Goal: Communication & Community: Answer question/provide support

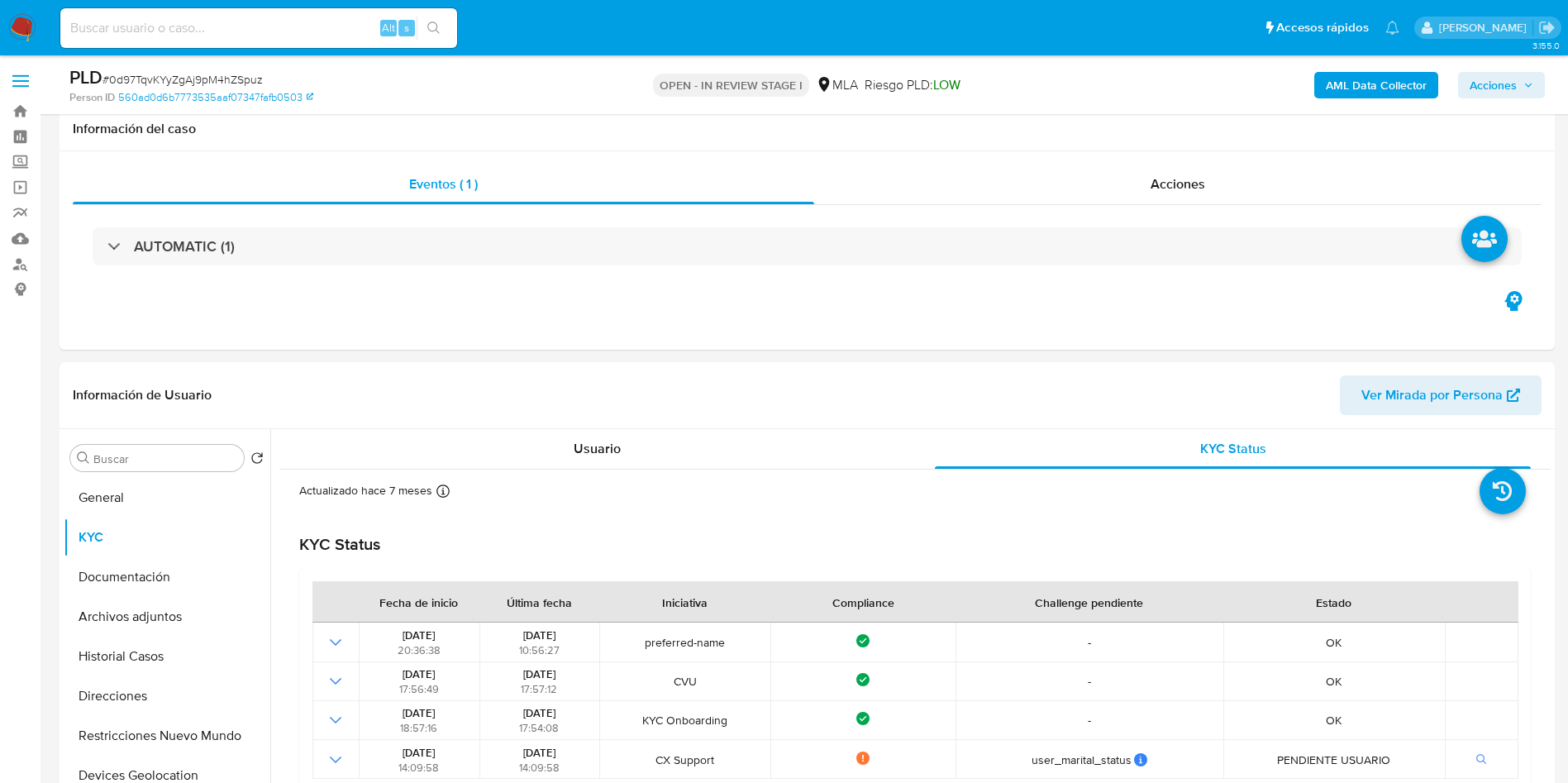
select select "10"
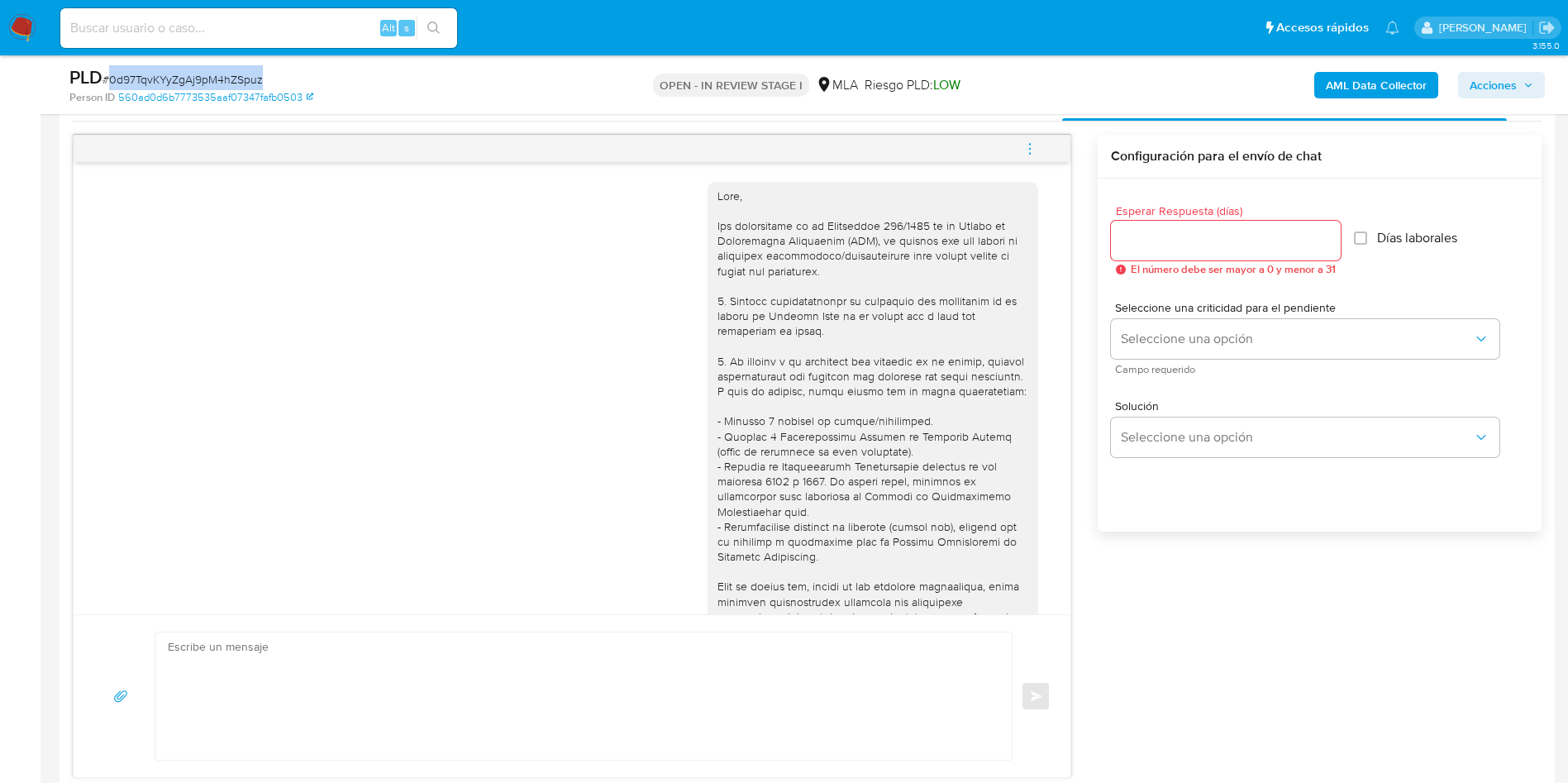
scroll to position [220, 0]
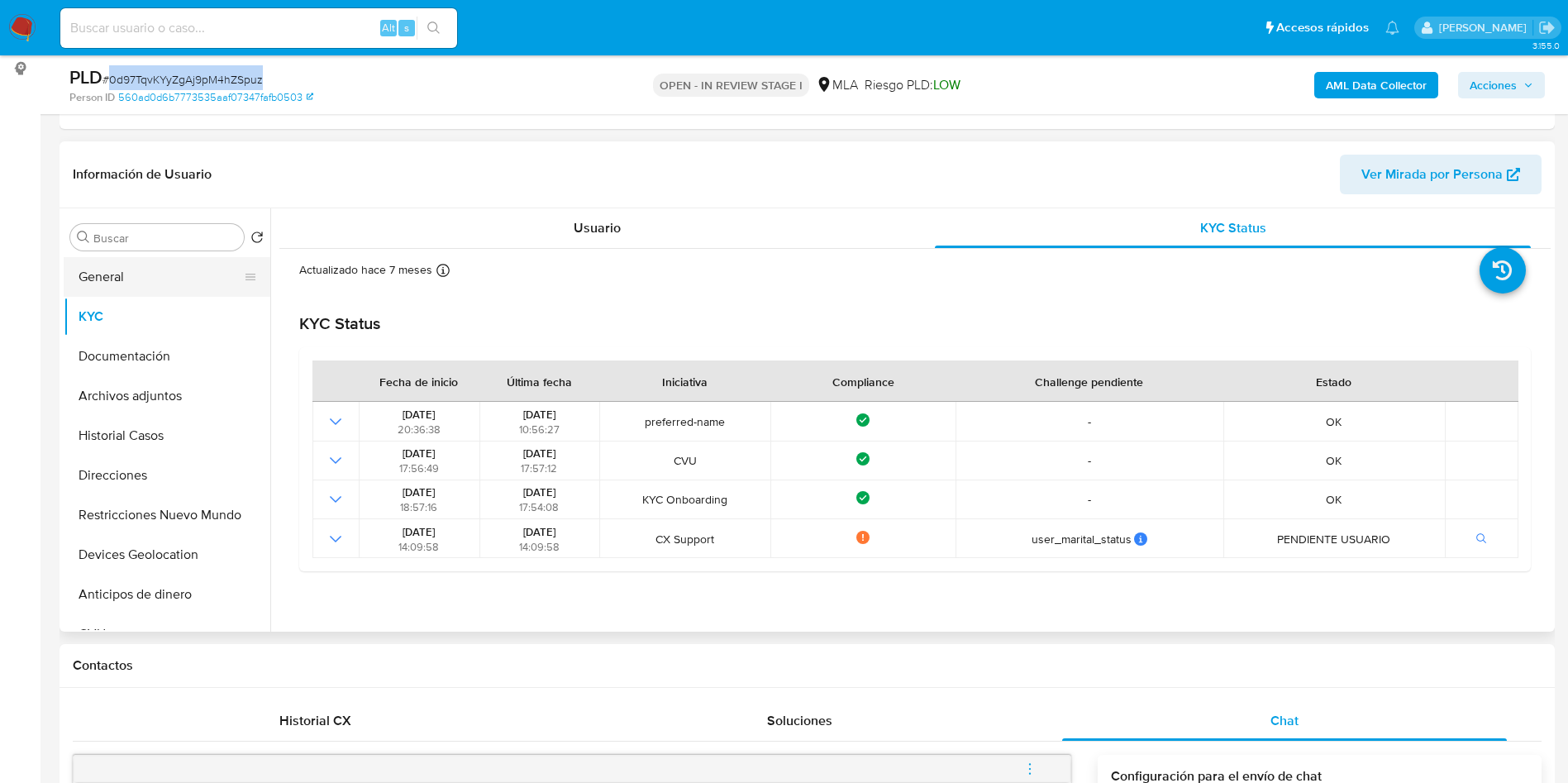
click at [130, 280] on button "General" at bounding box center [160, 277] width 193 height 40
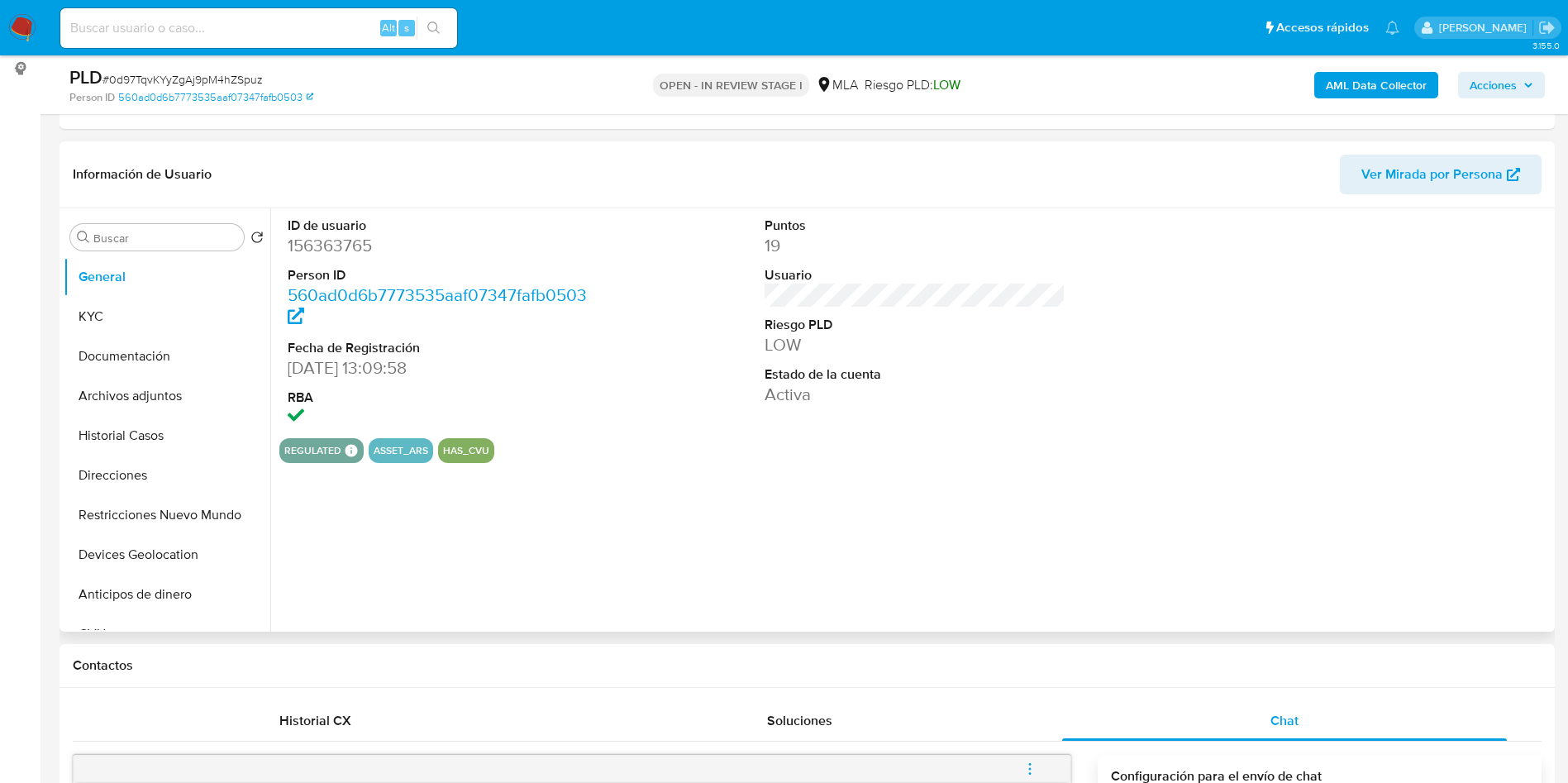
click at [337, 237] on dd "156363765" at bounding box center [438, 246] width 302 height 24
click at [337, 238] on dd "156363765" at bounding box center [438, 246] width 302 height 24
copy dd "156363765"
click at [139, 232] on input "Buscar" at bounding box center [165, 238] width 144 height 15
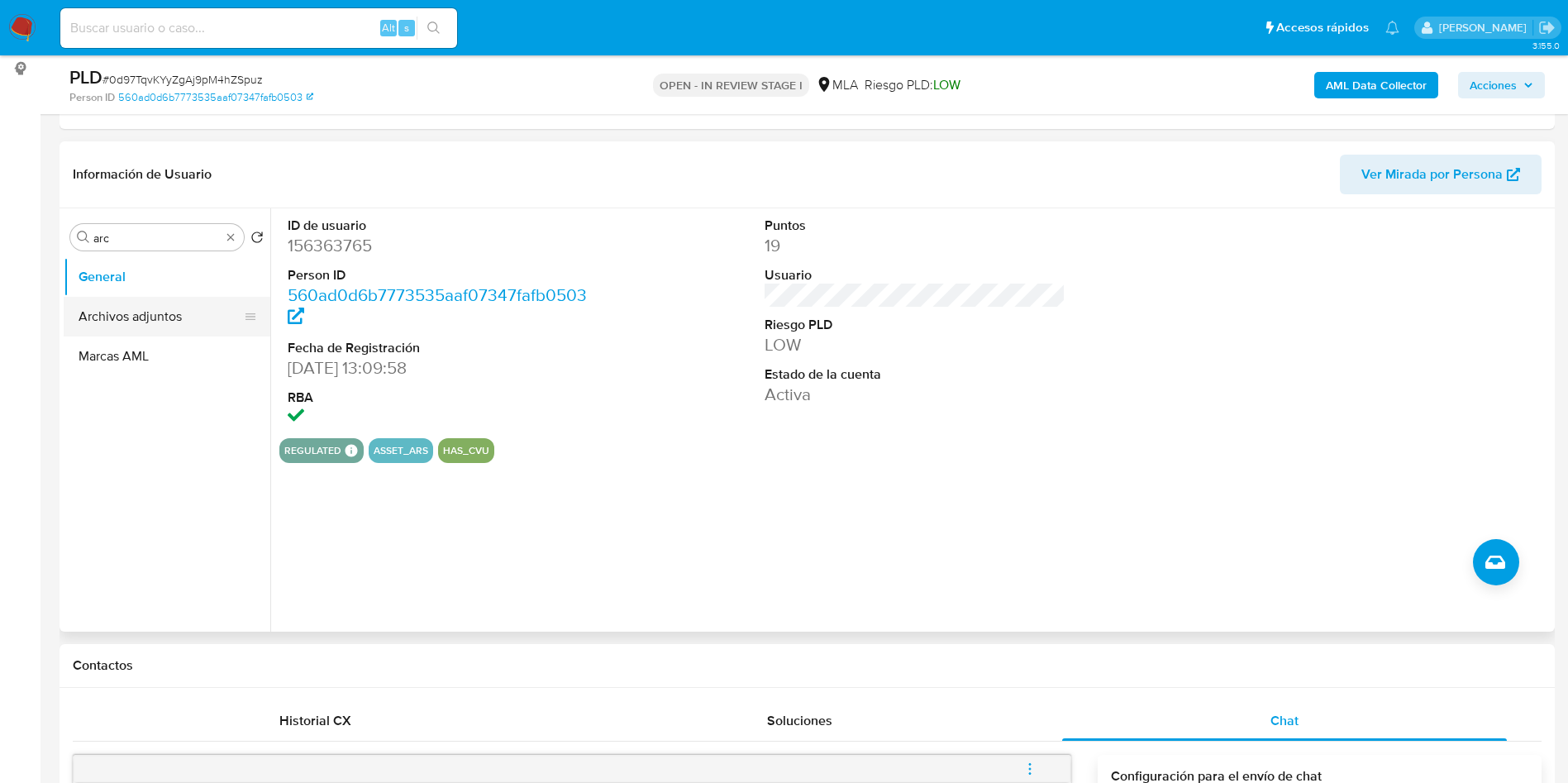
click at [166, 312] on button "Archivos adjuntos" at bounding box center [160, 317] width 193 height 40
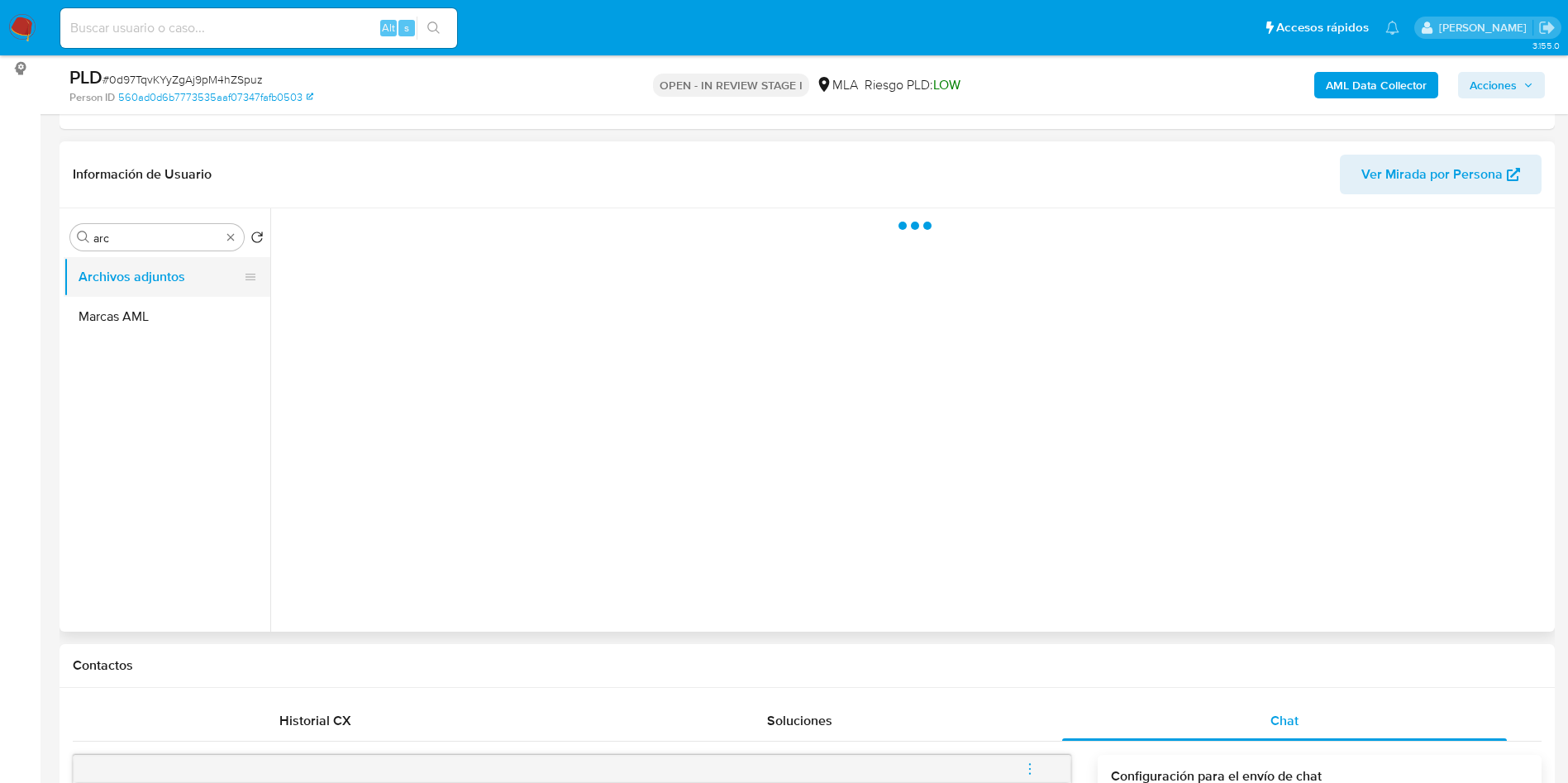
click at [159, 278] on button "Archivos adjuntos" at bounding box center [160, 277] width 193 height 40
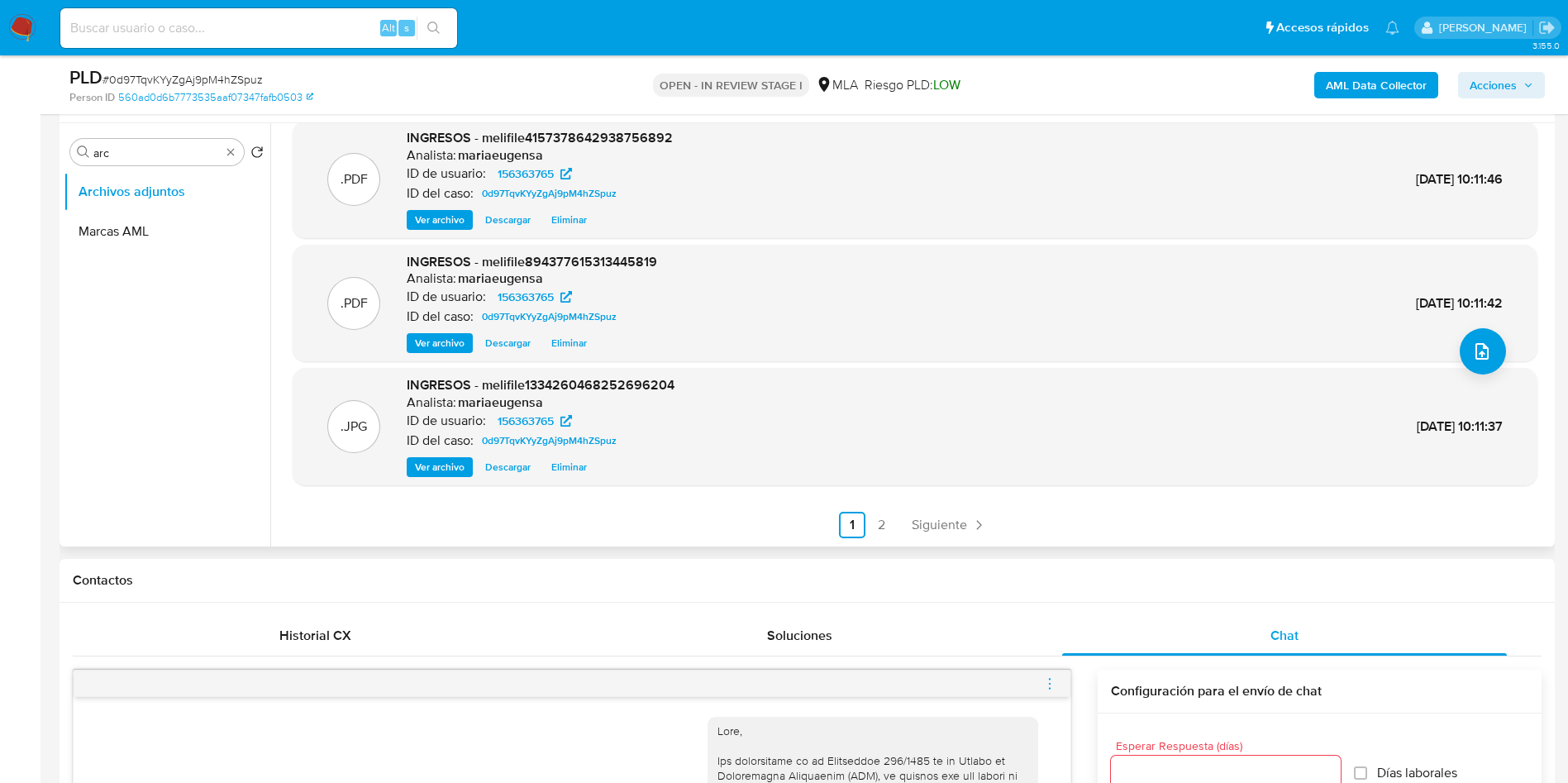
scroll to position [345, 0]
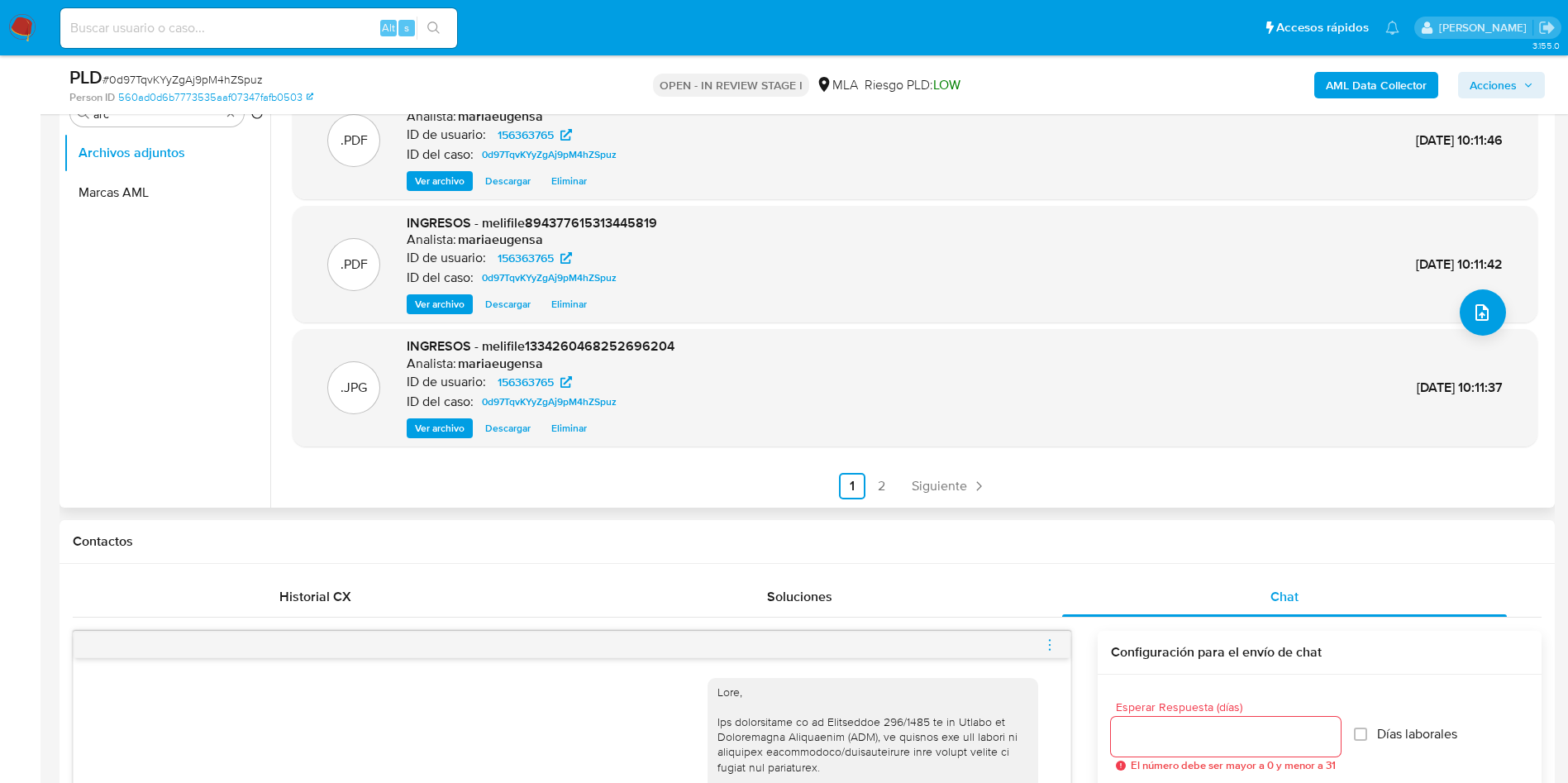
click at [881, 480] on link "2" at bounding box center [881, 485] width 26 height 26
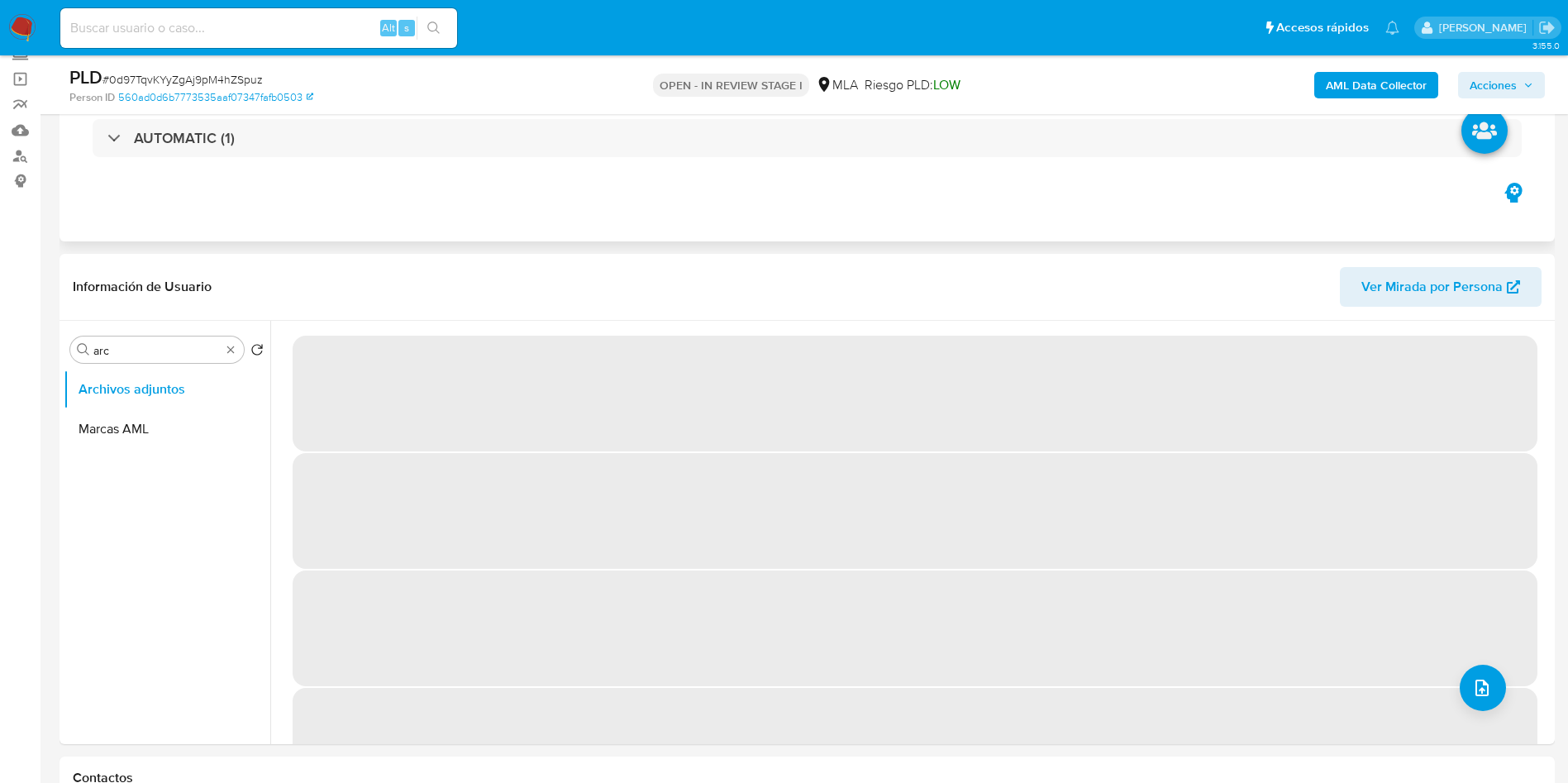
scroll to position [0, 0]
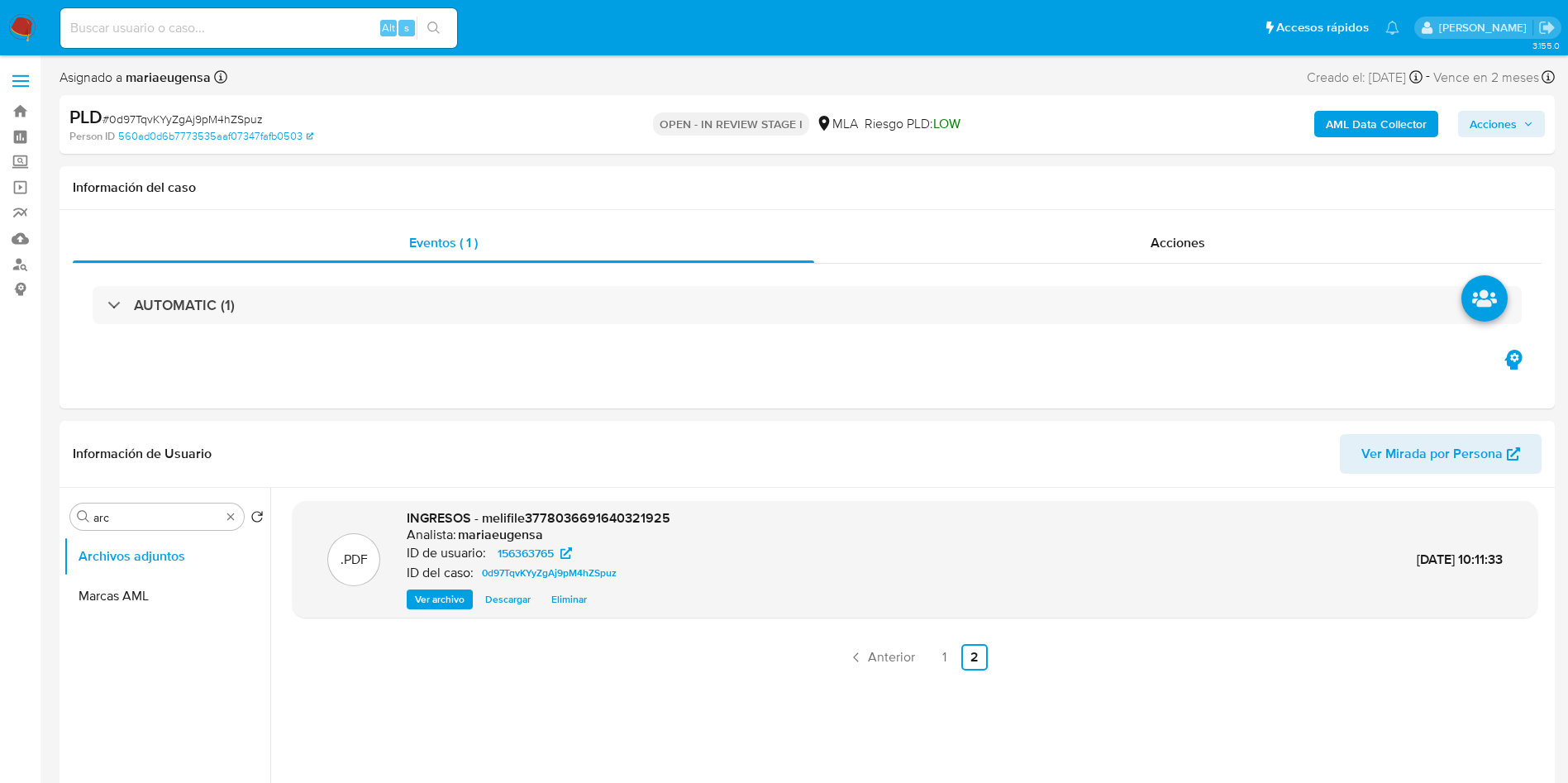
click at [1382, 119] on b "AML Data Collector" at bounding box center [1376, 123] width 101 height 26
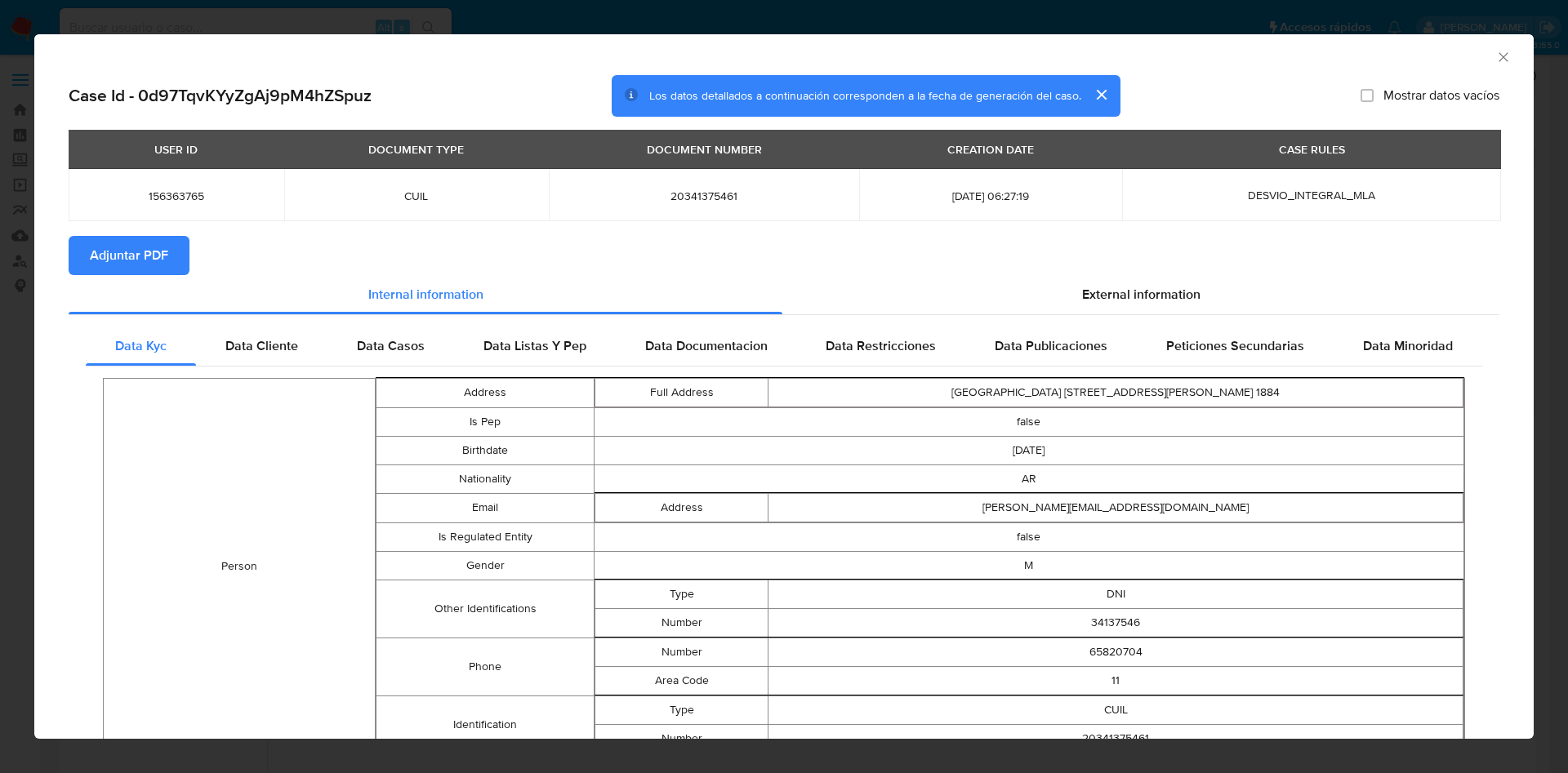
click at [124, 258] on span "Adjuntar PDF" at bounding box center [128, 255] width 78 height 36
drag, startPoint x: 162, startPoint y: 253, endPoint x: 600, endPoint y: 159, distance: 448.0
click at [196, 233] on section "Case Id - 0d97TqvKYyZgAj9pM4hZSpuz Los datos detallados a continuación correspo…" at bounding box center [784, 556] width 1431 height 962
click at [1495, 54] on icon "Cerrar ventana" at bounding box center [1503, 57] width 16 height 16
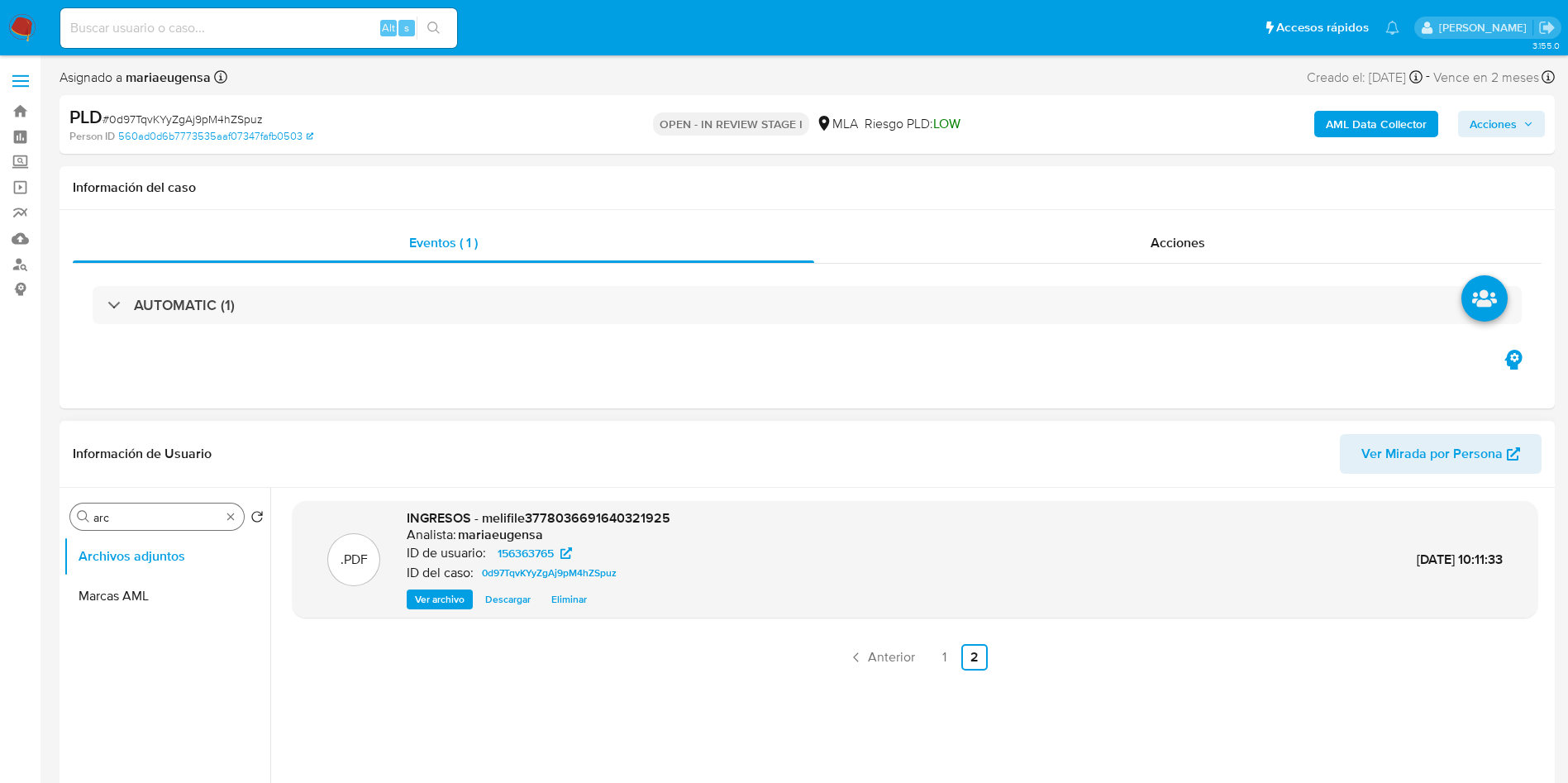
click at [171, 522] on input "arc" at bounding box center [157, 517] width 127 height 15
click at [169, 520] on input "arc" at bounding box center [157, 517] width 127 height 15
type input "arcarc"
drag, startPoint x: 169, startPoint y: 515, endPoint x: 18, endPoint y: 514, distance: 151.0
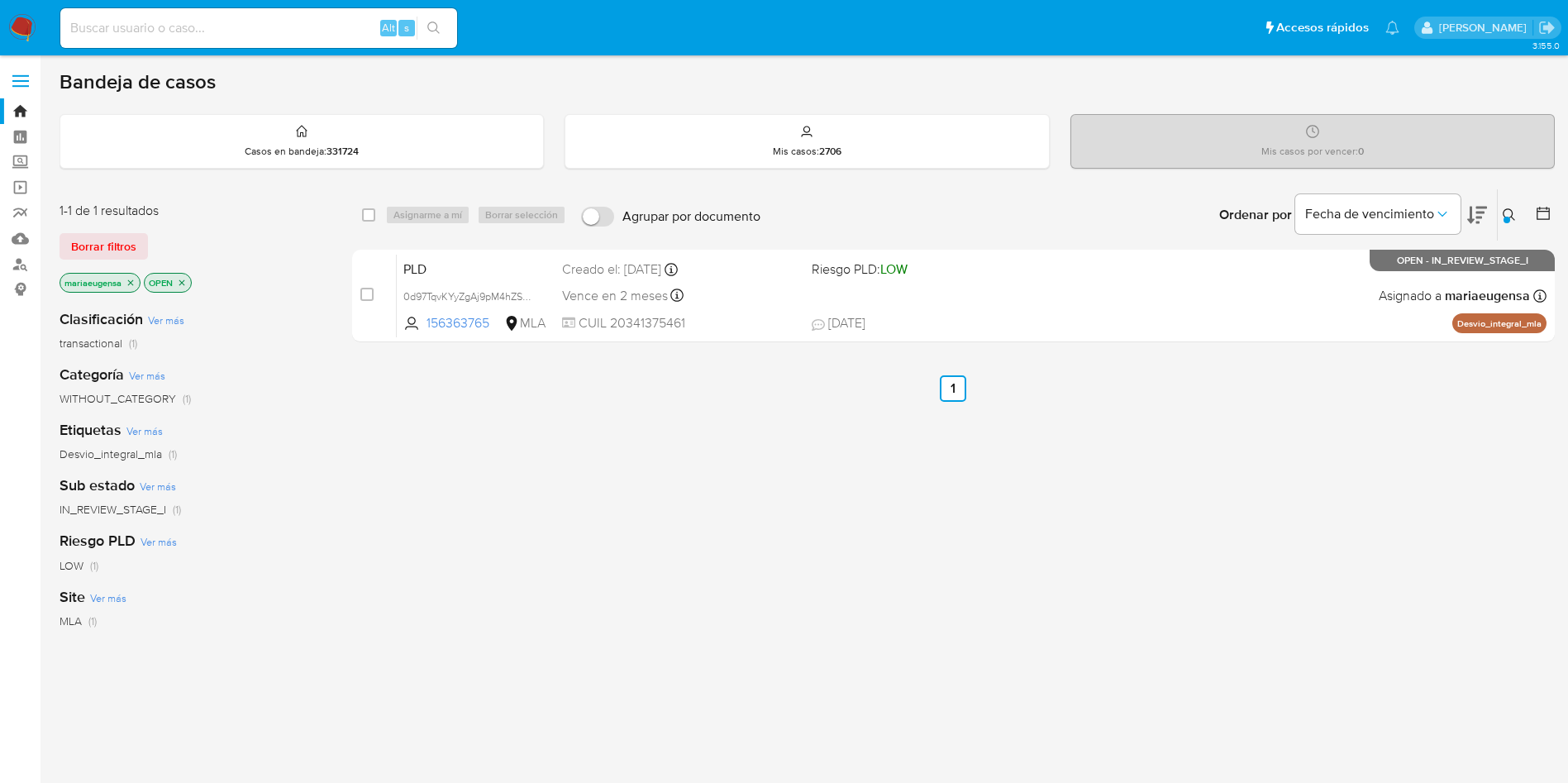
click at [1512, 209] on icon at bounding box center [1509, 215] width 14 height 14
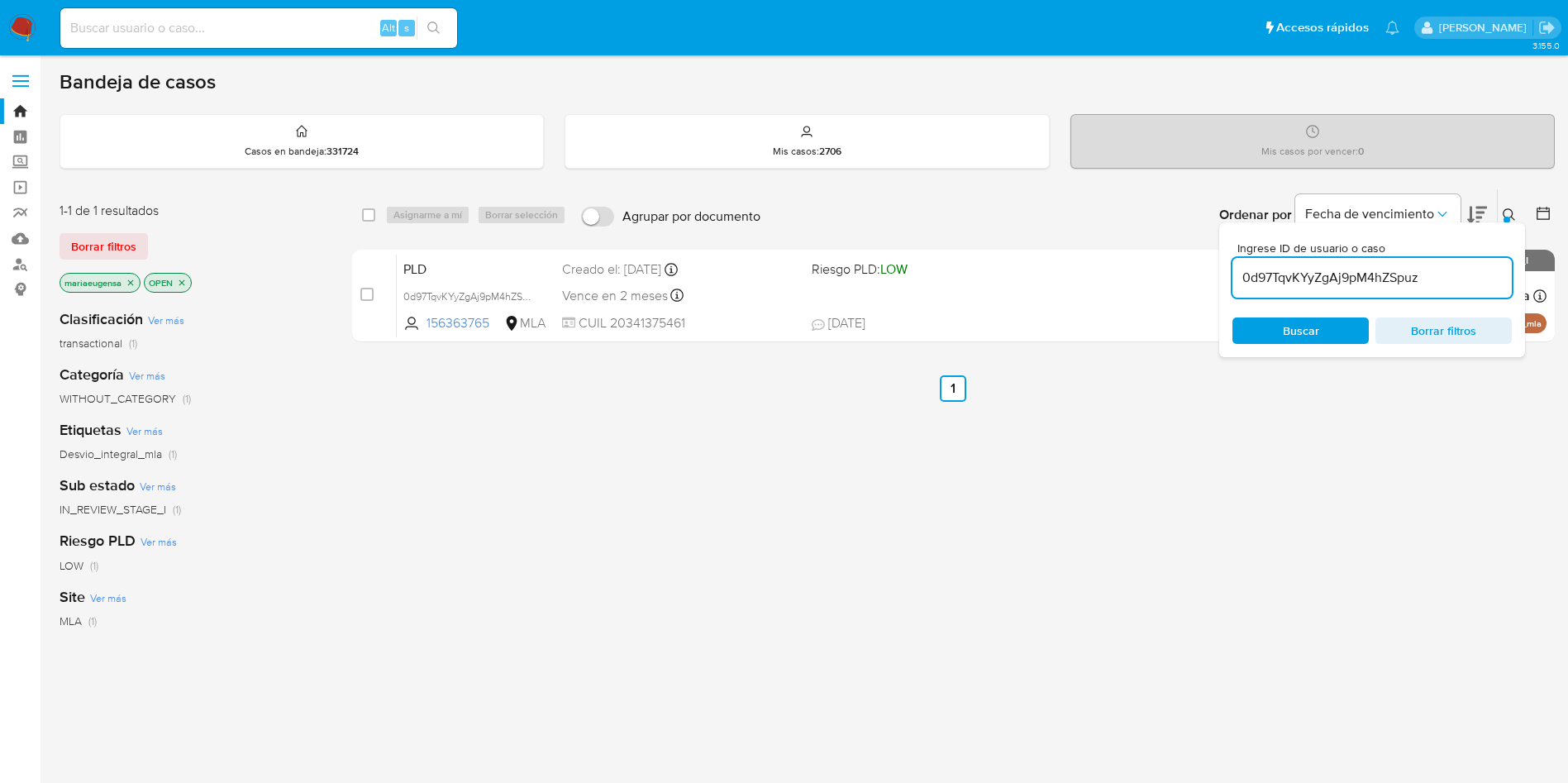
click at [1437, 273] on input "0d97TqvKYyZgAj9pM4hZSpuz" at bounding box center [1372, 278] width 279 height 22
type input "XRxVmzEzlcWeJSqVsr9Z2Bxp"
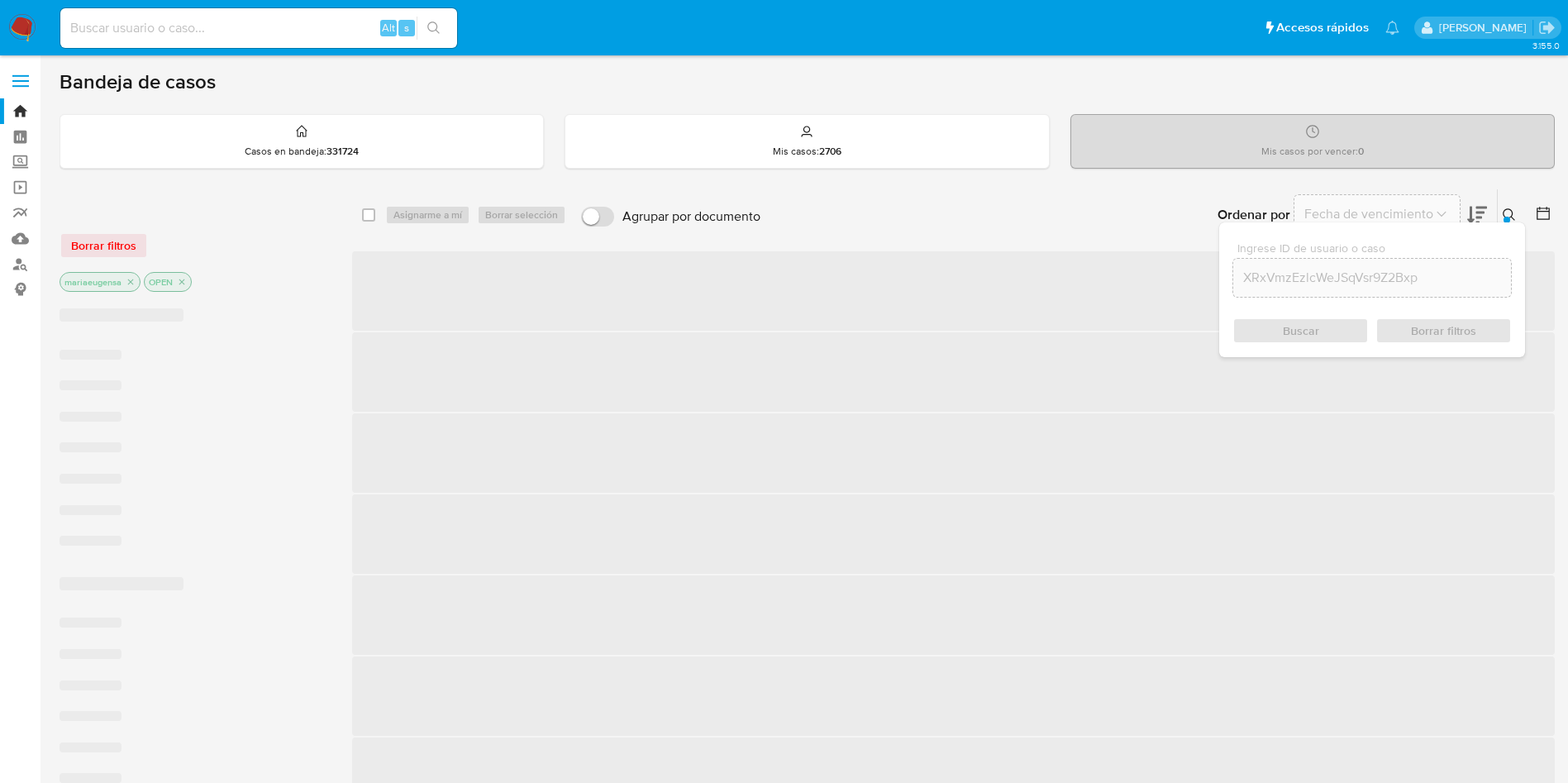
click at [1505, 210] on icon at bounding box center [1509, 215] width 14 height 14
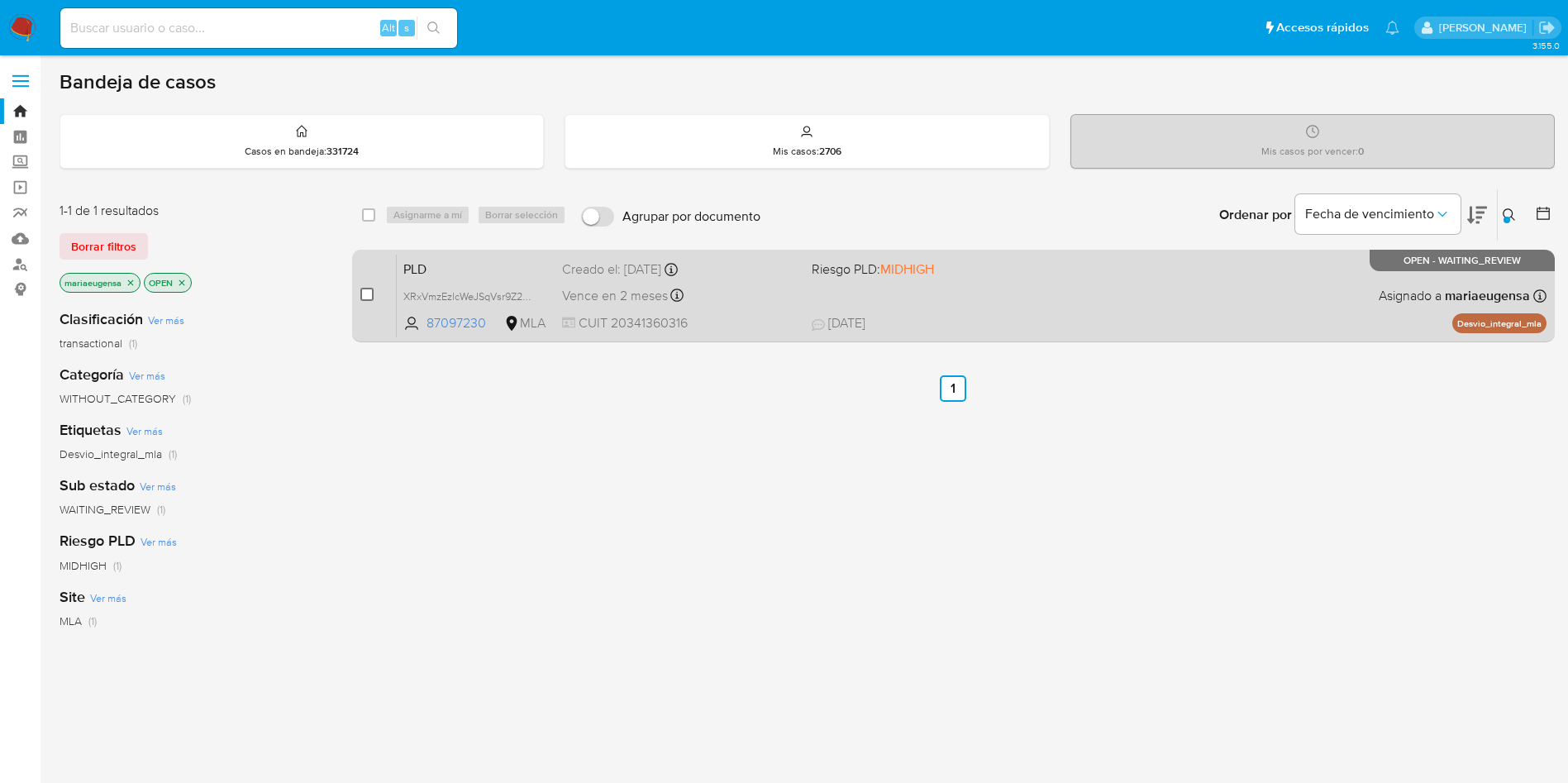
click at [367, 294] on input "checkbox" at bounding box center [366, 294] width 14 height 14
checkbox input "true"
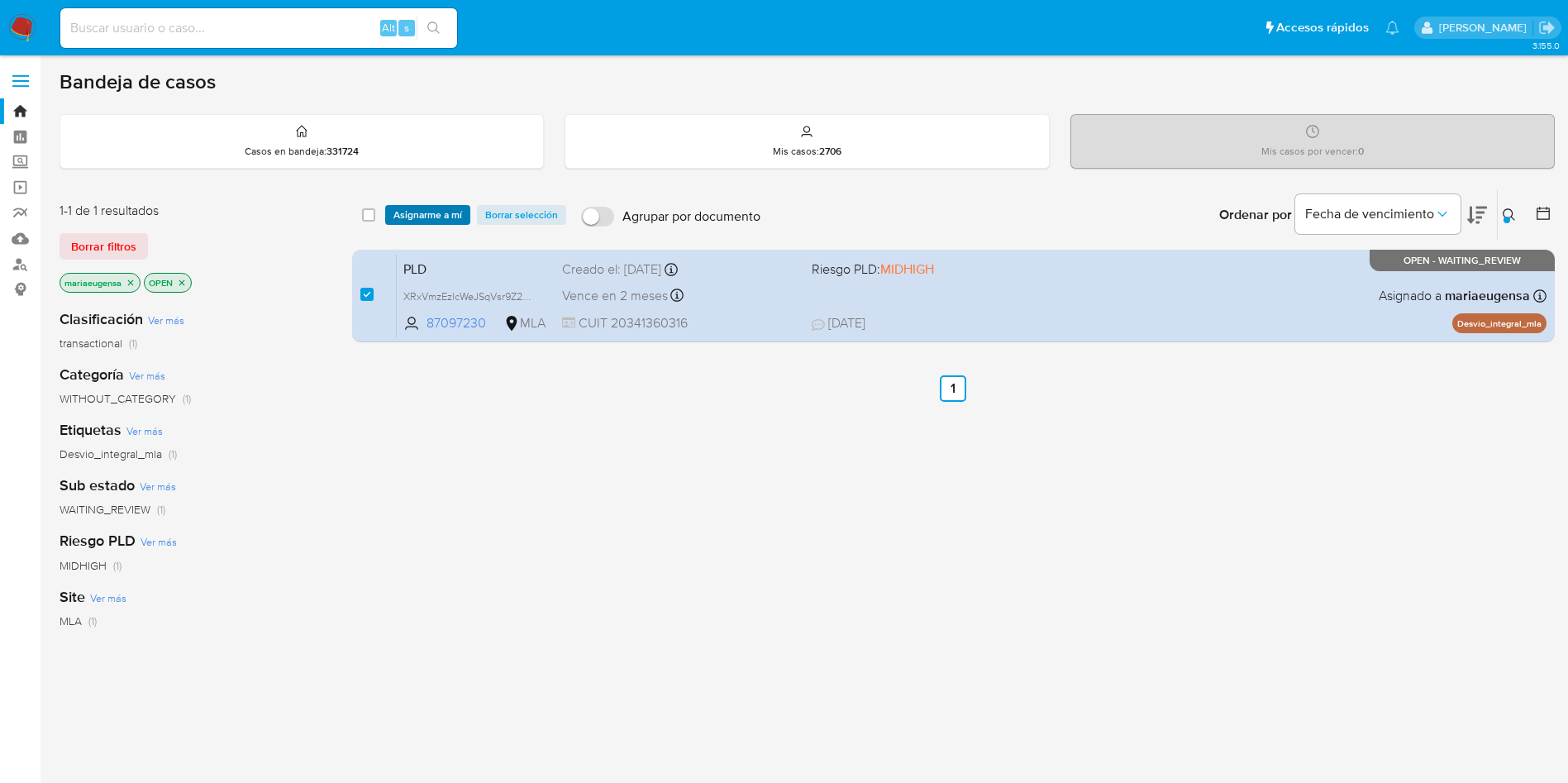
click at [411, 207] on span "Asignarme a mí" at bounding box center [428, 215] width 69 height 16
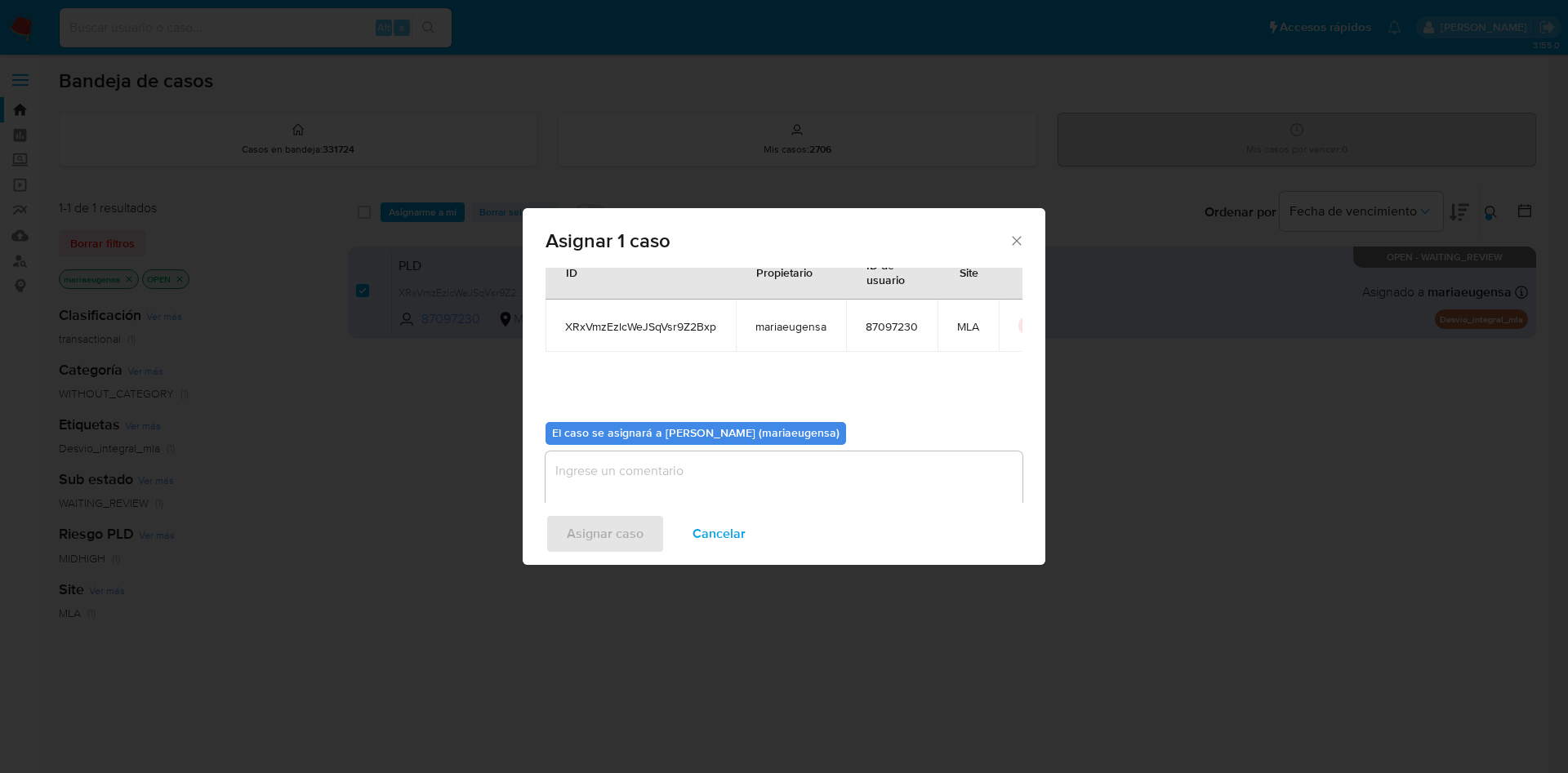
scroll to position [85, 0]
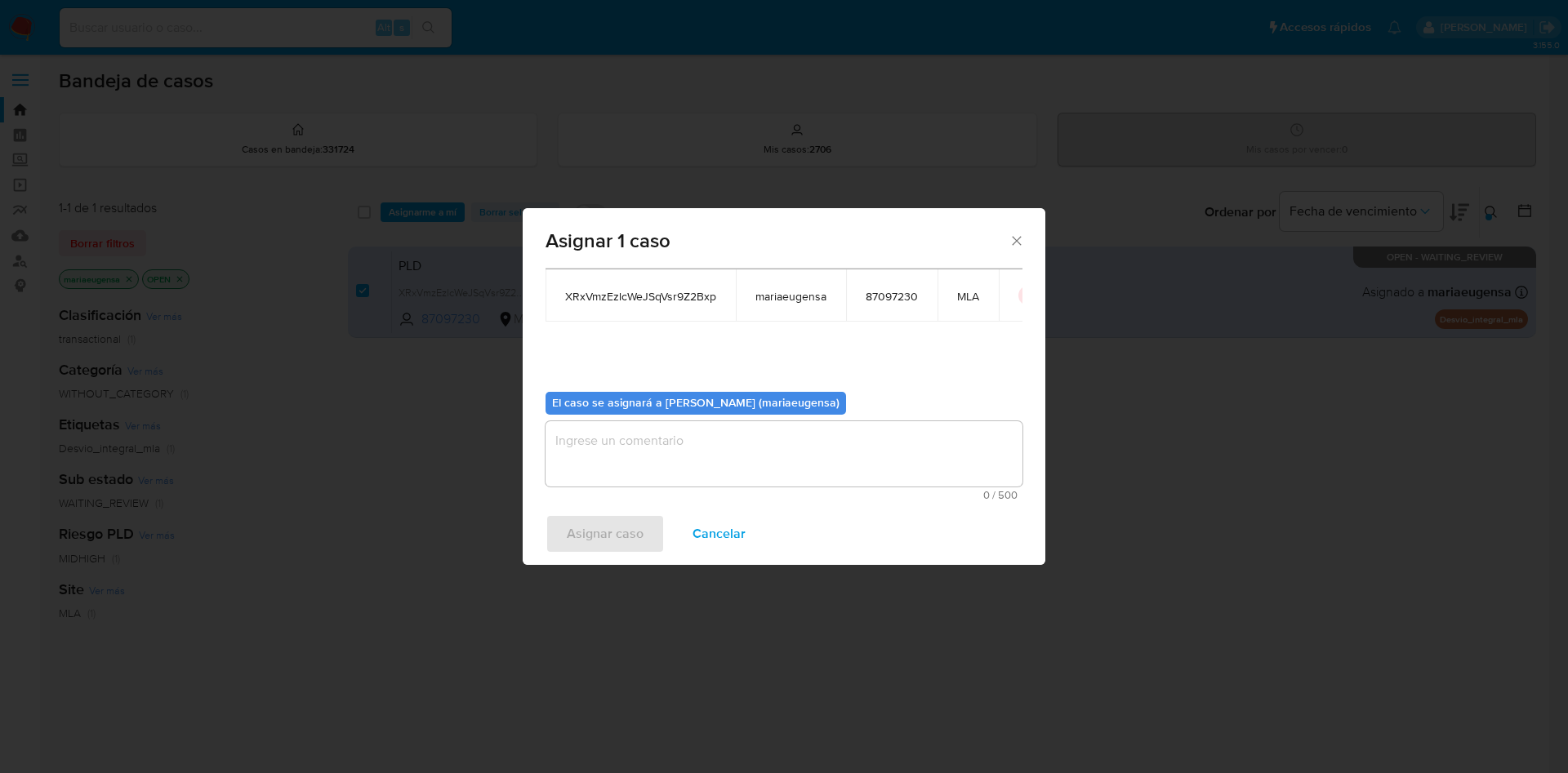
click at [578, 460] on textarea "assign-modal" at bounding box center [784, 453] width 477 height 65
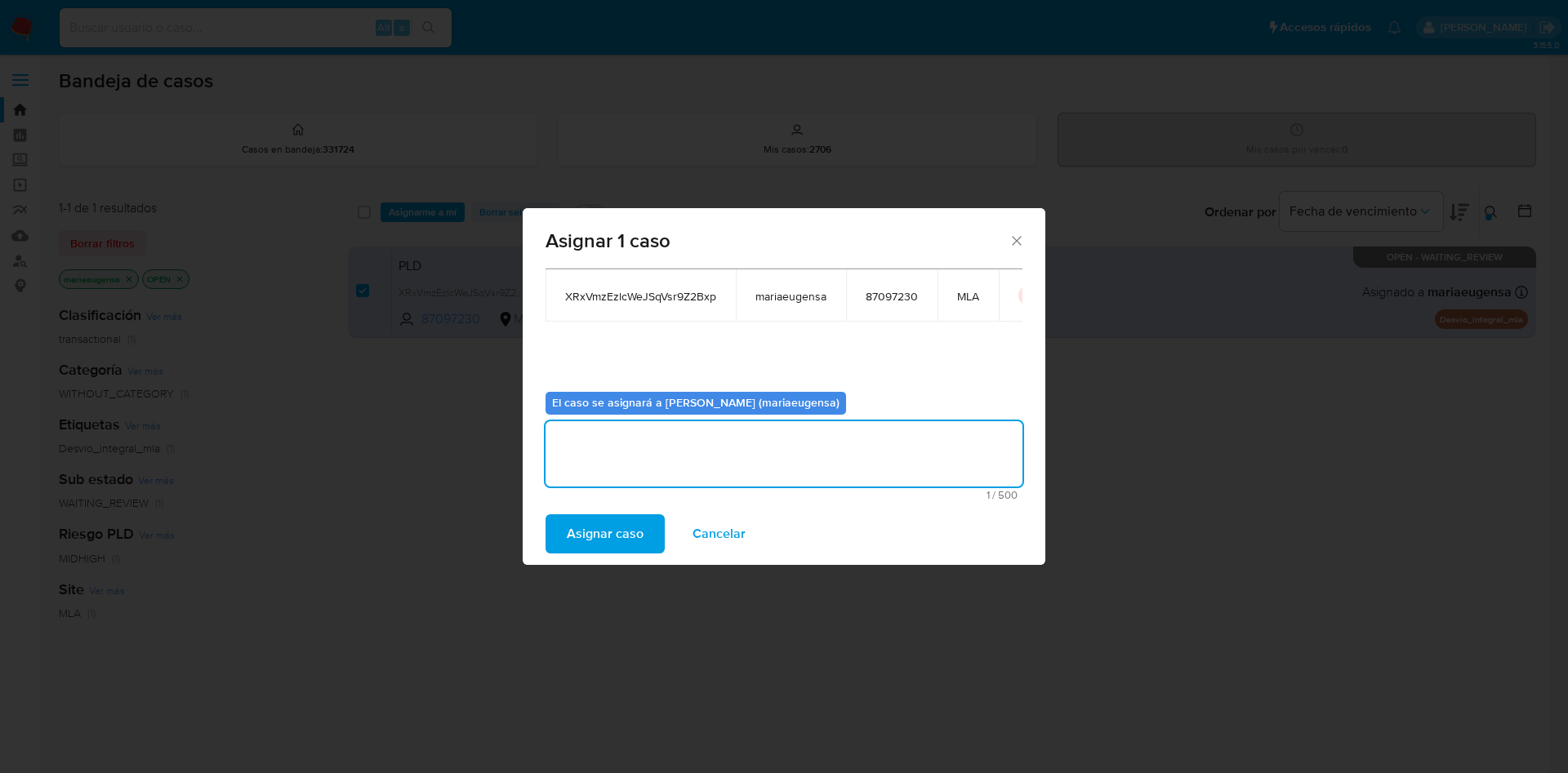
click at [602, 538] on span "Asignar caso" at bounding box center [605, 534] width 77 height 36
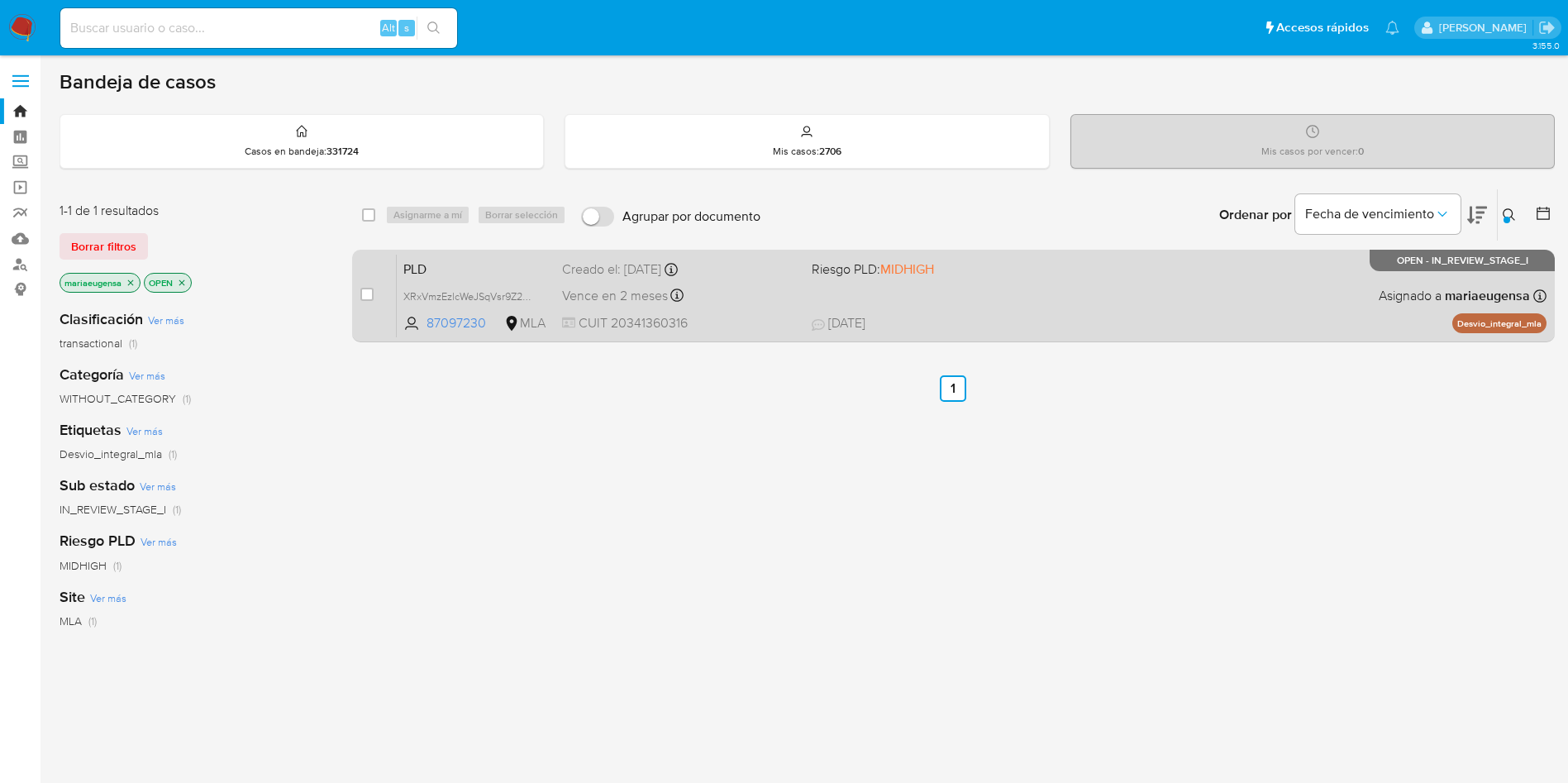
click at [505, 279] on div "PLD XRxVmzEzlcWeJSqVsr9Z2Bxp 87097230 MLA Riesgo PLD: MIDHIGH Creado el: 12/07/…" at bounding box center [971, 296] width 1150 height 83
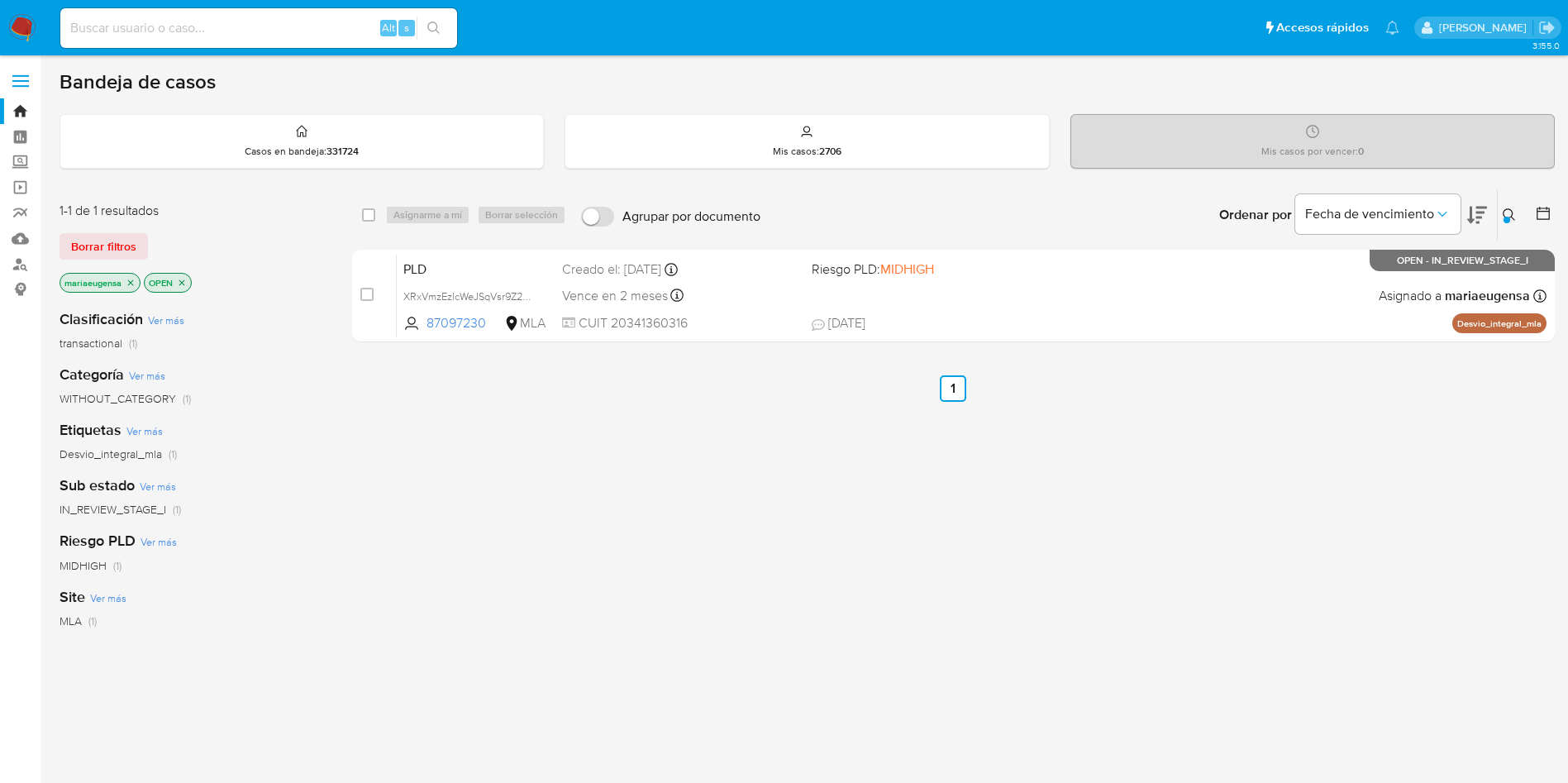
click at [1505, 220] on div at bounding box center [1506, 220] width 6 height 6
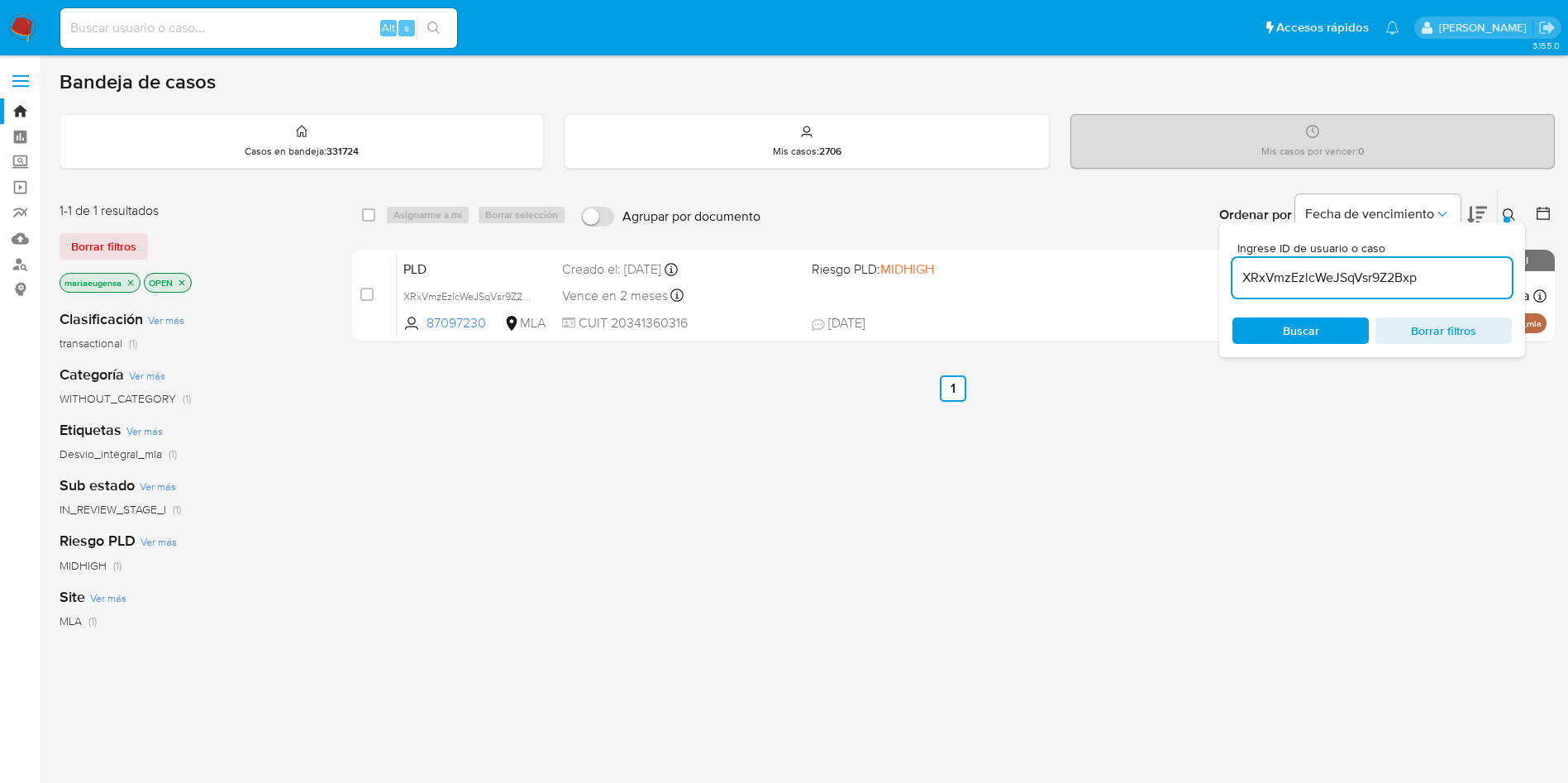
click at [1416, 299] on div "Ingrese ID de usuario o caso XRxVmzEzlcWeJSqVsr9Z2Bxp Buscar Borrar filtros" at bounding box center [1371, 289] width 306 height 135
click at [1419, 281] on input "XRxVmzEzlcWeJSqVsr9Z2Bxp" at bounding box center [1372, 278] width 279 height 22
click at [1419, 280] on input "XRxVmzEzlcWeJSqVsr9Z2Bxp" at bounding box center [1372, 278] width 279 height 22
paste input "0d97TqvKYyZgAj9pM4hZSpuz"
type input "0d97TqvKYyZgAj9pM4hZSpuz"
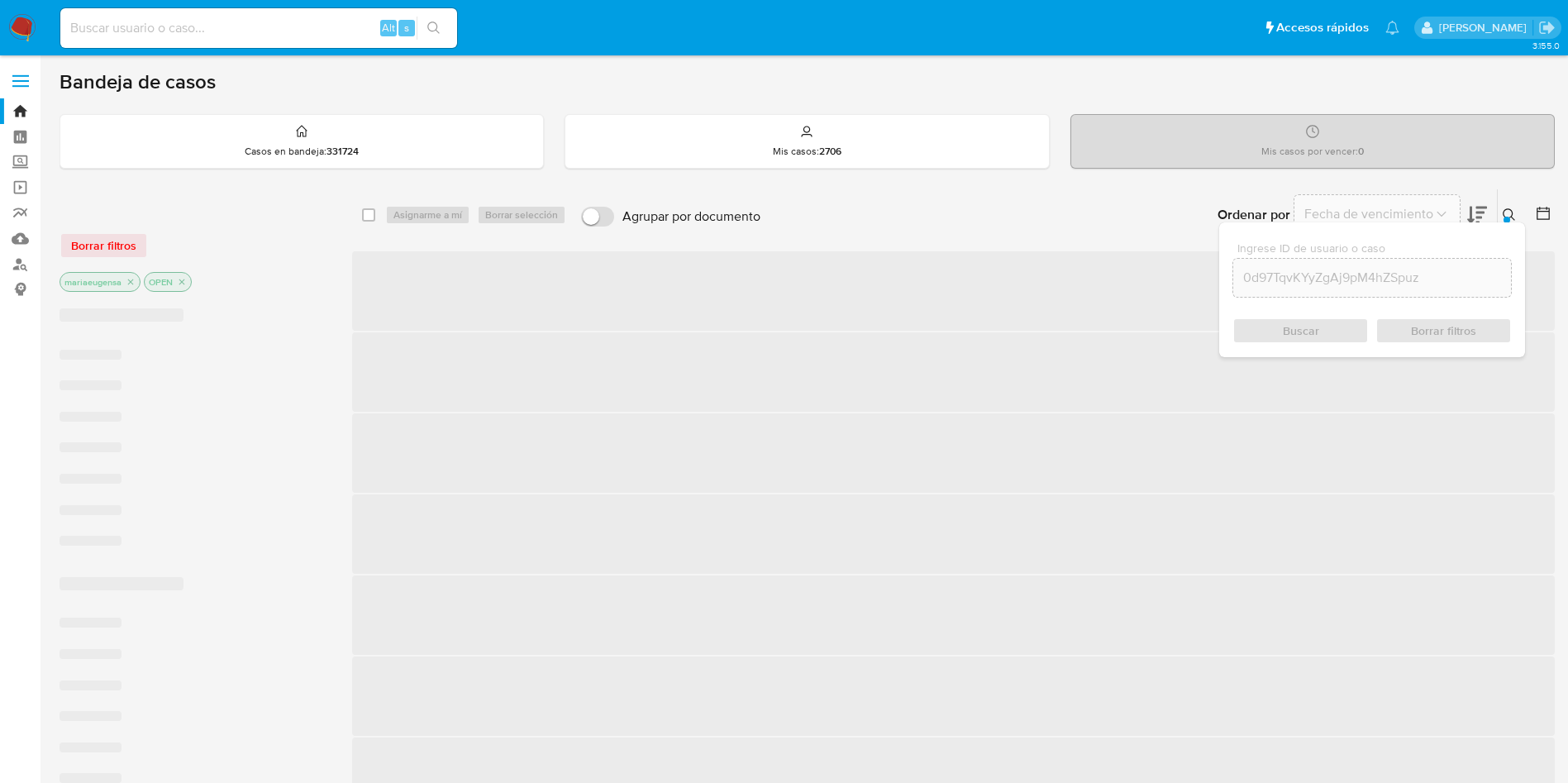
click at [1511, 214] on icon at bounding box center [1509, 215] width 14 height 14
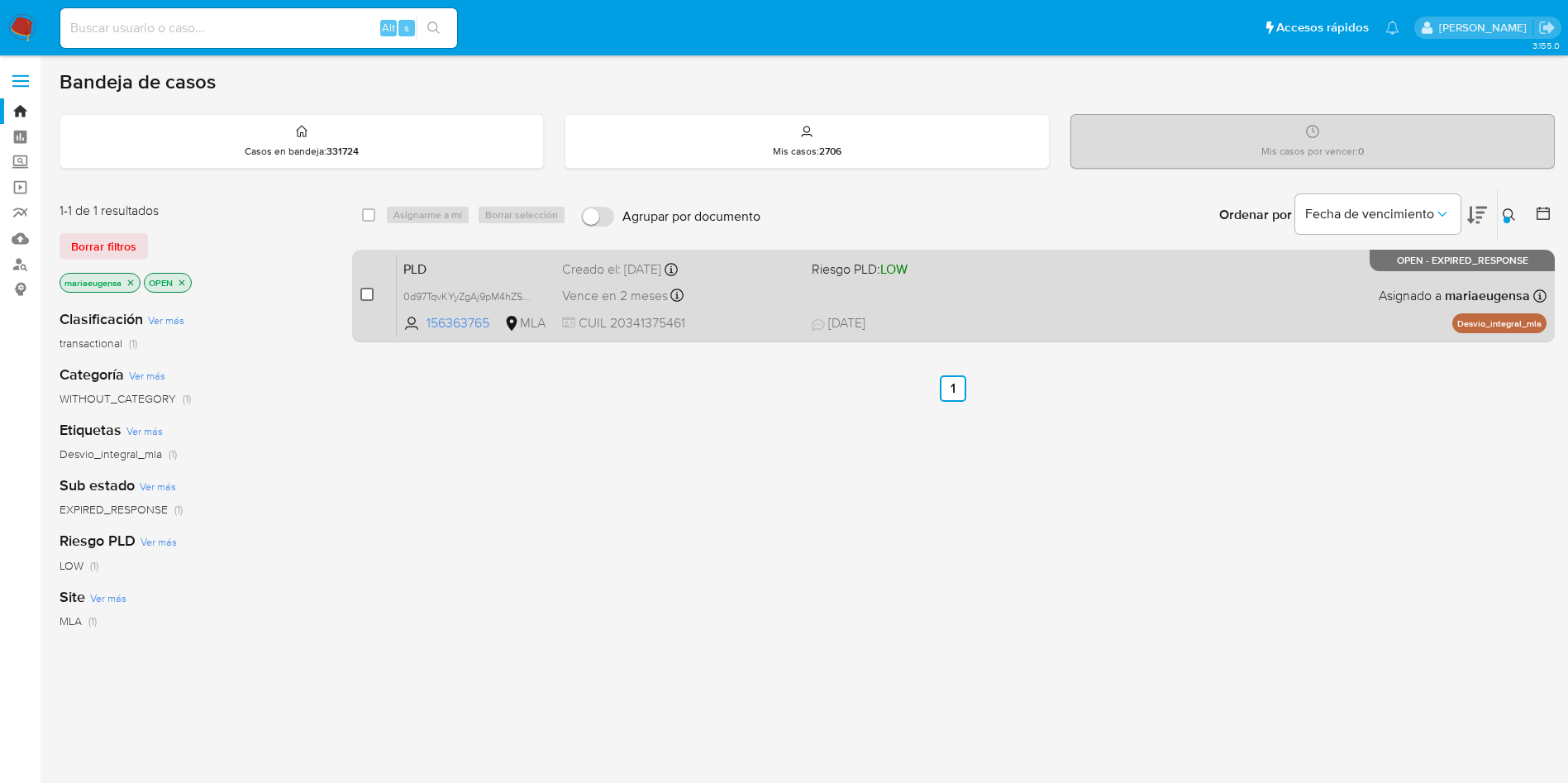
click at [362, 298] on input "checkbox" at bounding box center [366, 294] width 14 height 14
checkbox input "true"
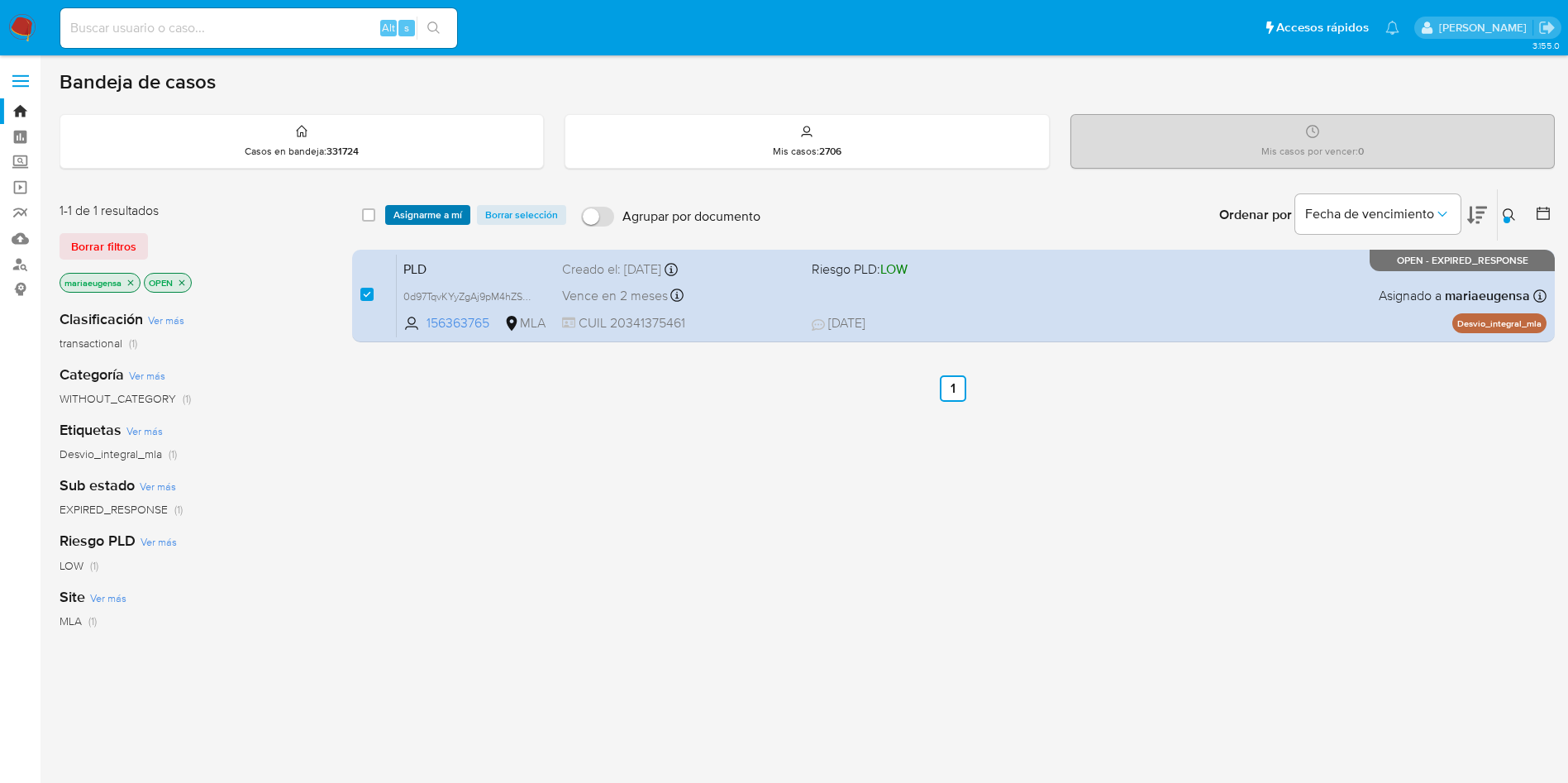
click at [401, 210] on span "Asignarme a mí" at bounding box center [428, 215] width 69 height 16
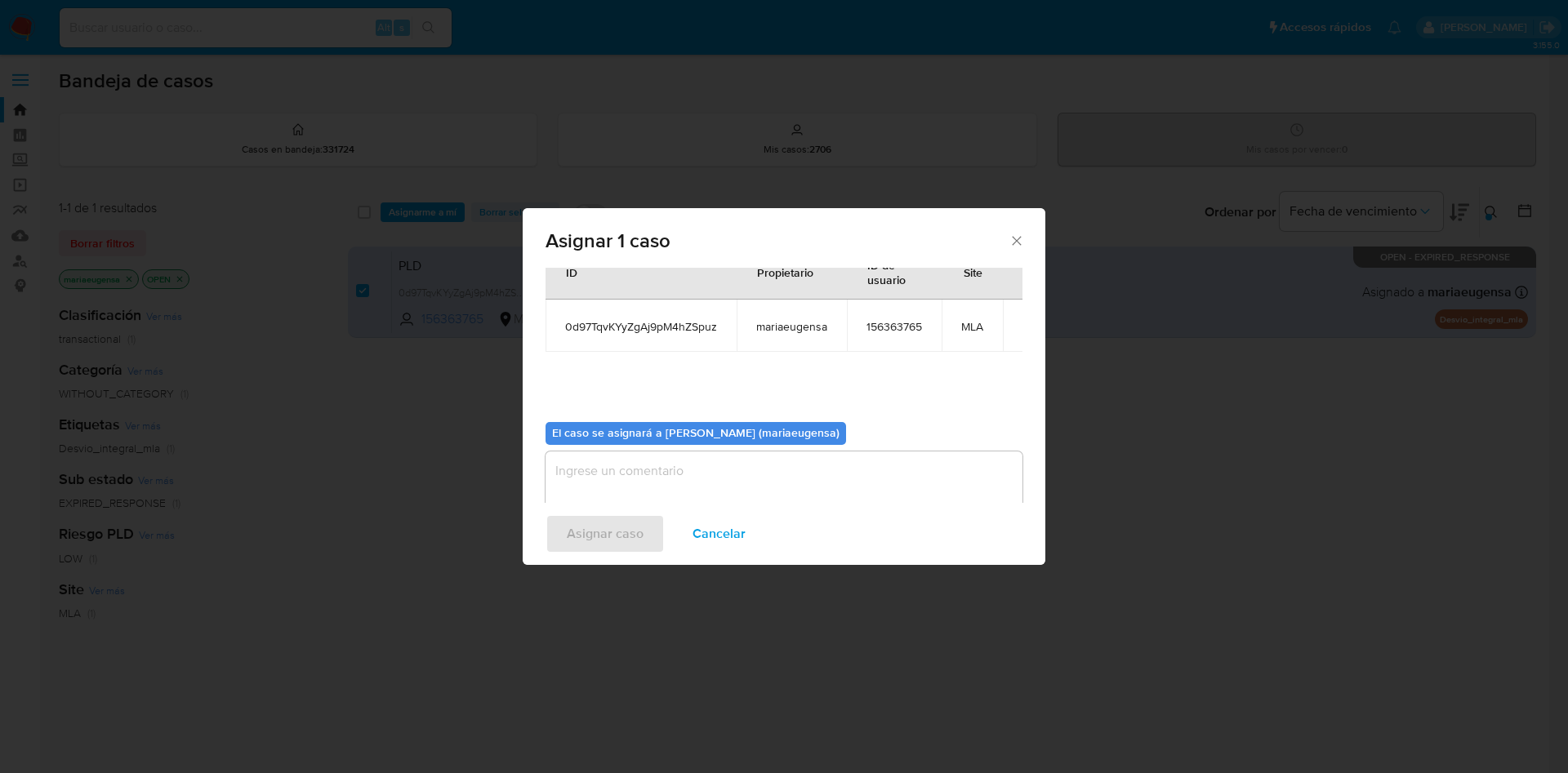
scroll to position [85, 0]
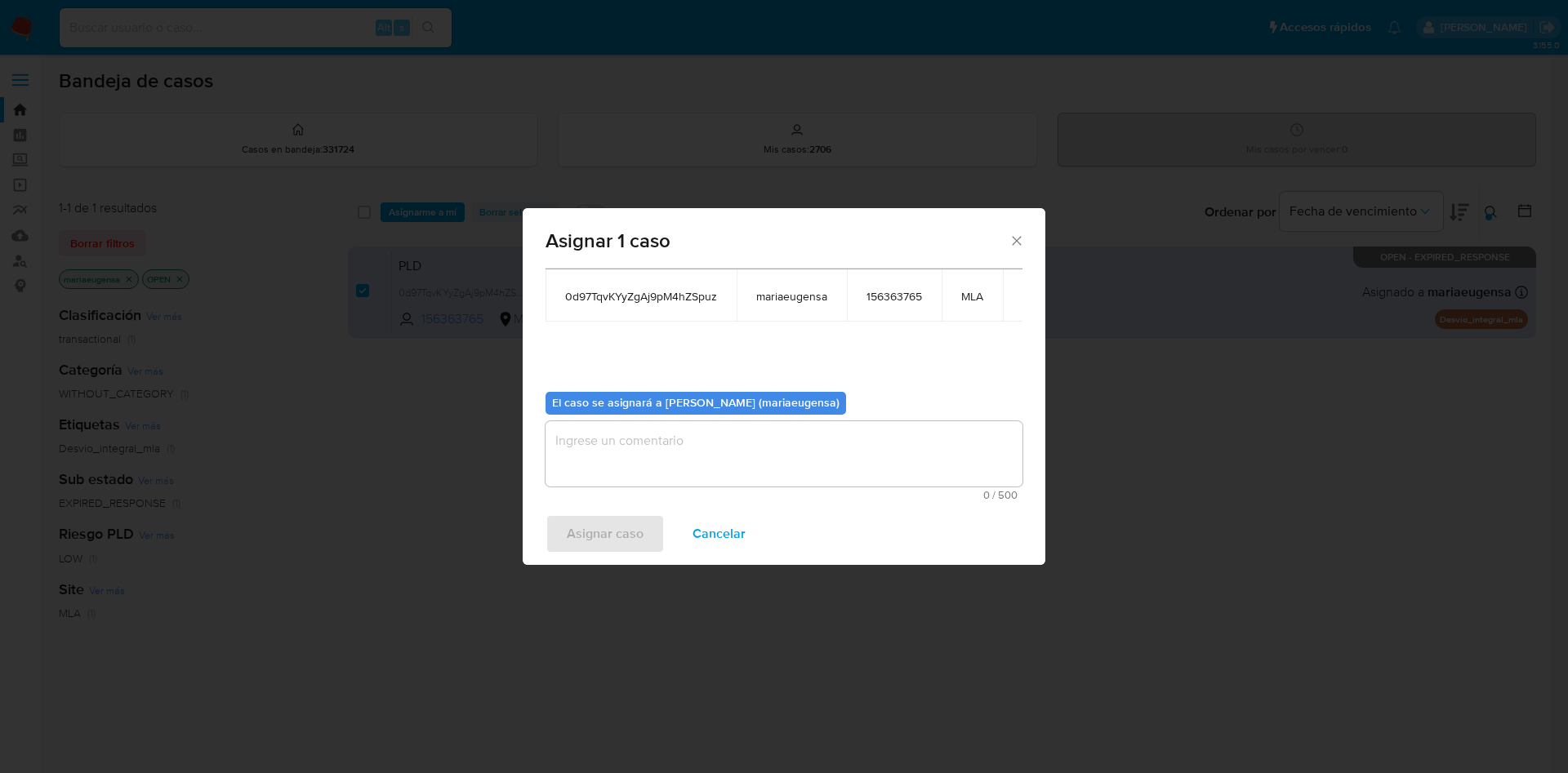
click at [616, 455] on textarea "assign-modal" at bounding box center [784, 453] width 477 height 65
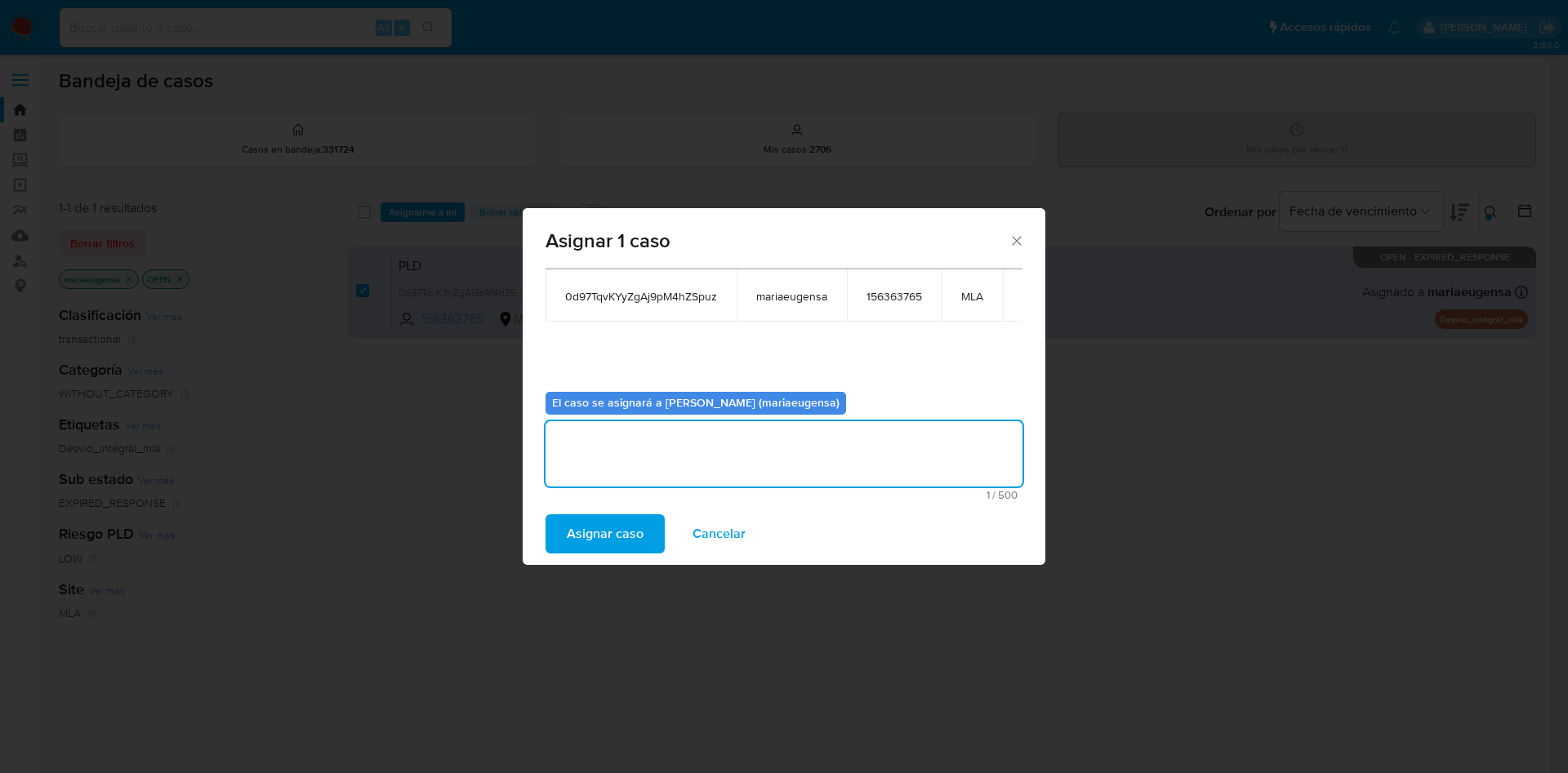
click at [594, 537] on span "Asignar caso" at bounding box center [605, 534] width 77 height 36
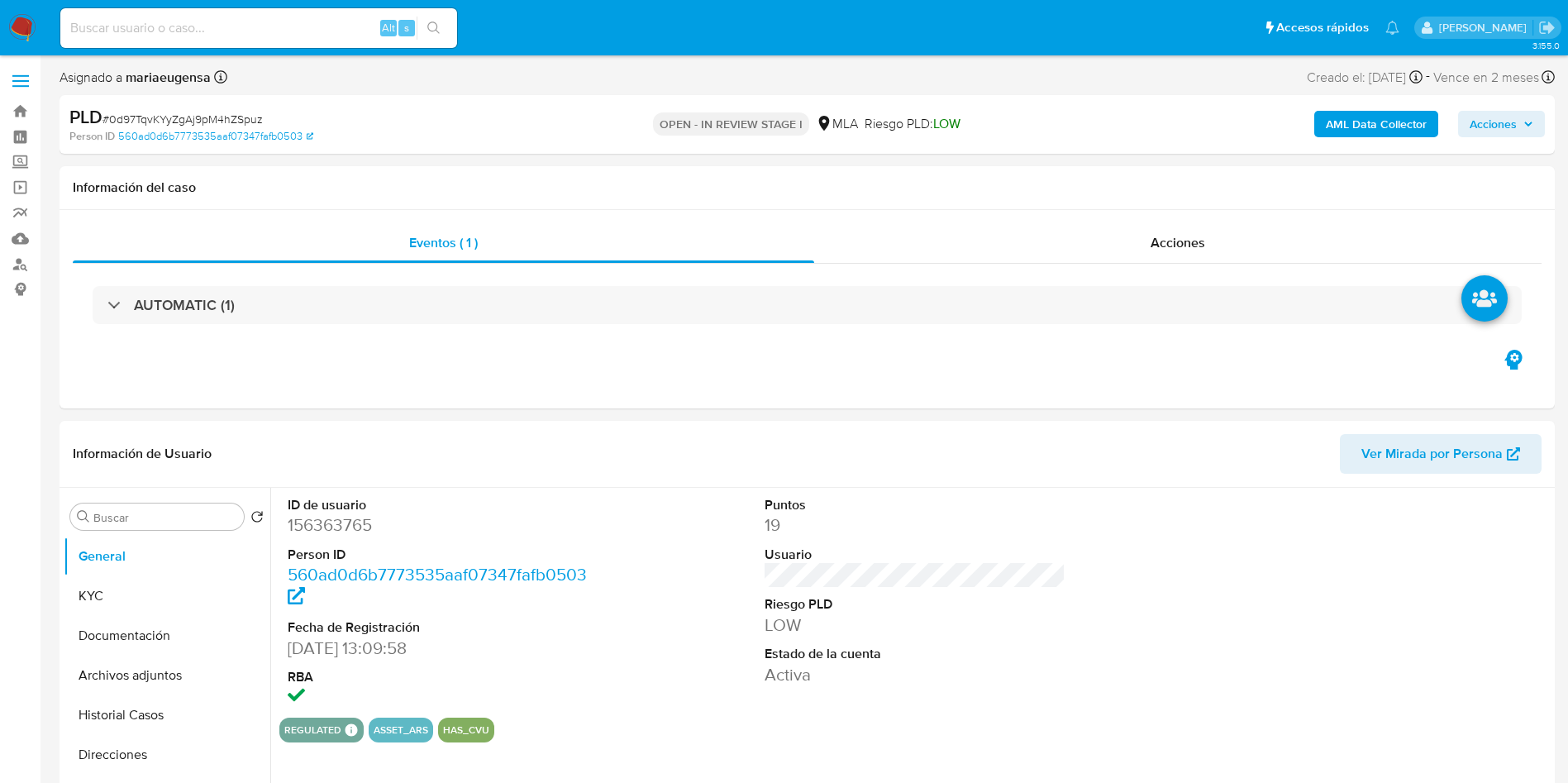
select select "10"
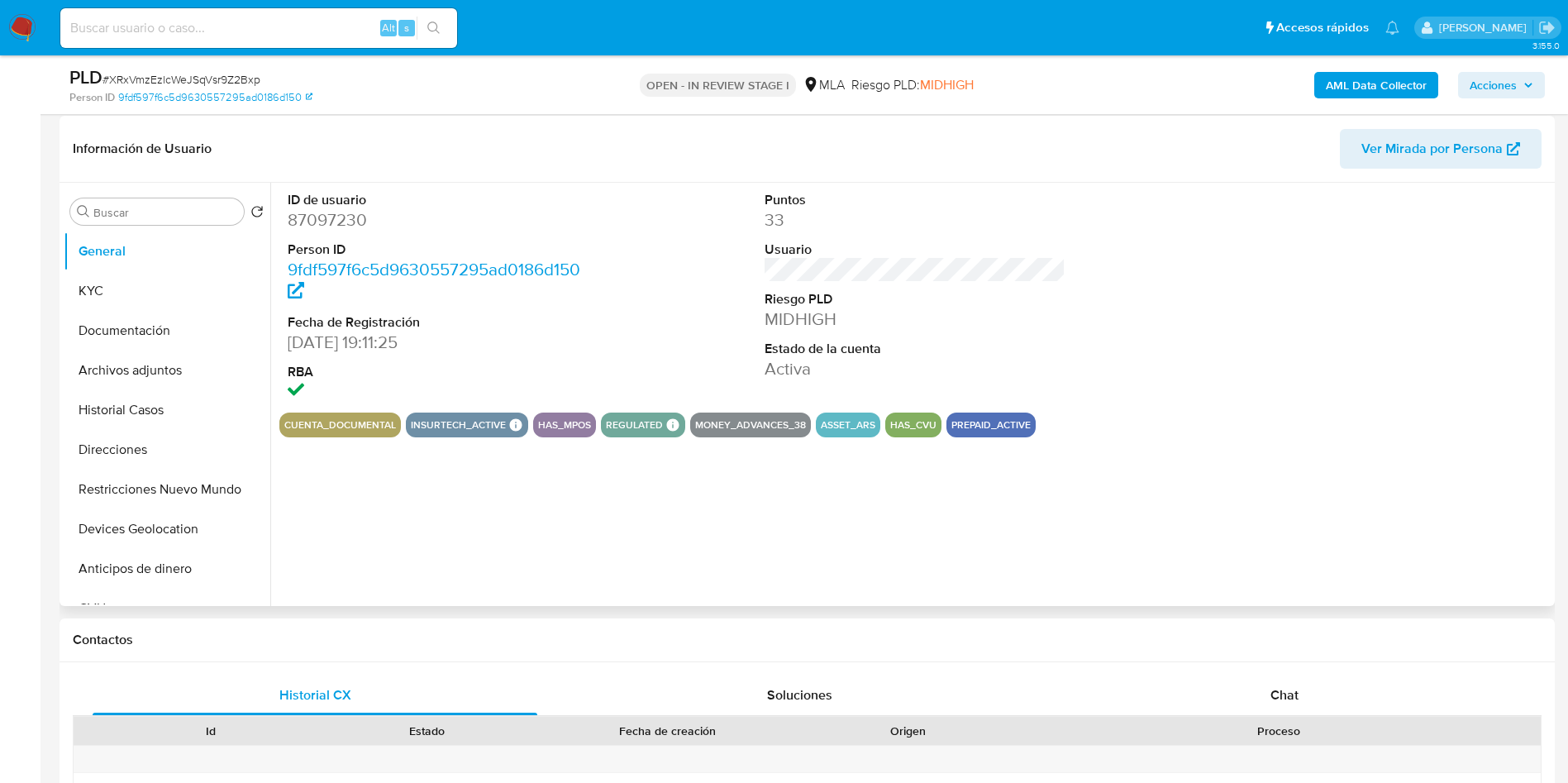
scroll to position [248, 0]
select select "10"
click at [133, 200] on div "Buscar" at bounding box center [156, 210] width 173 height 26
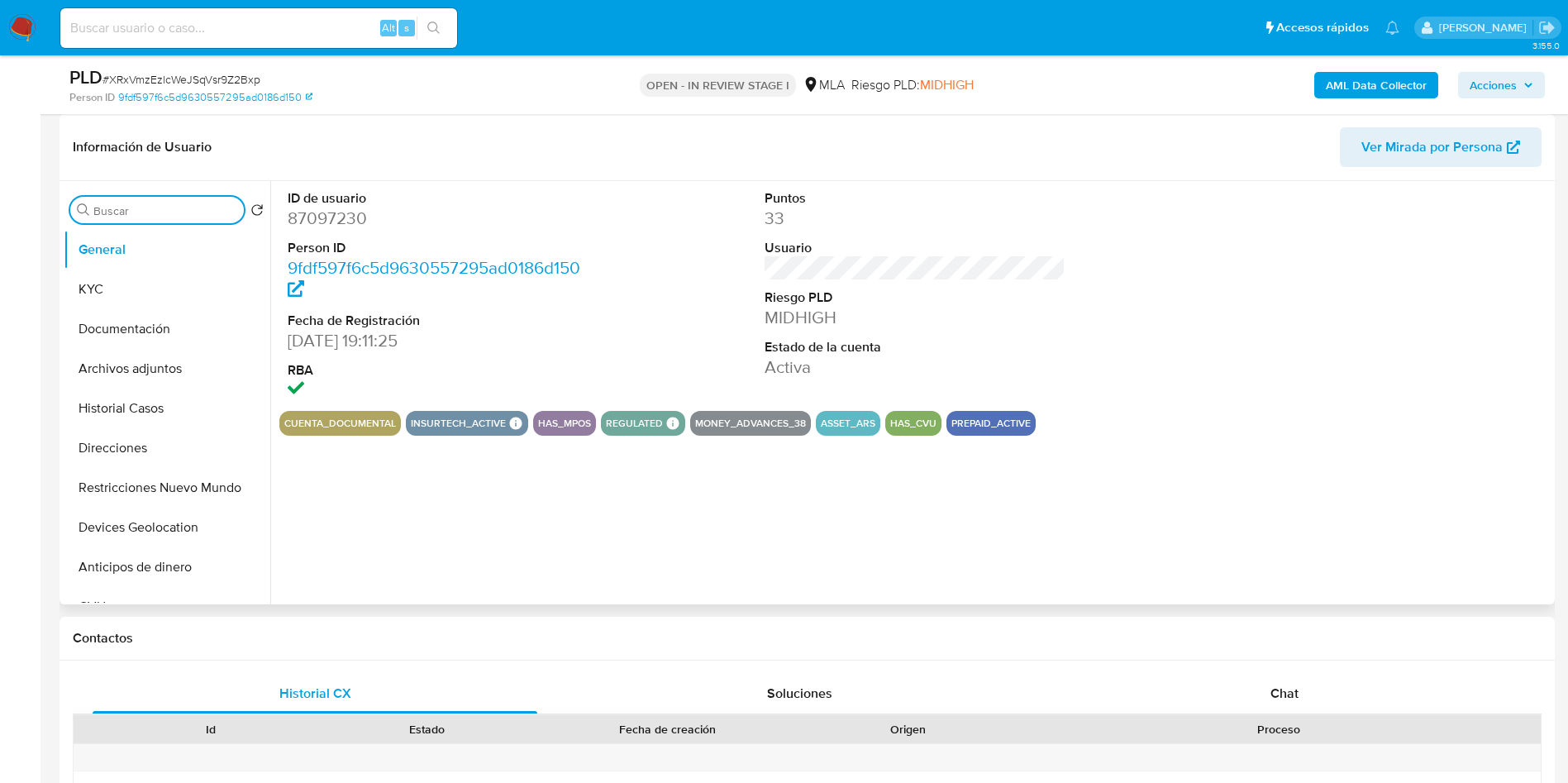
click at [133, 207] on input "Buscar" at bounding box center [165, 210] width 144 height 15
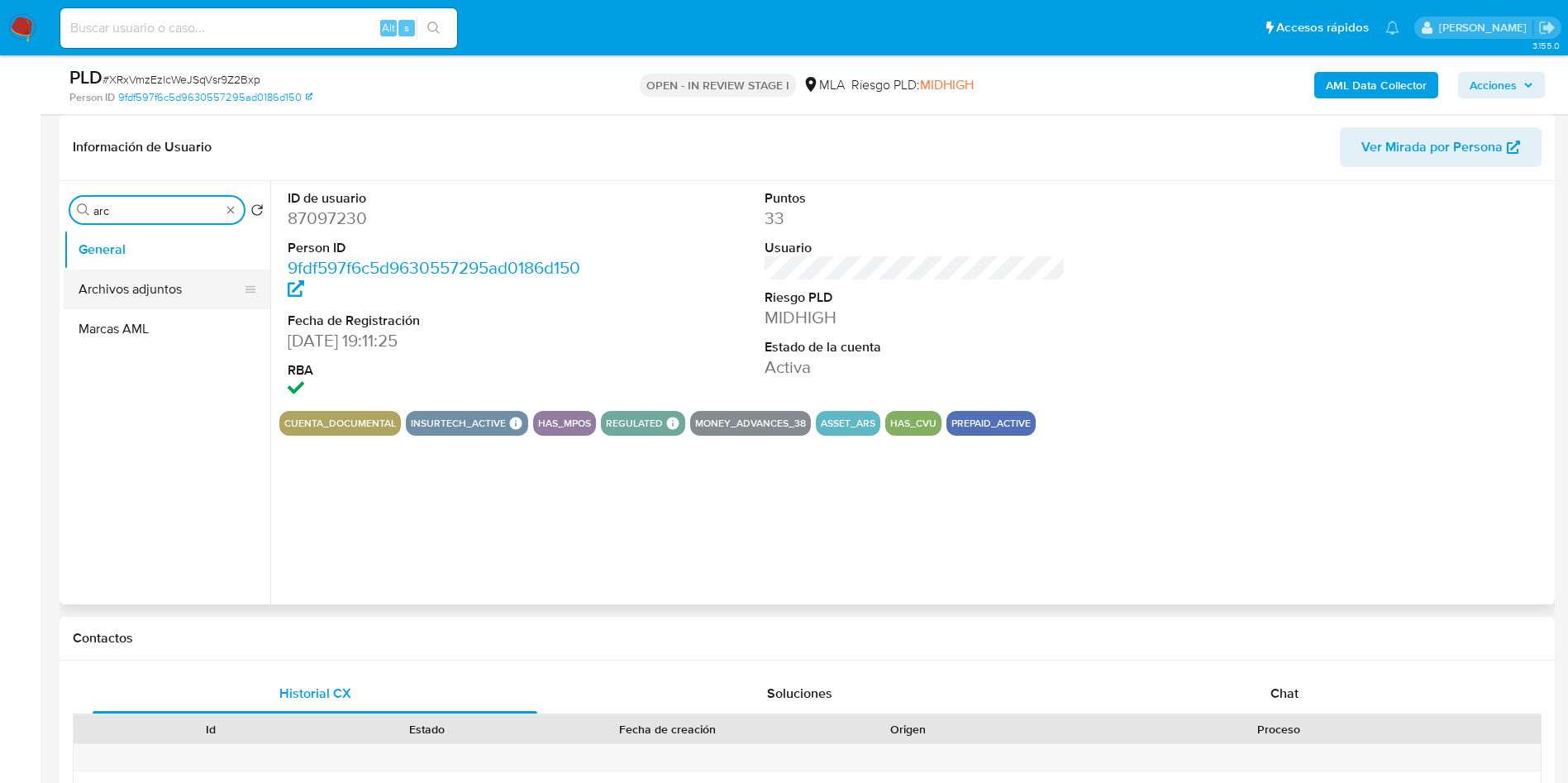
type input "arc"
click at [172, 280] on button "Archivos adjuntos" at bounding box center [160, 289] width 193 height 40
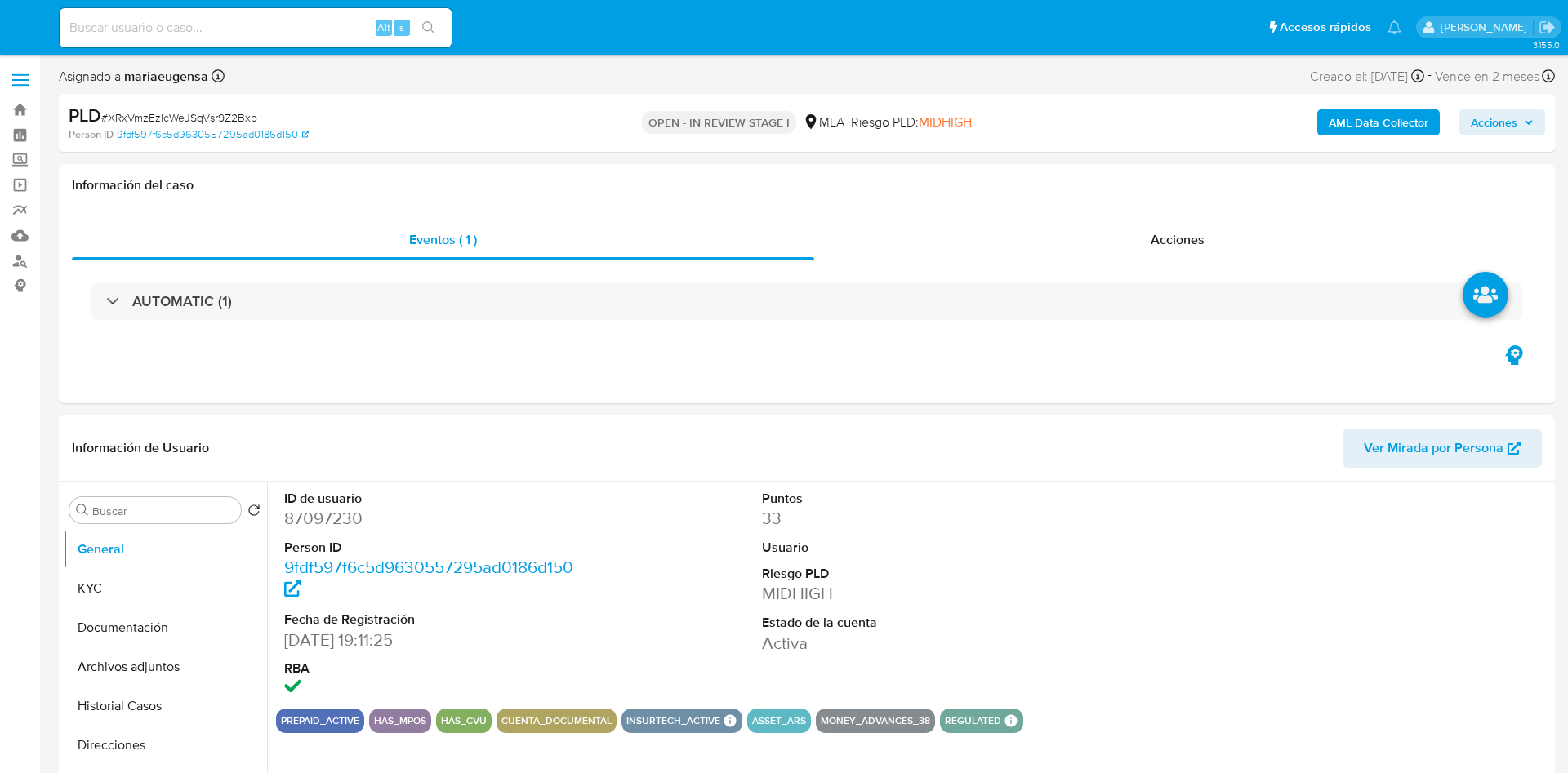
select select "10"
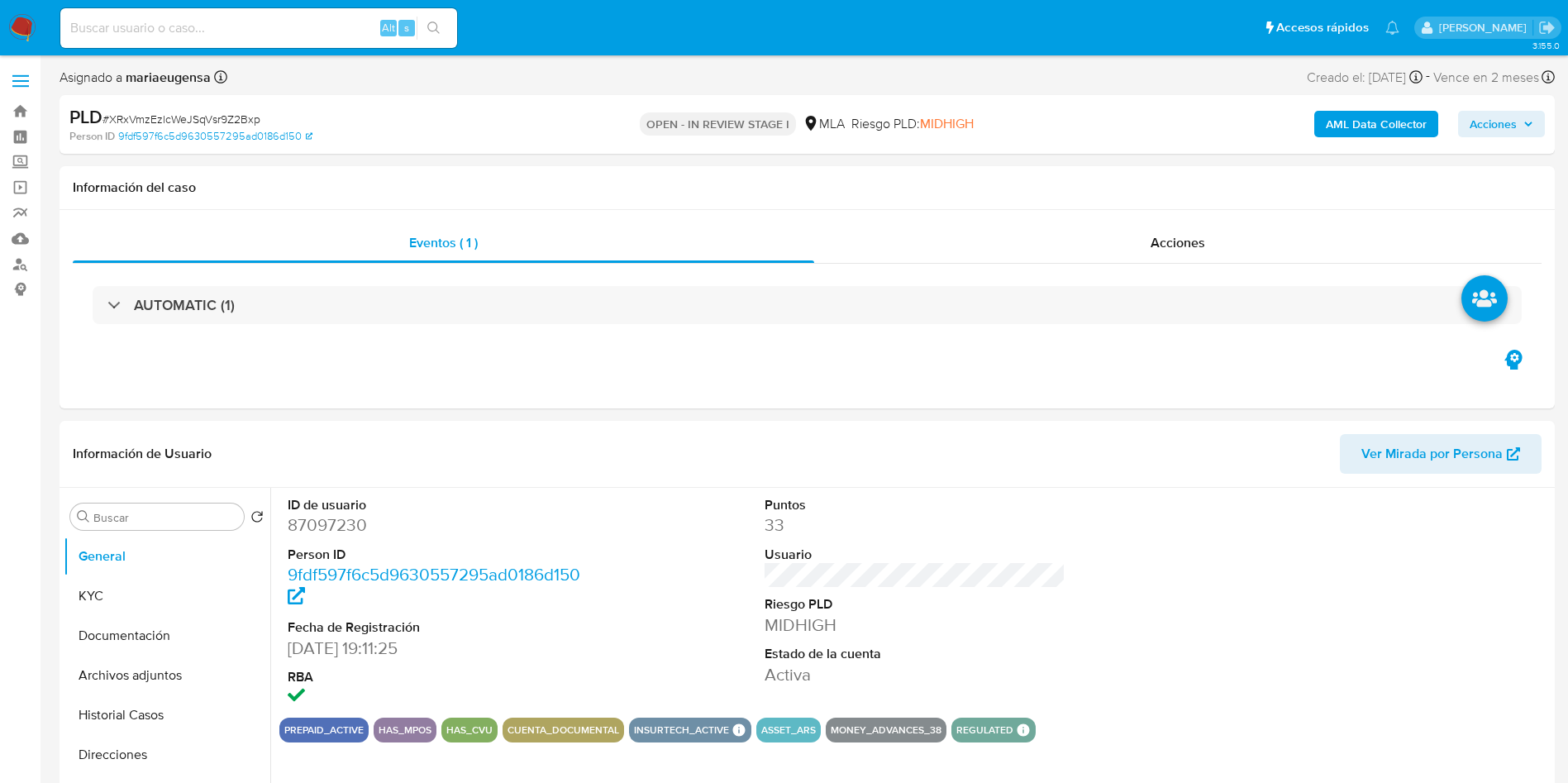
click at [240, 118] on span "# XRxVmzEzlcWeJSqVsr9Z2Bxp" at bounding box center [181, 119] width 158 height 16
click at [240, 117] on span "# XRxVmzEzlcWeJSqVsr9Z2Bxp" at bounding box center [181, 119] width 158 height 16
copy span "XRxVmzEzlcWeJSqVsr9Z2Bxp"
click at [290, 526] on dd "87097230" at bounding box center [438, 525] width 302 height 24
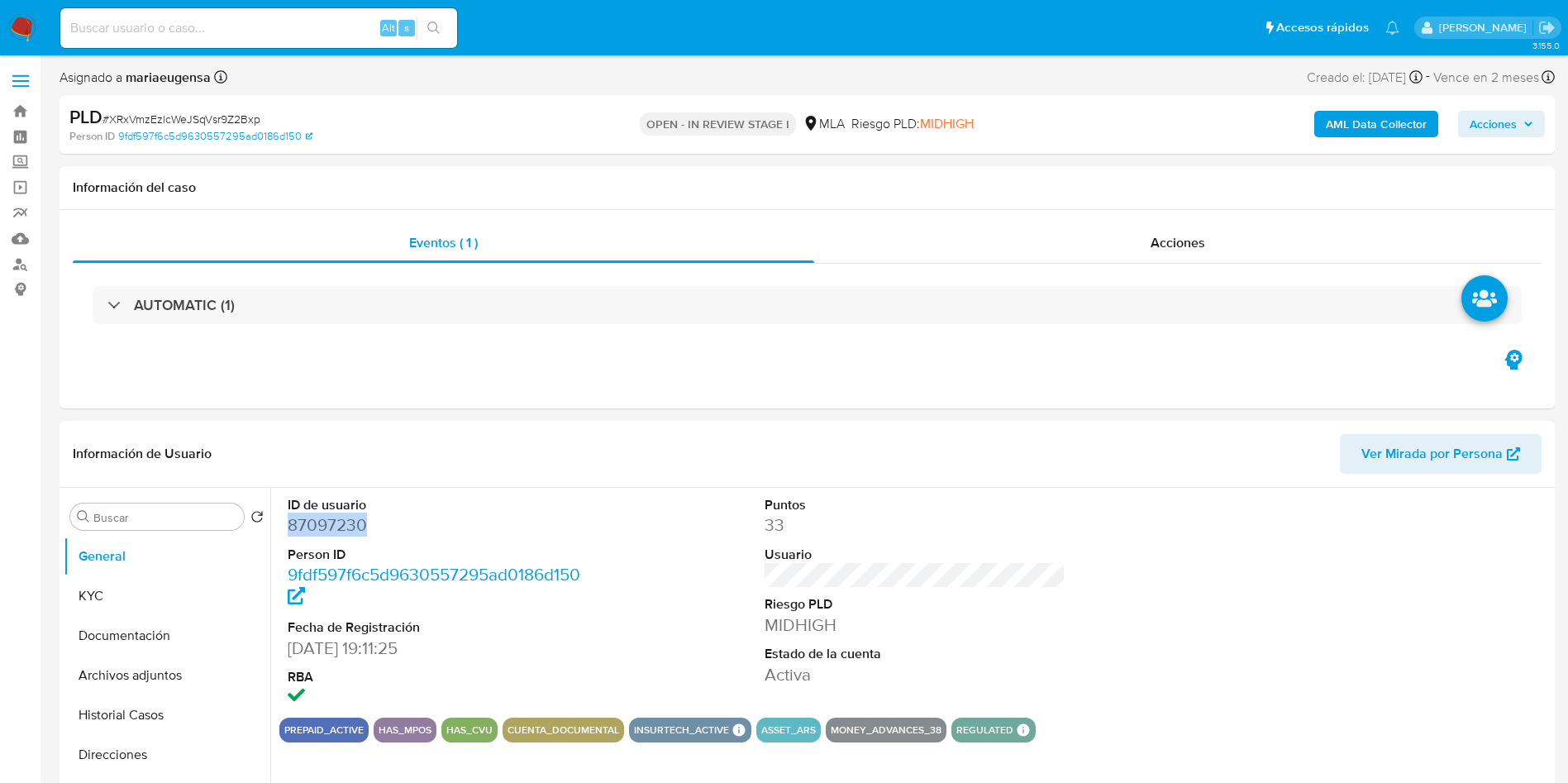
copy dd "87097230"
click at [153, 520] on input "Buscar" at bounding box center [165, 517] width 144 height 15
click at [329, 533] on dd "87097230" at bounding box center [438, 525] width 302 height 24
copy dd "87097230"
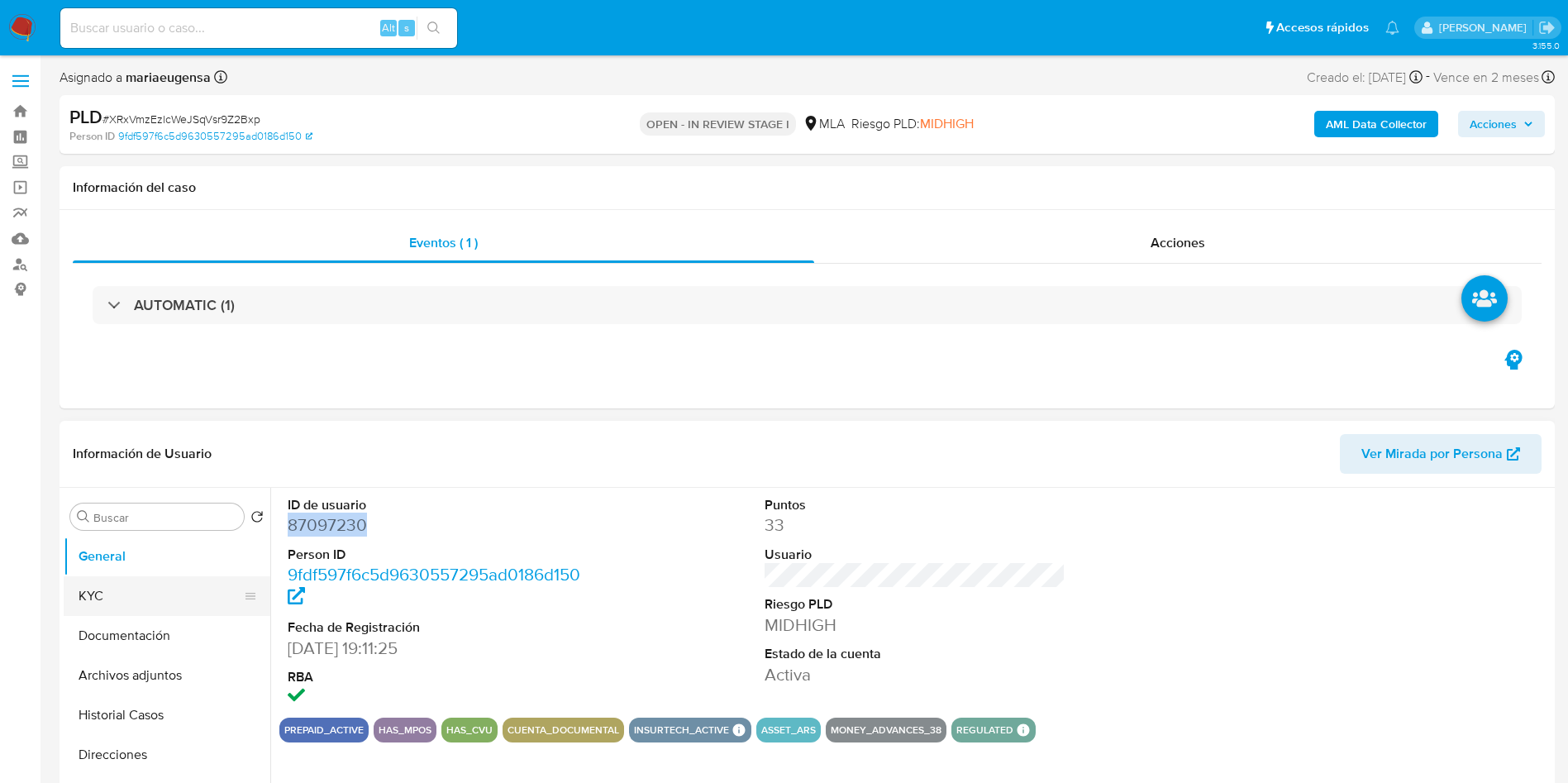
click at [170, 592] on button "KYC" at bounding box center [160, 596] width 193 height 40
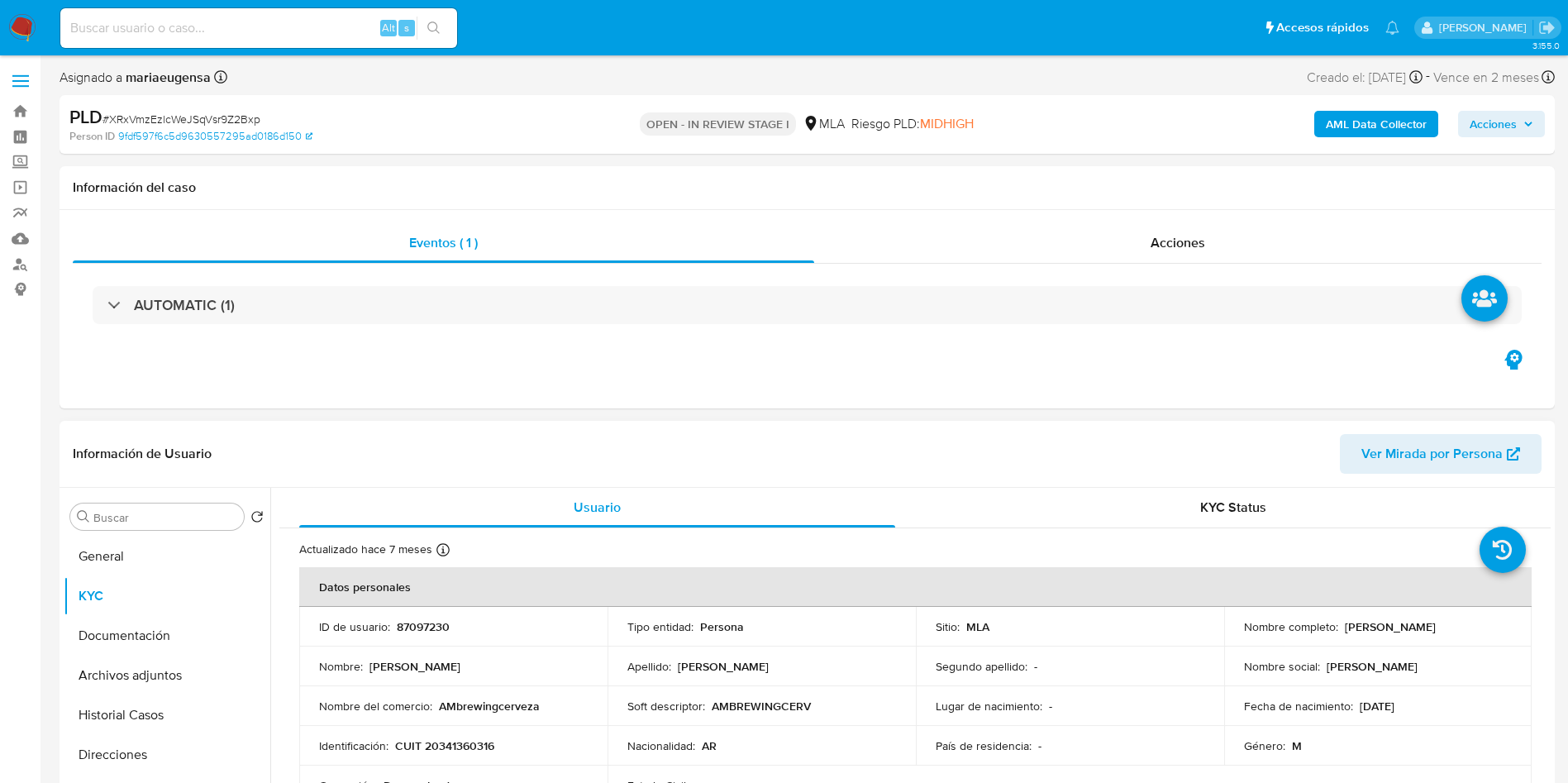
click at [1345, 634] on p "Ernesto Alfredo Gonzalez Vega" at bounding box center [1390, 627] width 91 height 15
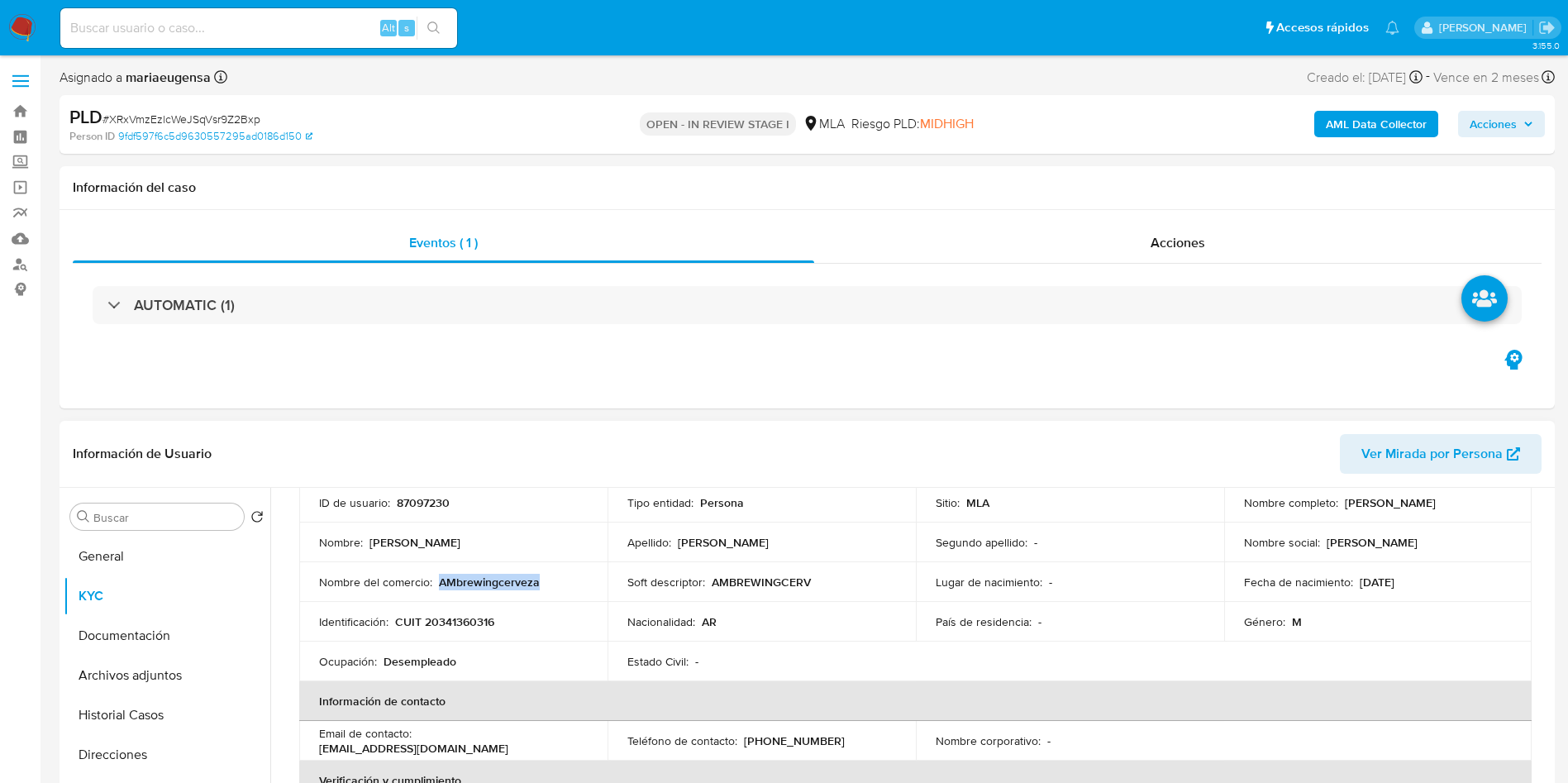
drag, startPoint x: 437, startPoint y: 583, endPoint x: 538, endPoint y: 574, distance: 101.4
click at [538, 574] on div "Nombre del comercio : AMbrewingcerveza" at bounding box center [453, 582] width 268 height 15
copy p "AMbrewingcerveza"
click at [438, 622] on p "CUIT 20341360316" at bounding box center [444, 622] width 99 height 15
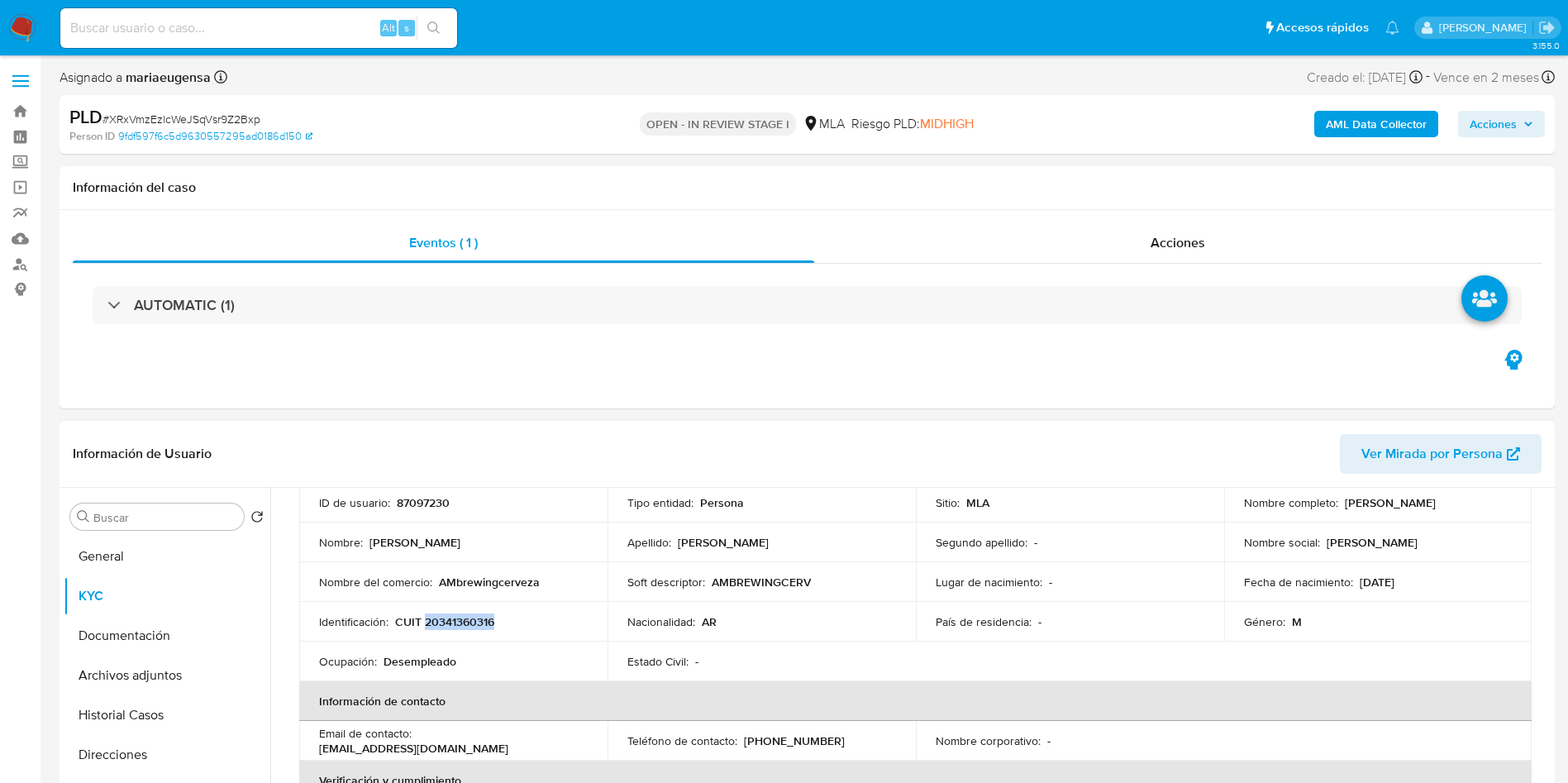
copy p "20341360316"
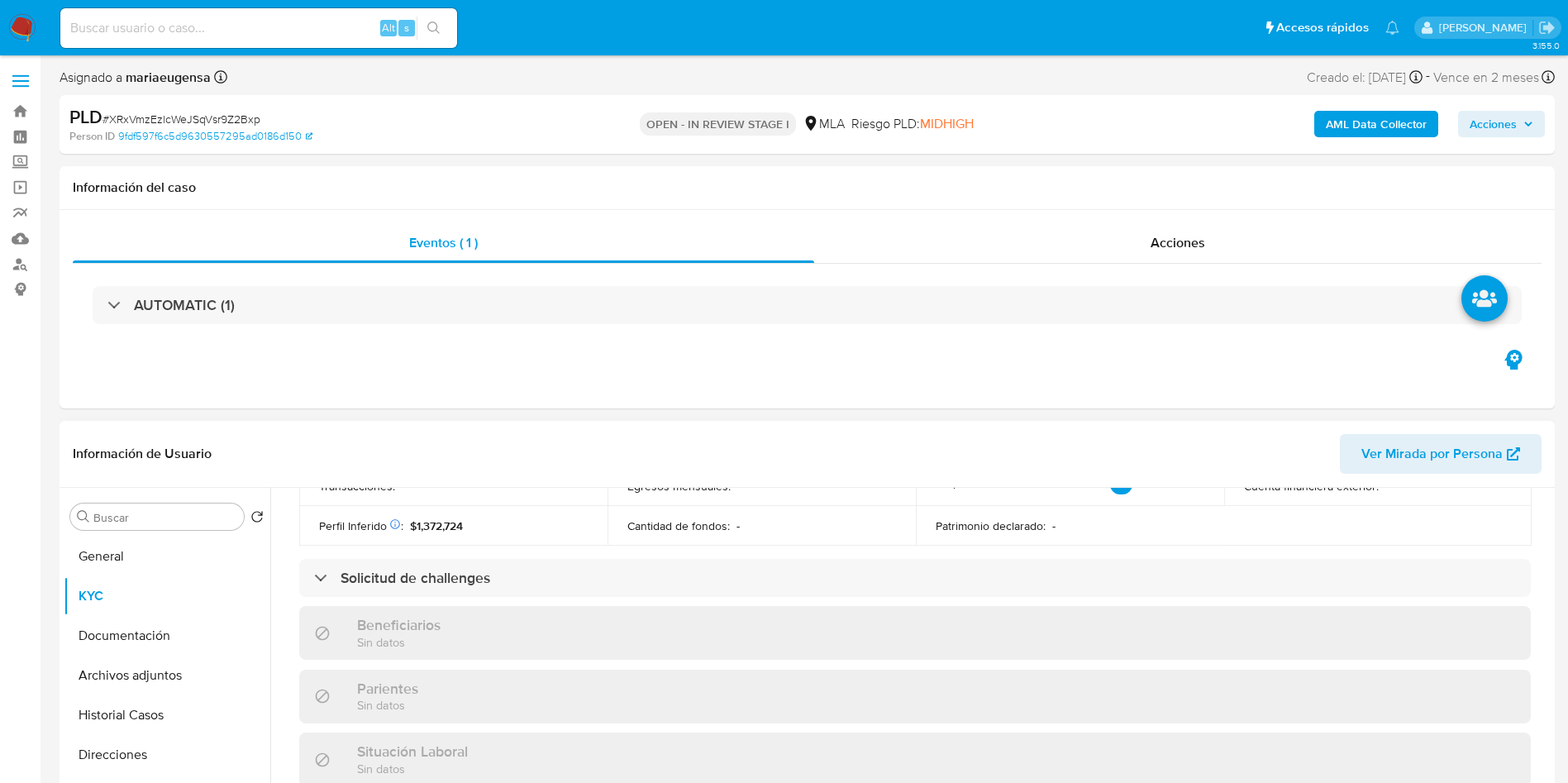
scroll to position [390, 0]
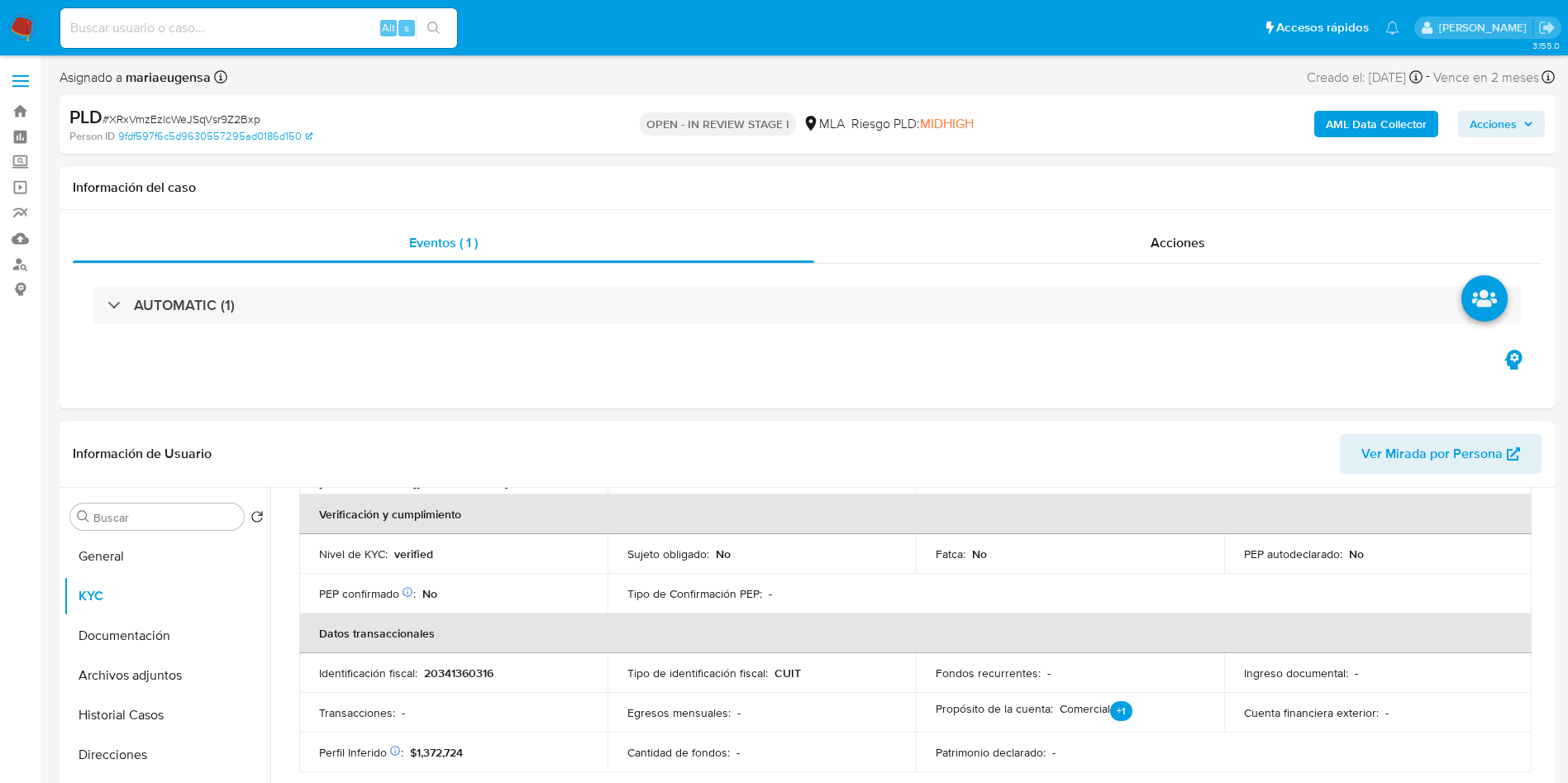
click at [443, 677] on p "20341360316" at bounding box center [459, 673] width 70 height 15
click at [443, 676] on p "20341360316" at bounding box center [459, 673] width 70 height 15
copy p "20341360316"
click at [467, 674] on p "20341360316" at bounding box center [459, 673] width 70 height 15
click at [467, 673] on p "20341360316" at bounding box center [459, 673] width 70 height 15
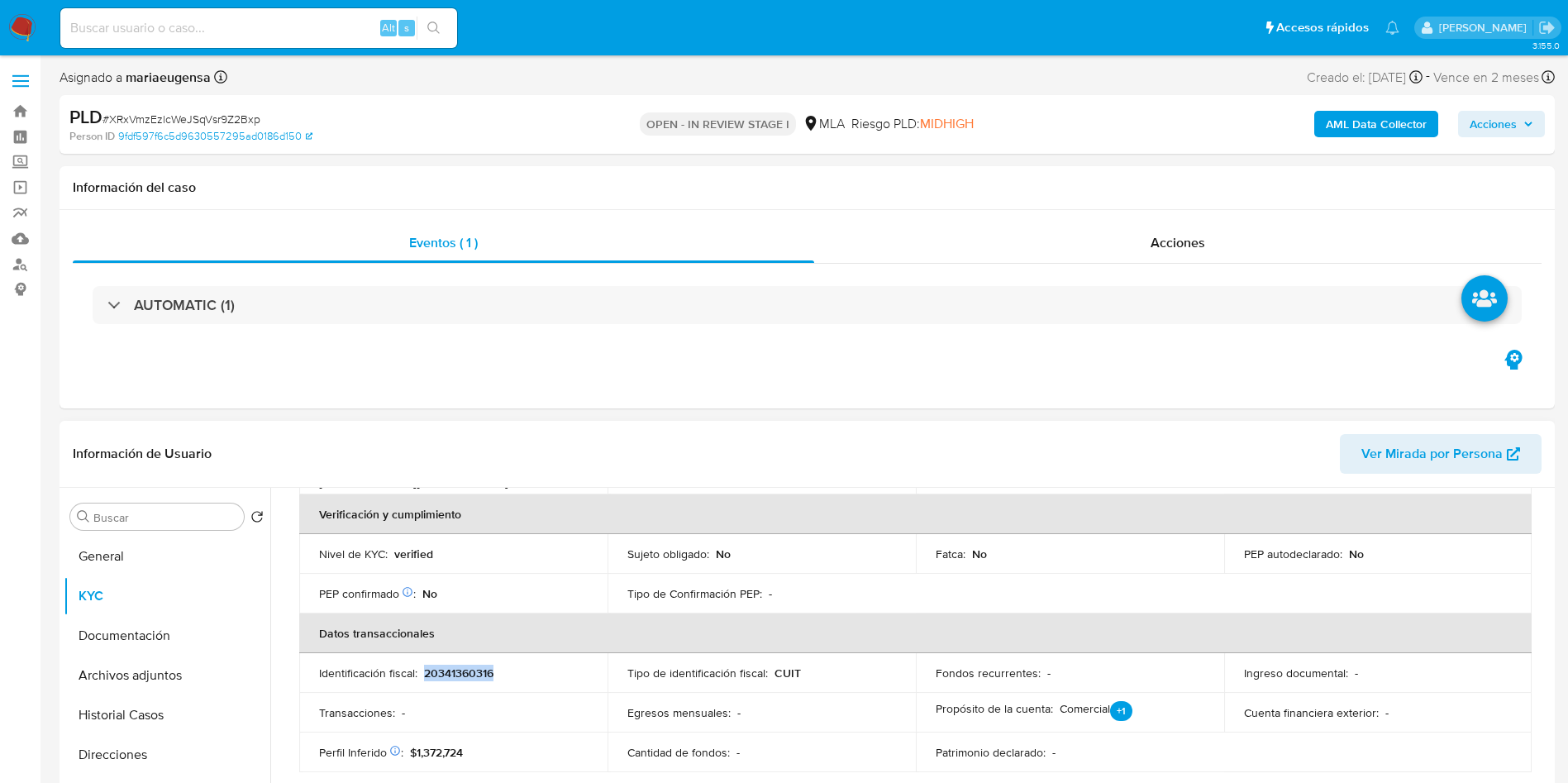
copy p "20341360316"
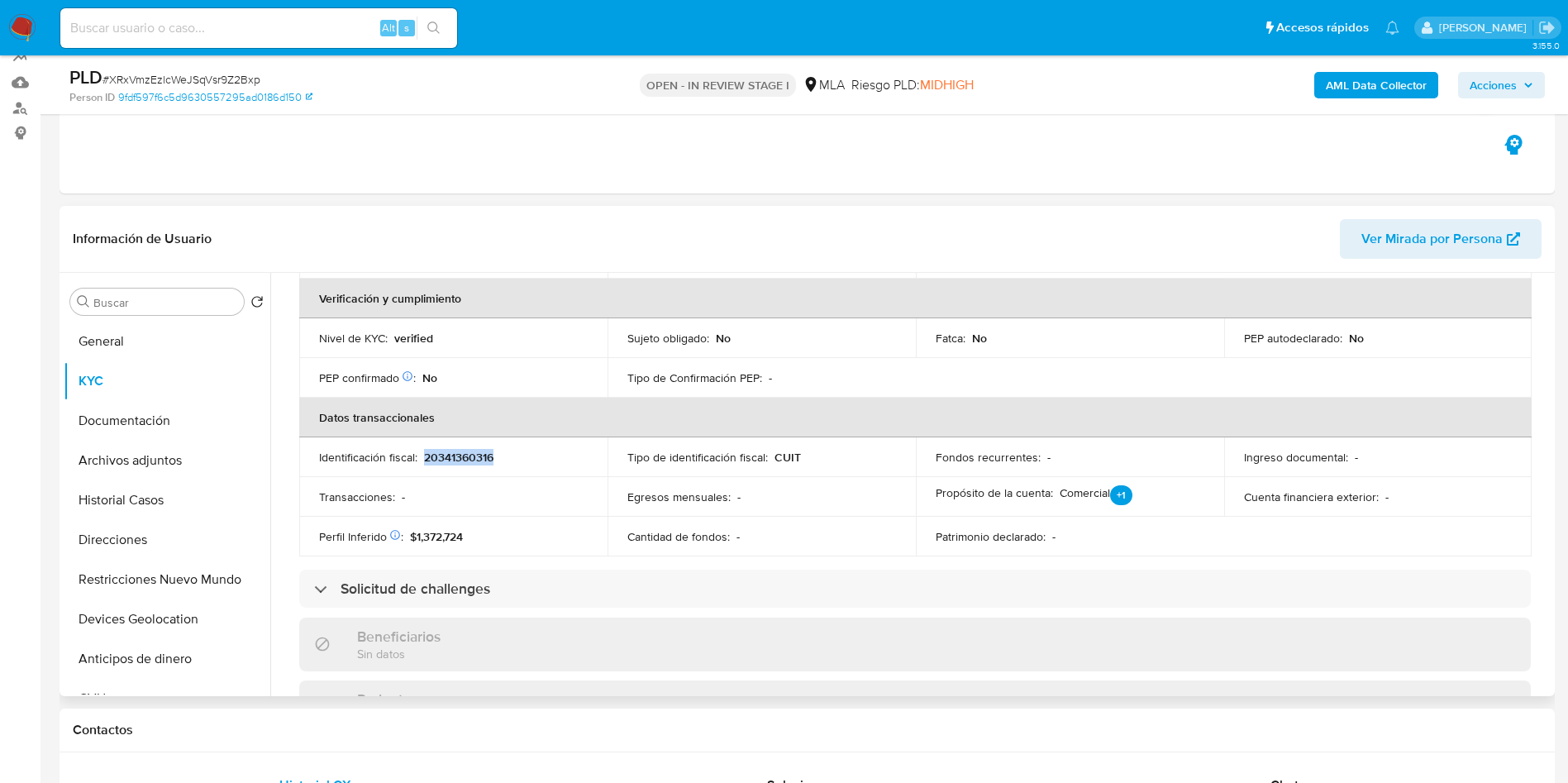
scroll to position [167, 0]
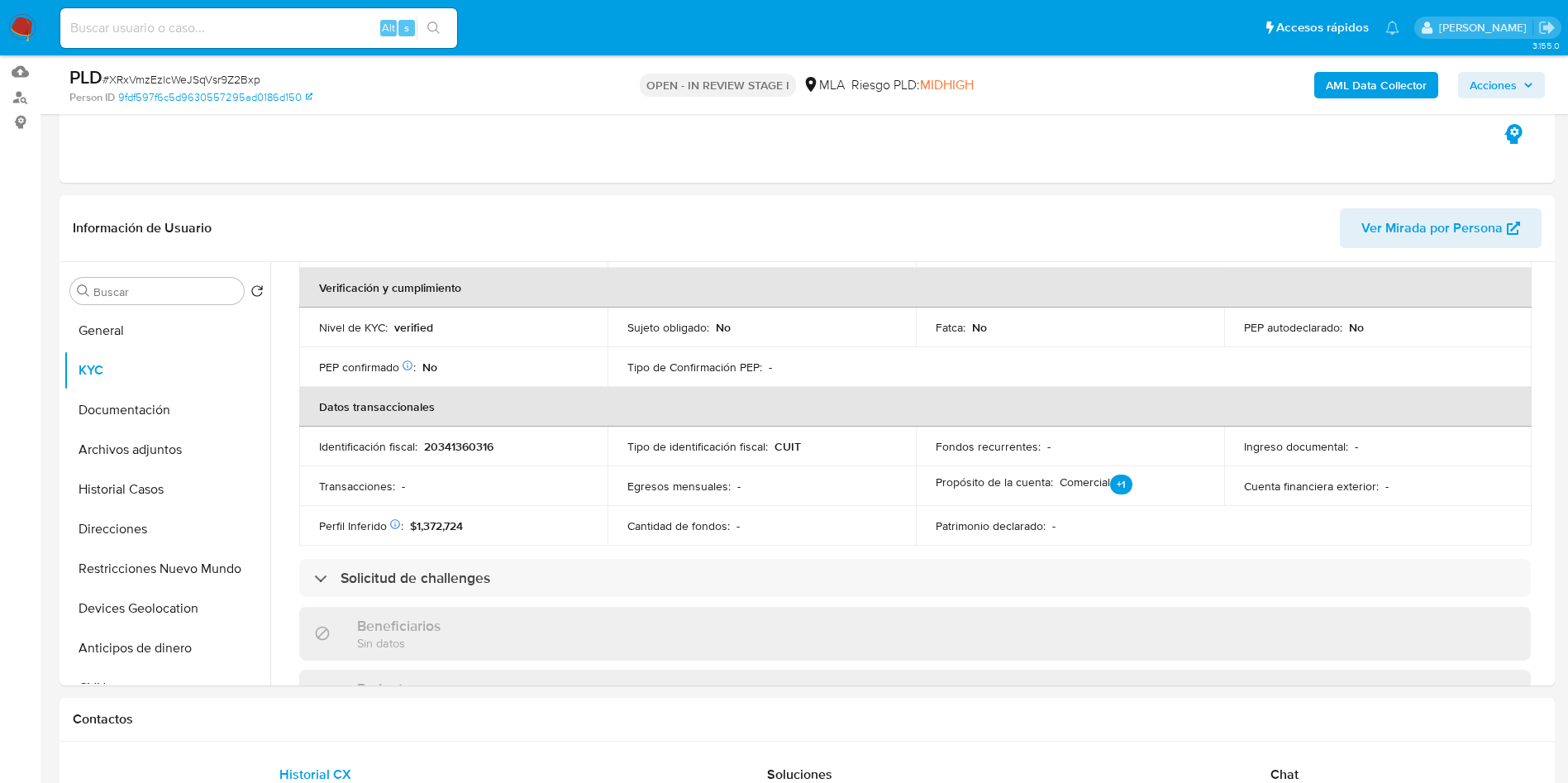
click at [218, 86] on span "# XRxVmzEzlcWeJSqVsr9Z2Bxp" at bounding box center [181, 79] width 158 height 16
click at [218, 85] on span "# XRxVmzEzlcWeJSqVsr9Z2Bxp" at bounding box center [181, 79] width 158 height 16
copy span "XRxVmzEzlcWeJSqVsr9Z2Bxp"
click at [539, 534] on td "Perfil Inferido Éste campo indica la información de Nivel Socioeconómico del us…" at bounding box center [453, 526] width 308 height 40
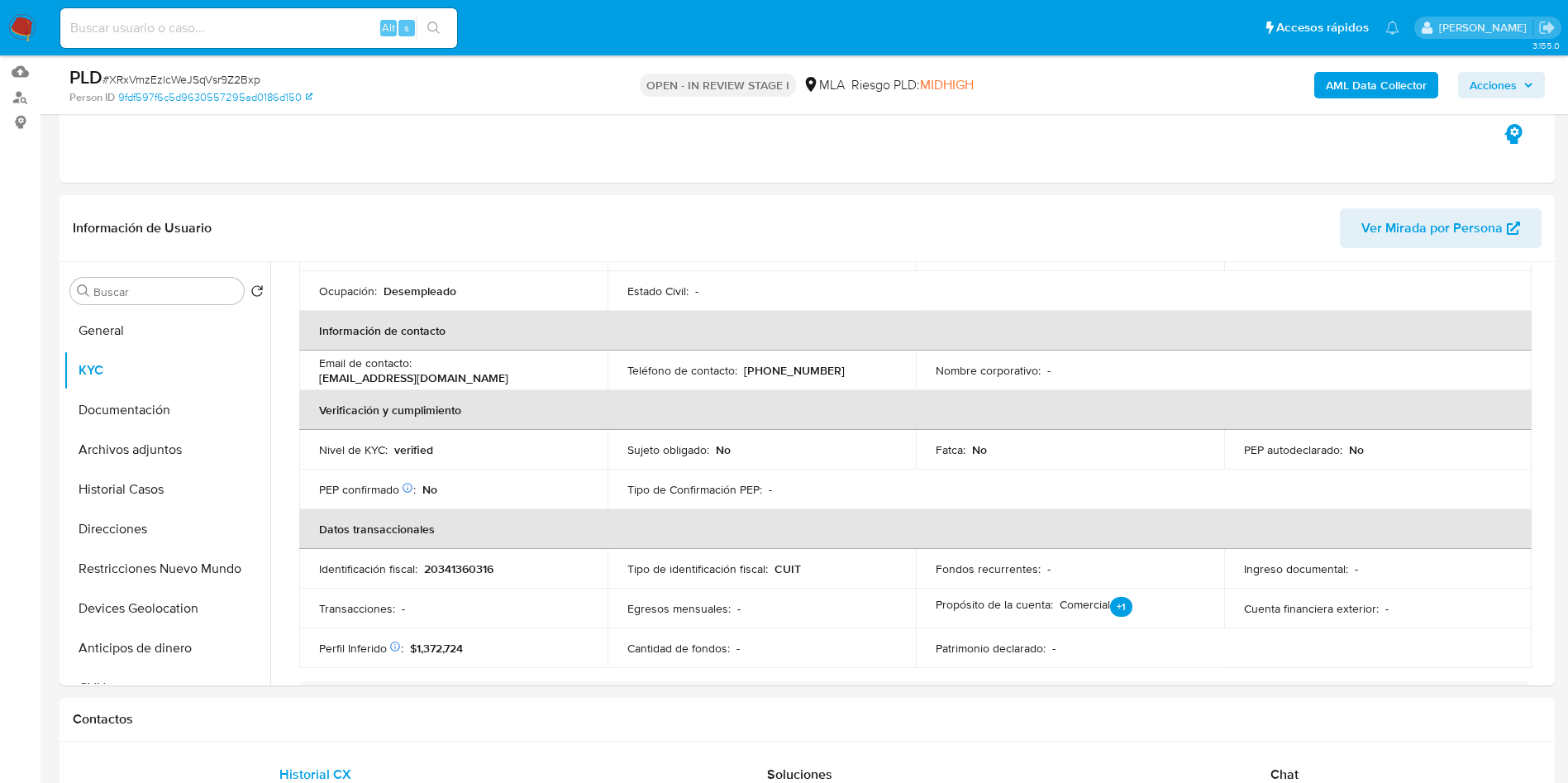
scroll to position [372, 0]
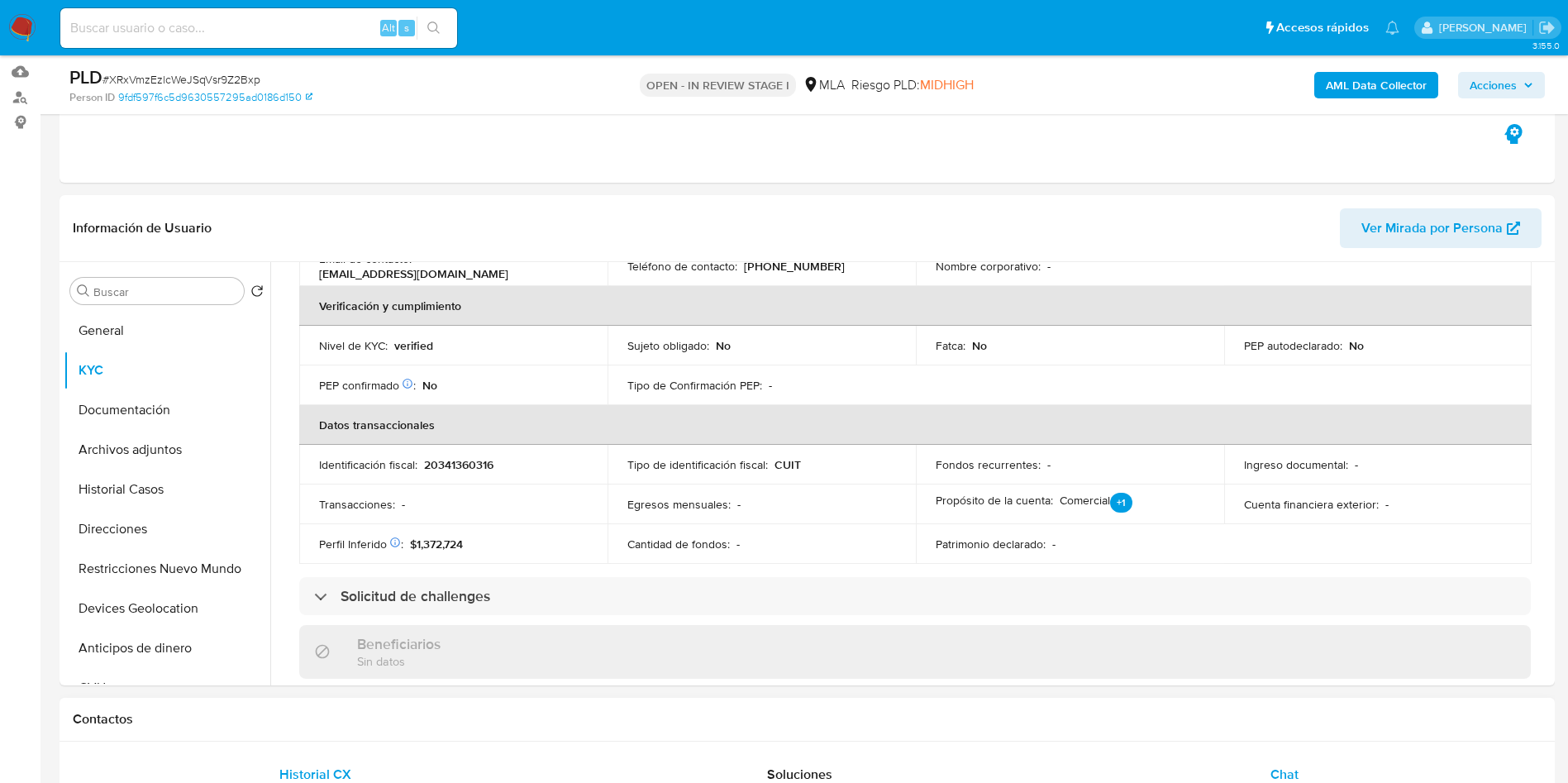
click at [1305, 769] on div "Chat" at bounding box center [1284, 775] width 444 height 40
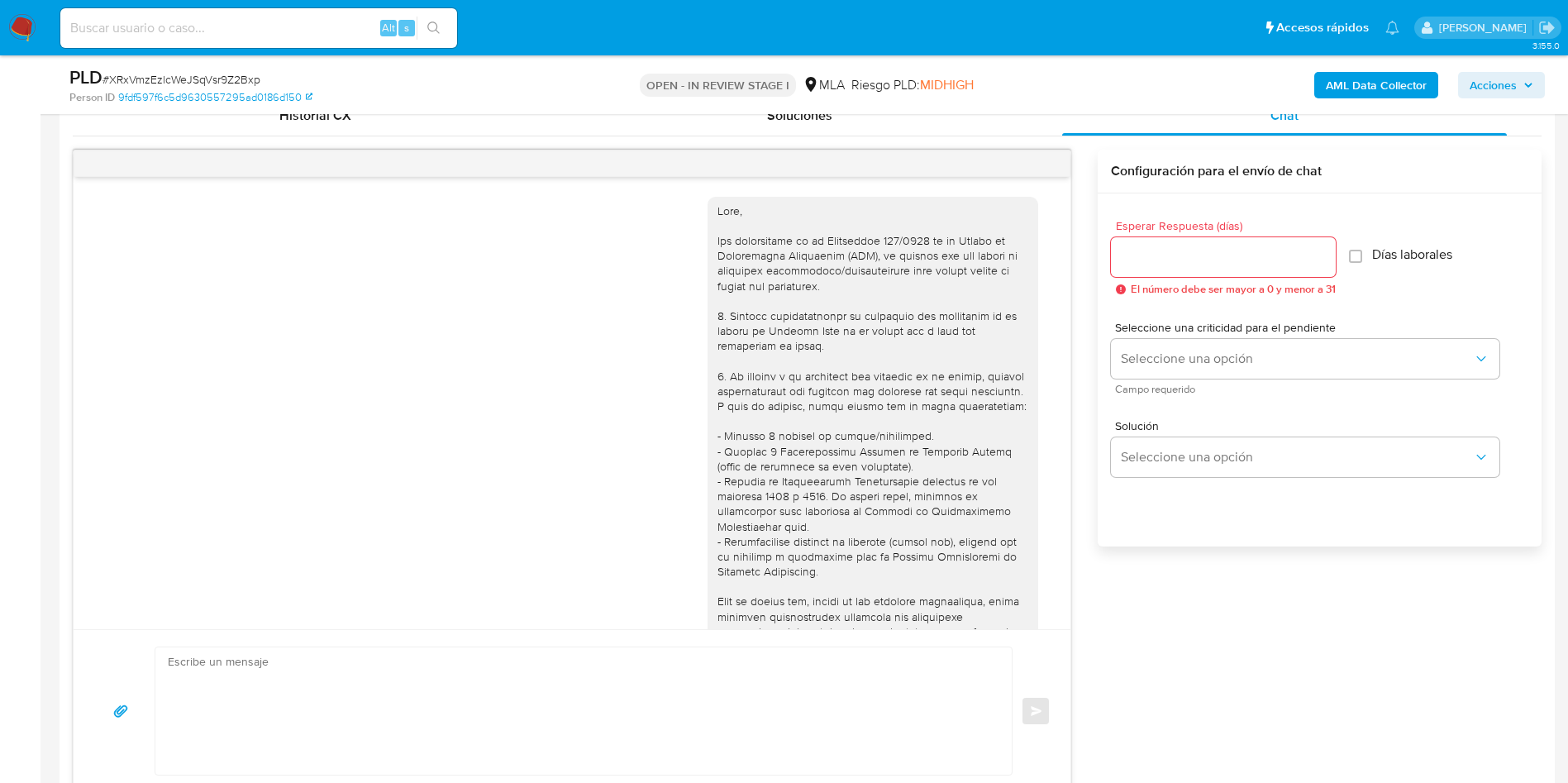
scroll to position [899, 0]
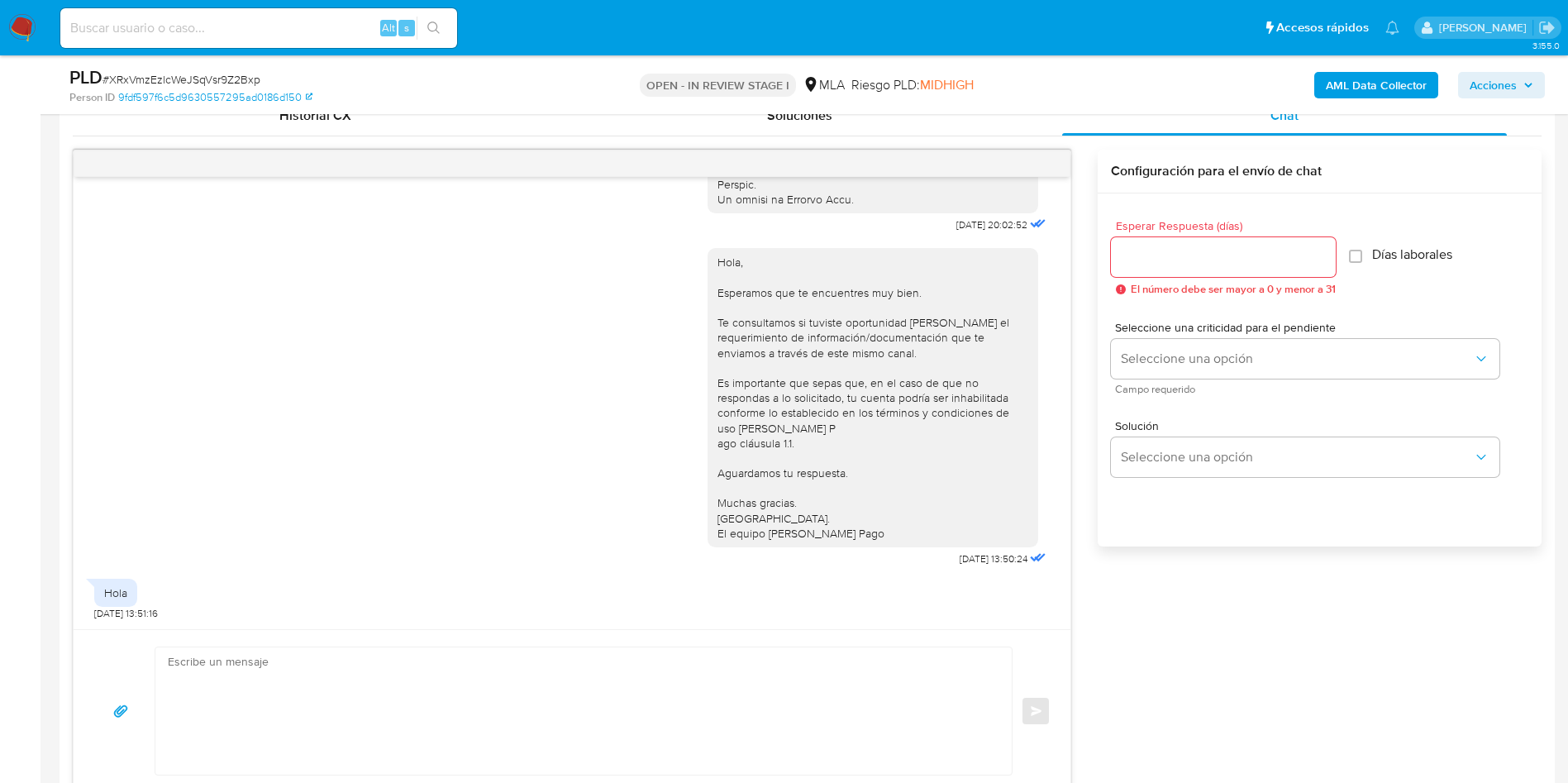
click at [348, 666] on textarea at bounding box center [579, 711] width 823 height 127
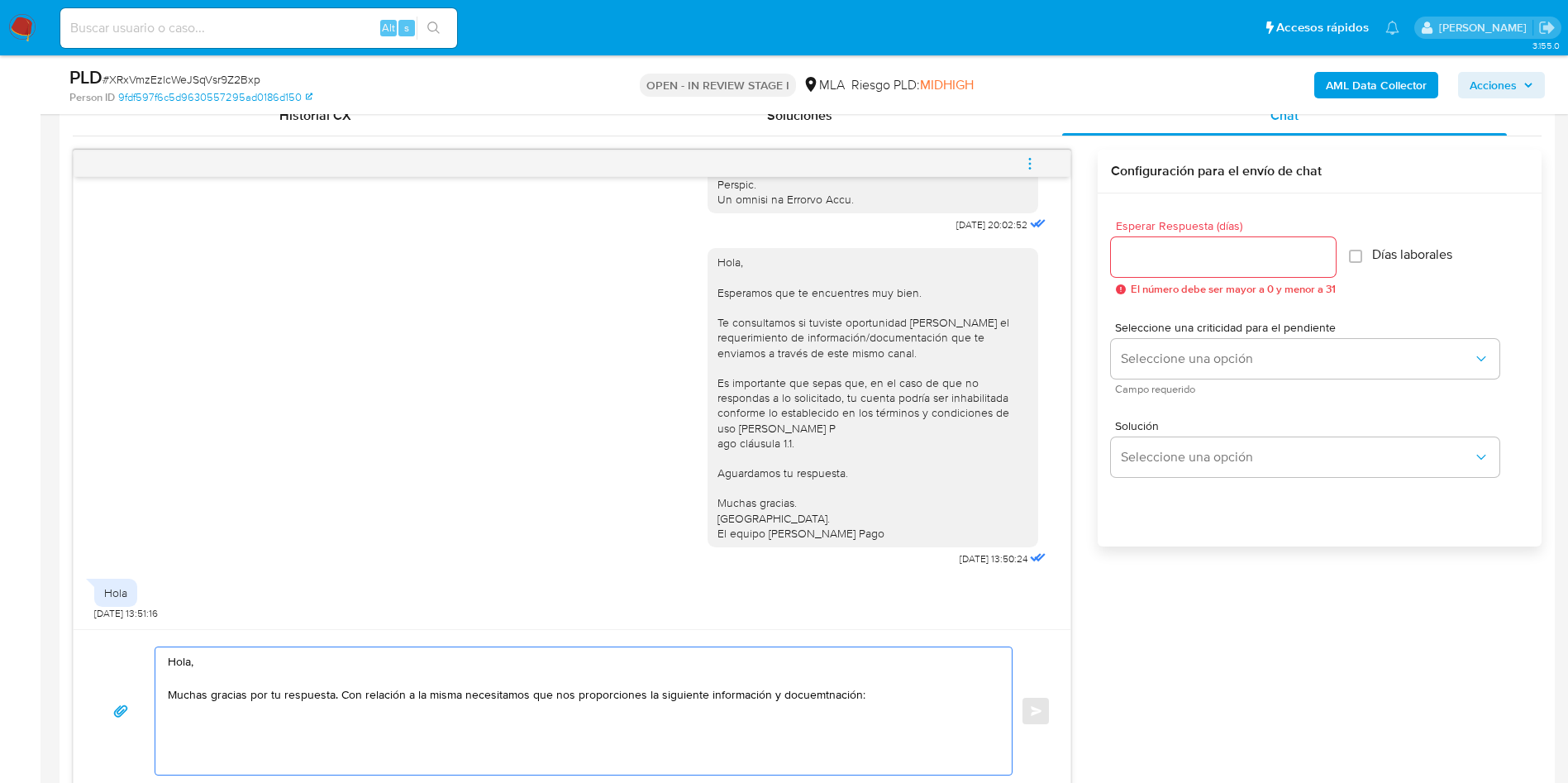
drag, startPoint x: 814, startPoint y: 684, endPoint x: 795, endPoint y: 690, distance: 19.9
click at [795, 690] on textarea "Hola, Muchas gracias por tu respuesta. Con relación a la misma necesitamos que …" at bounding box center [579, 711] width 823 height 127
click at [899, 693] on textarea "Hola, Muchas gracias por tu respuesta. Con relación a la misma necesitamos que …" at bounding box center [579, 711] width 823 height 127
type textarea "Hola, Muchas gracias por tu respuesta. Con relación a la misma necesitamos que …"
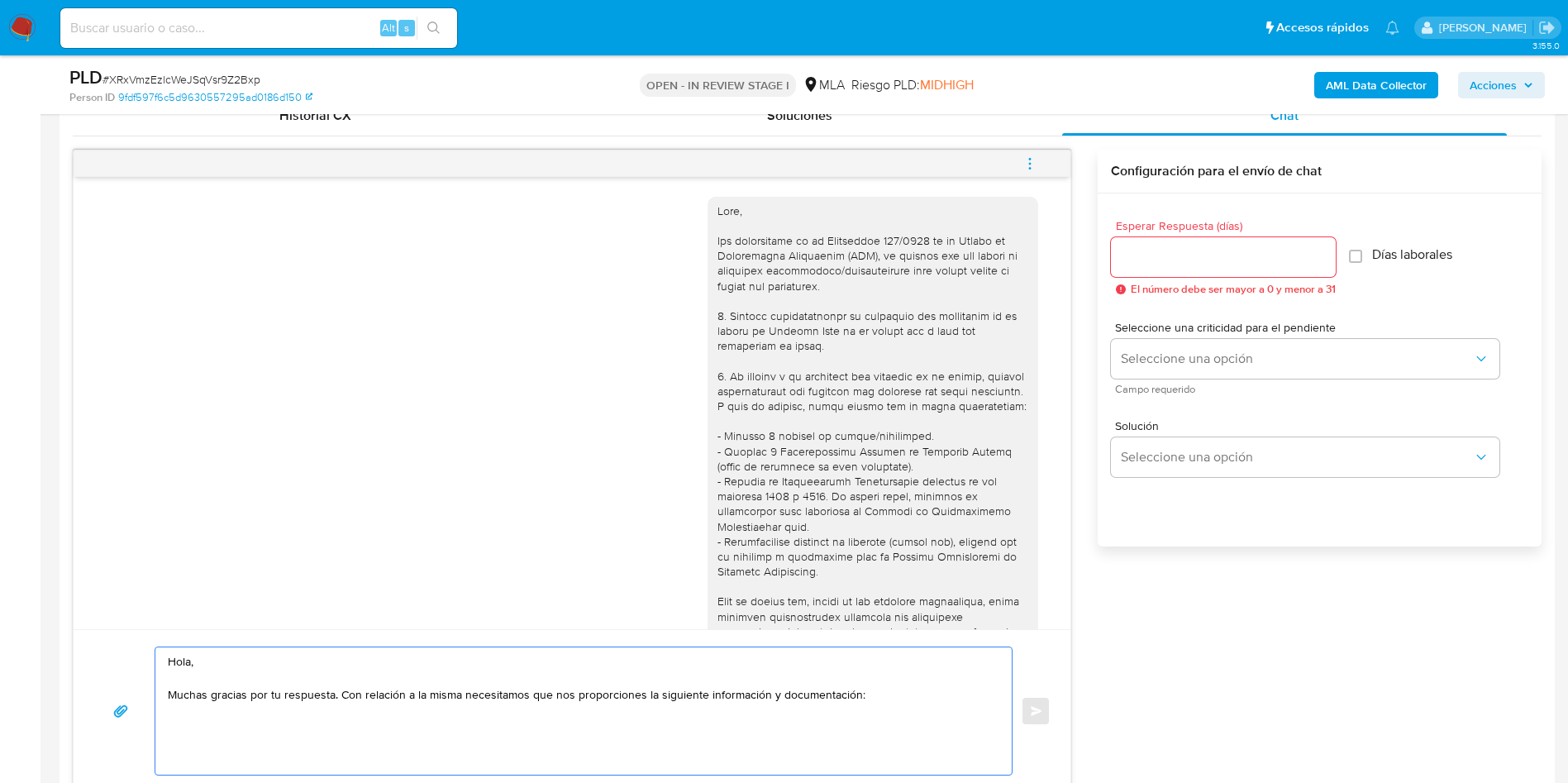
scroll to position [702, 0]
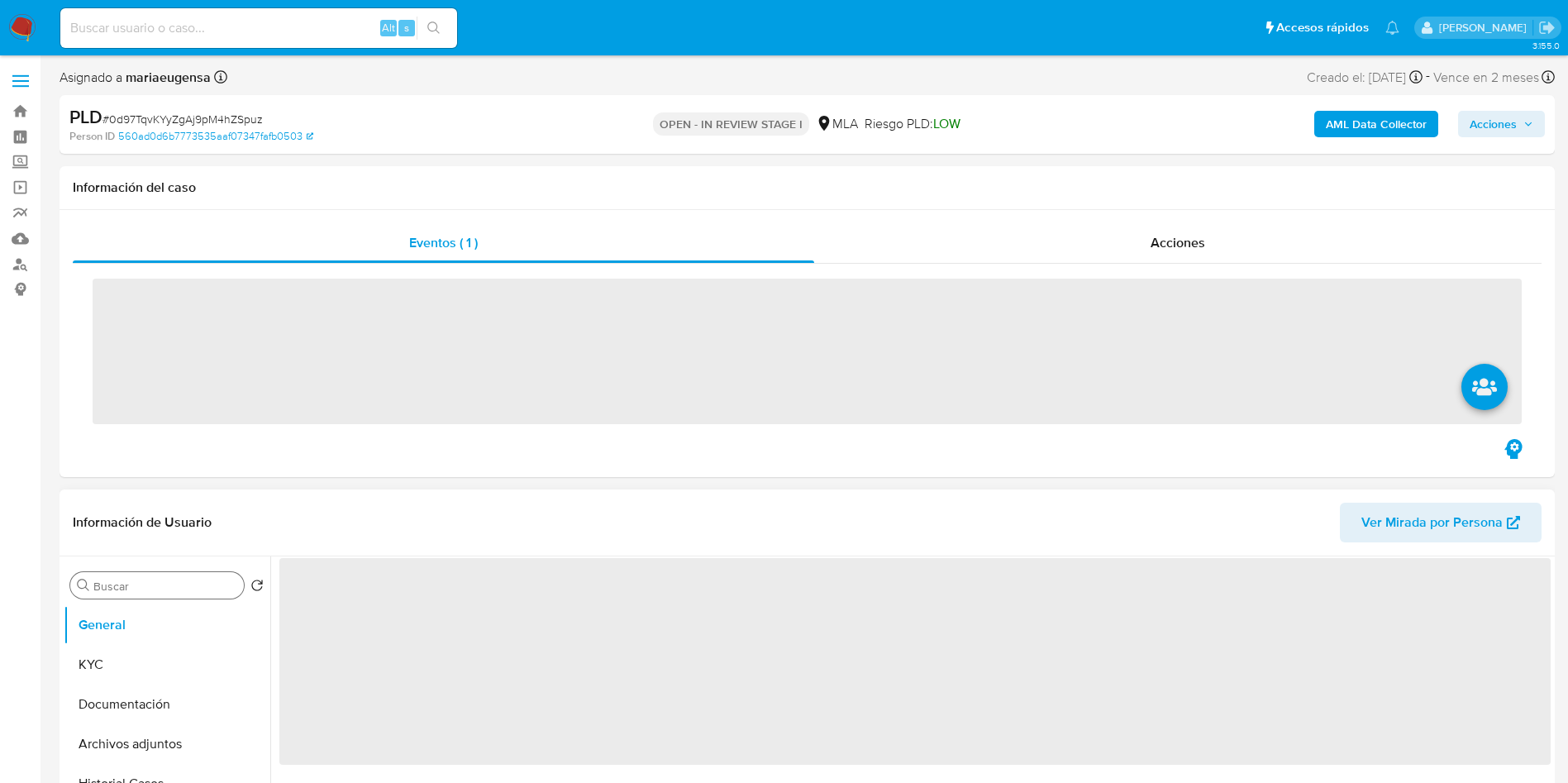
click at [145, 583] on input "Buscar" at bounding box center [165, 586] width 144 height 15
type input "arc"
click at [144, 662] on ul "General Archivos adjuntos Marcas AML" at bounding box center [167, 791] width 207 height 373
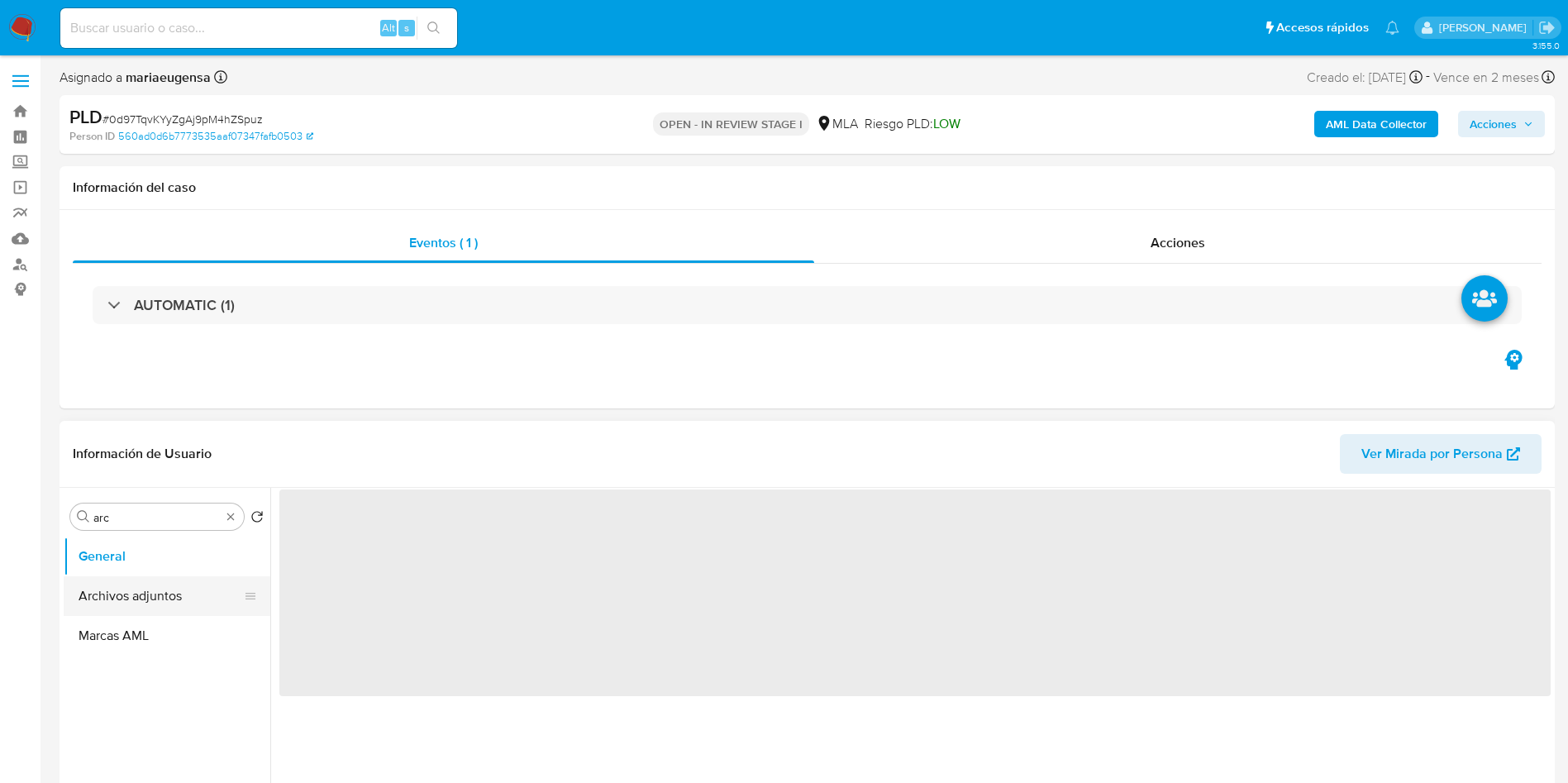
drag, startPoint x: 138, startPoint y: 567, endPoint x: 137, endPoint y: 578, distance: 11.0
click at [138, 569] on button "General" at bounding box center [167, 556] width 207 height 40
click at [137, 585] on button "Archivos adjuntos" at bounding box center [160, 596] width 193 height 40
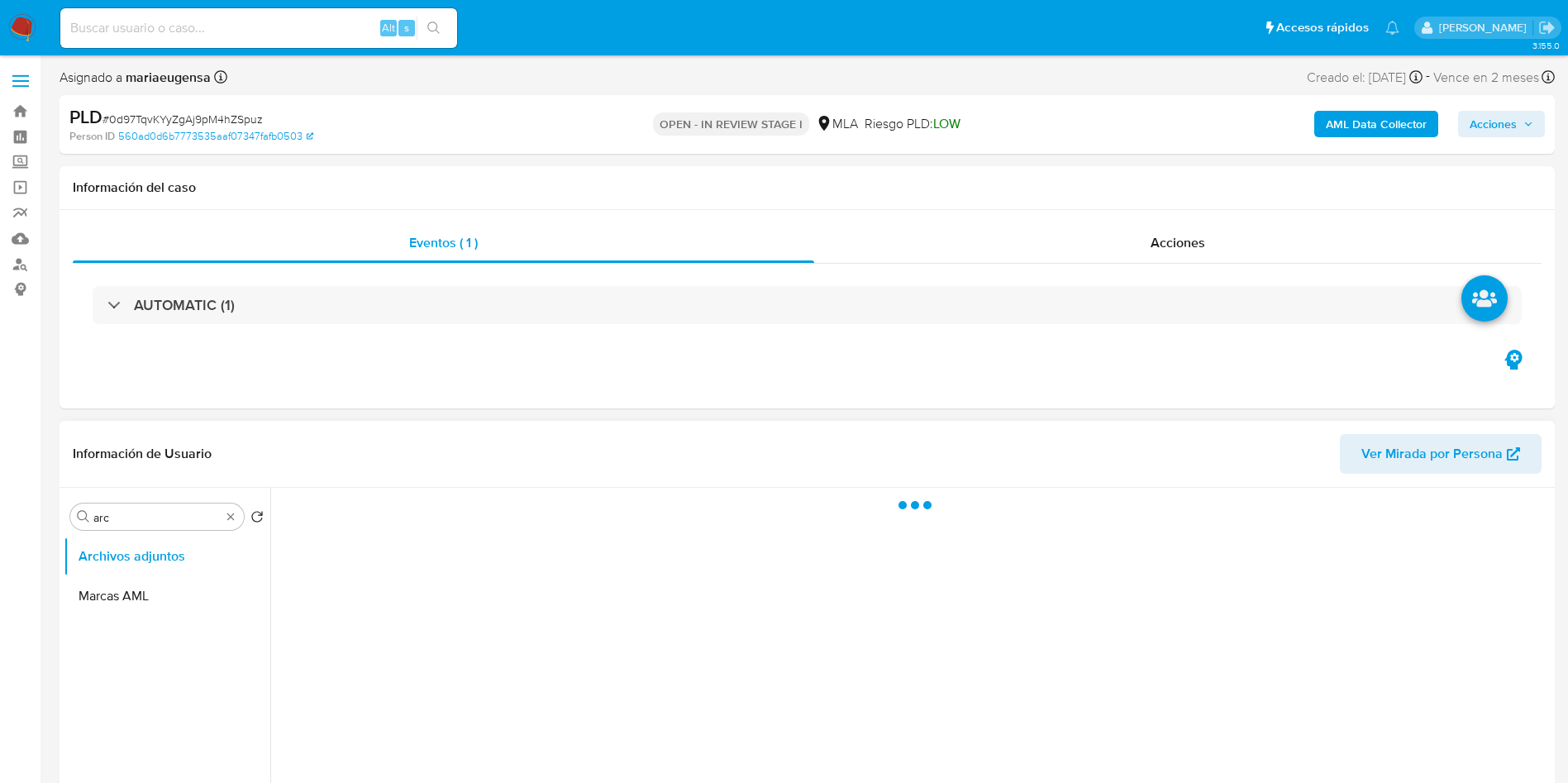
select select "10"
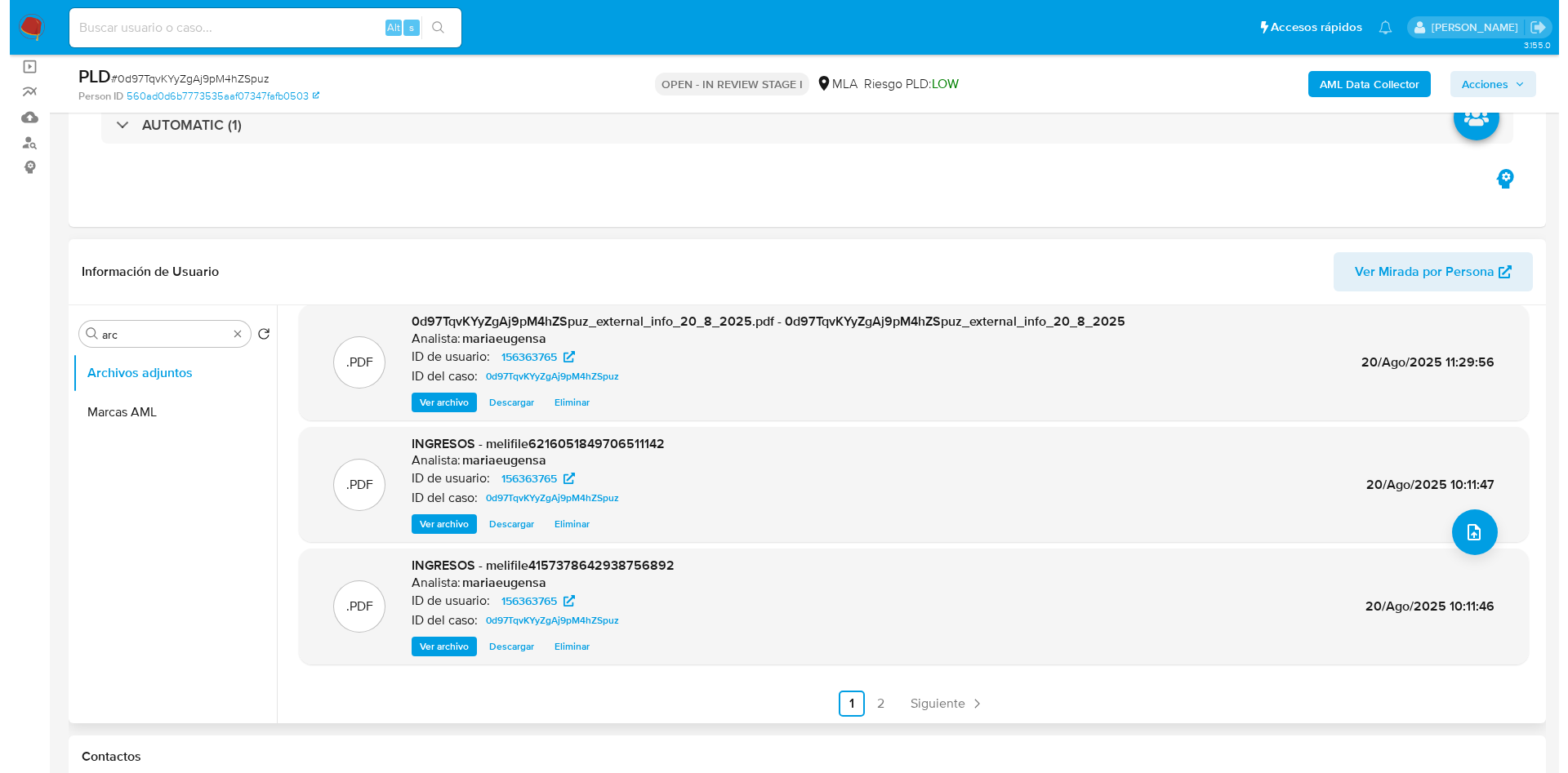
scroll to position [137, 0]
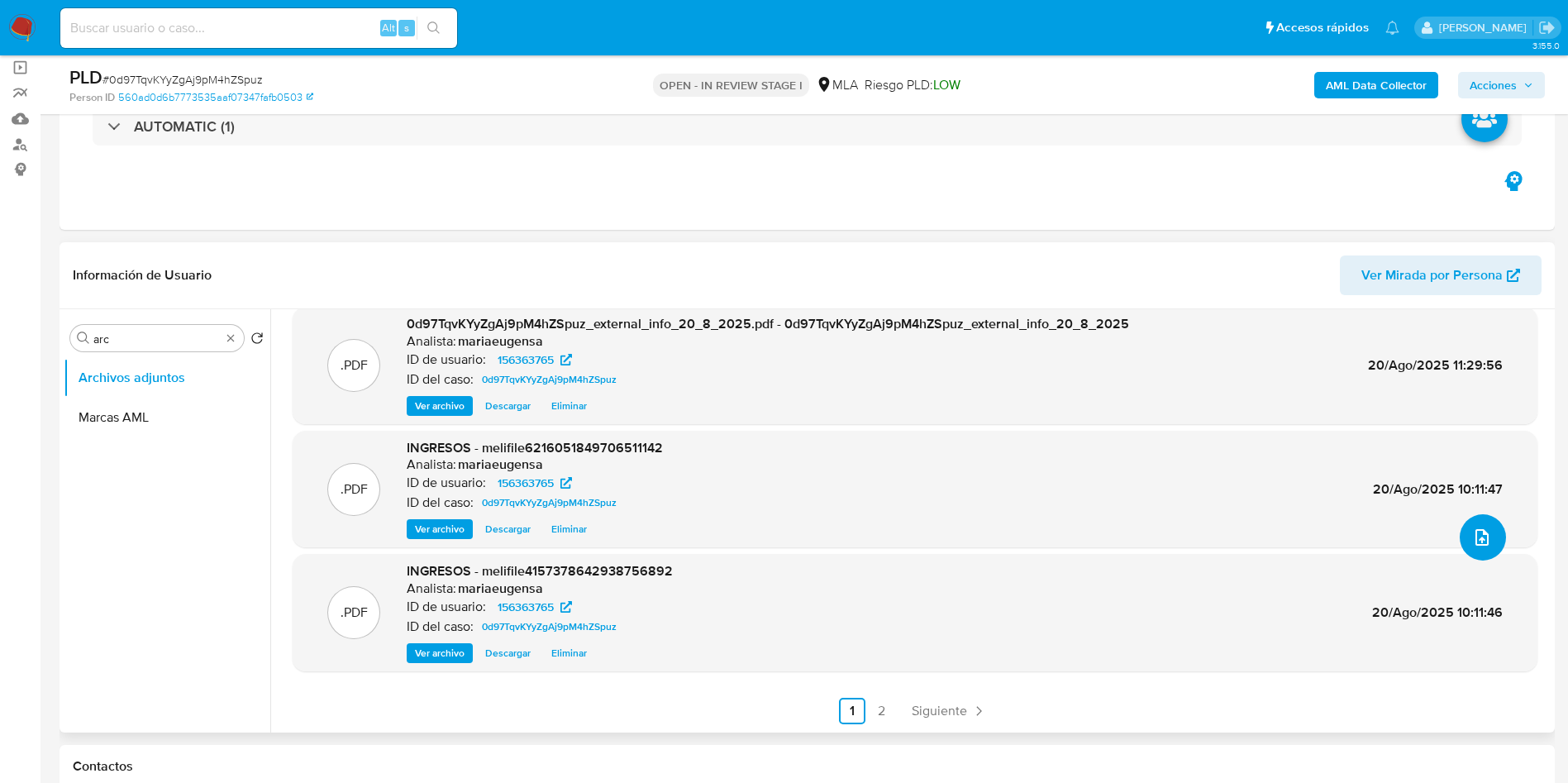
click at [1479, 540] on icon "upload-file" at bounding box center [1482, 537] width 20 height 20
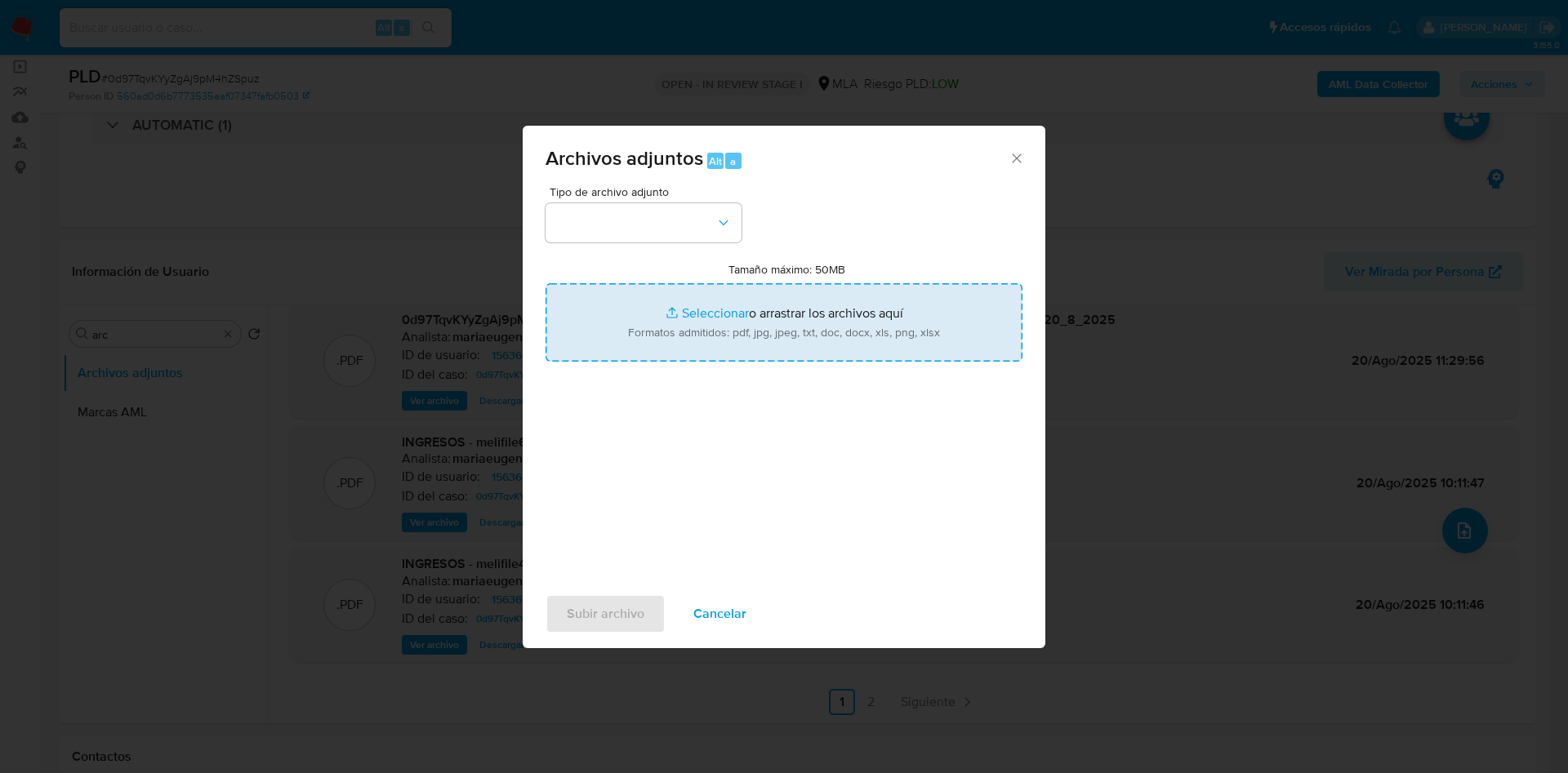
click at [705, 326] on input "Tamaño máximo: 50MB Seleccionar archivos" at bounding box center [784, 322] width 477 height 78
type input "C:\fakepath\Caselog 0d97TqvKYyZgAj9pM4hZSpuz_2025_07_18_00_26_52 (1).docx"
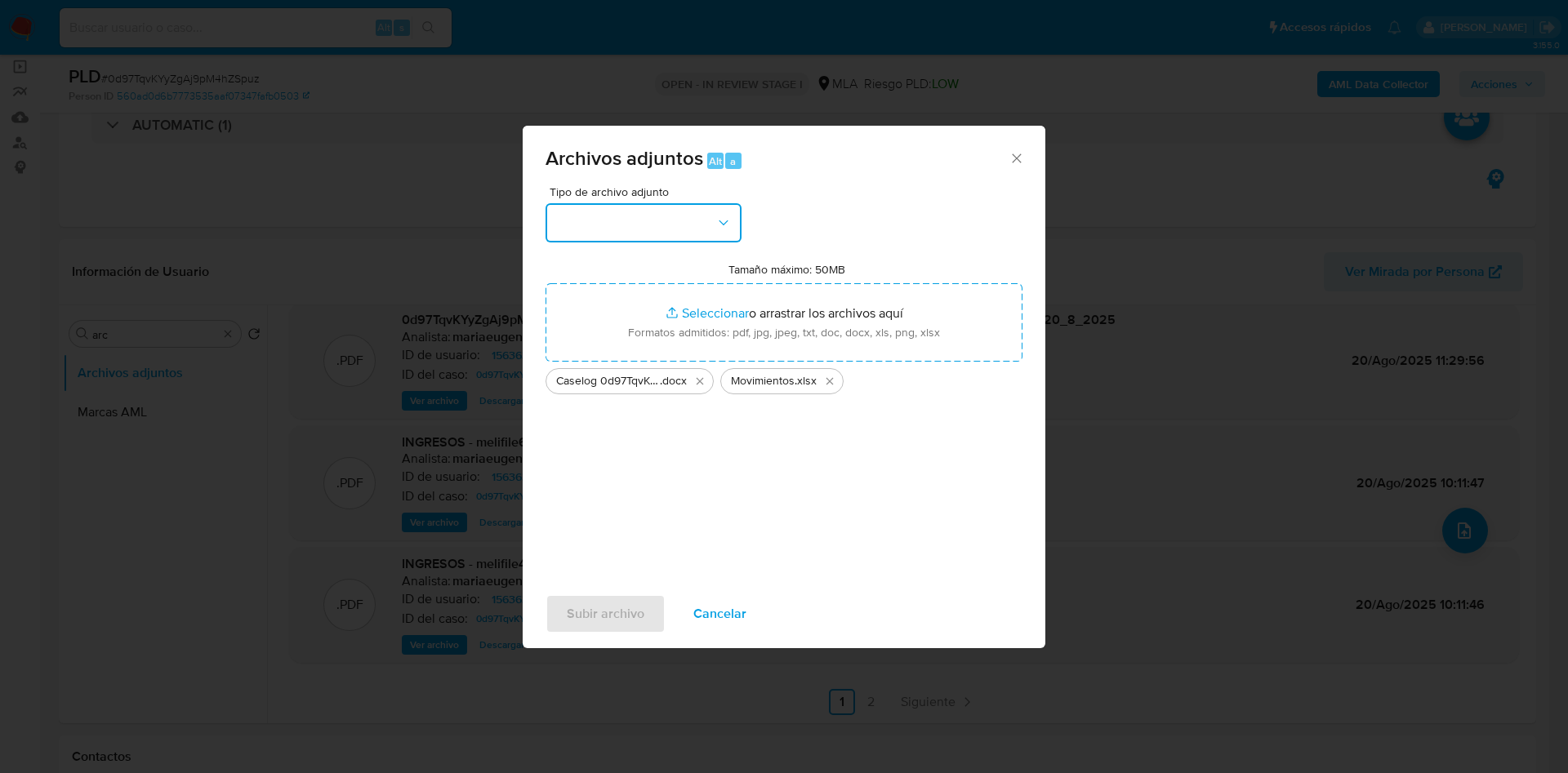
click at [669, 215] on button "button" at bounding box center [643, 223] width 196 height 39
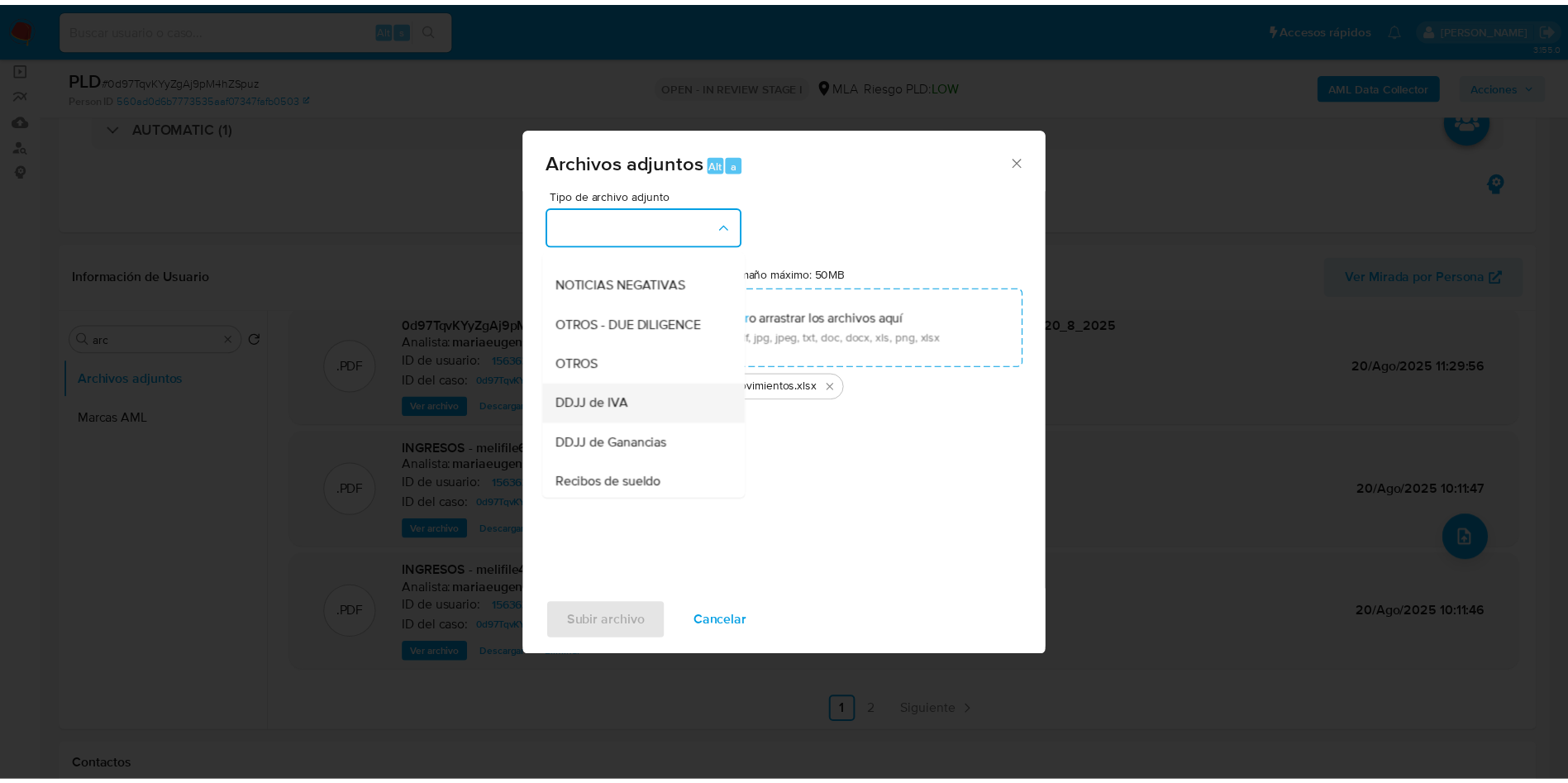
scroll to position [248, 0]
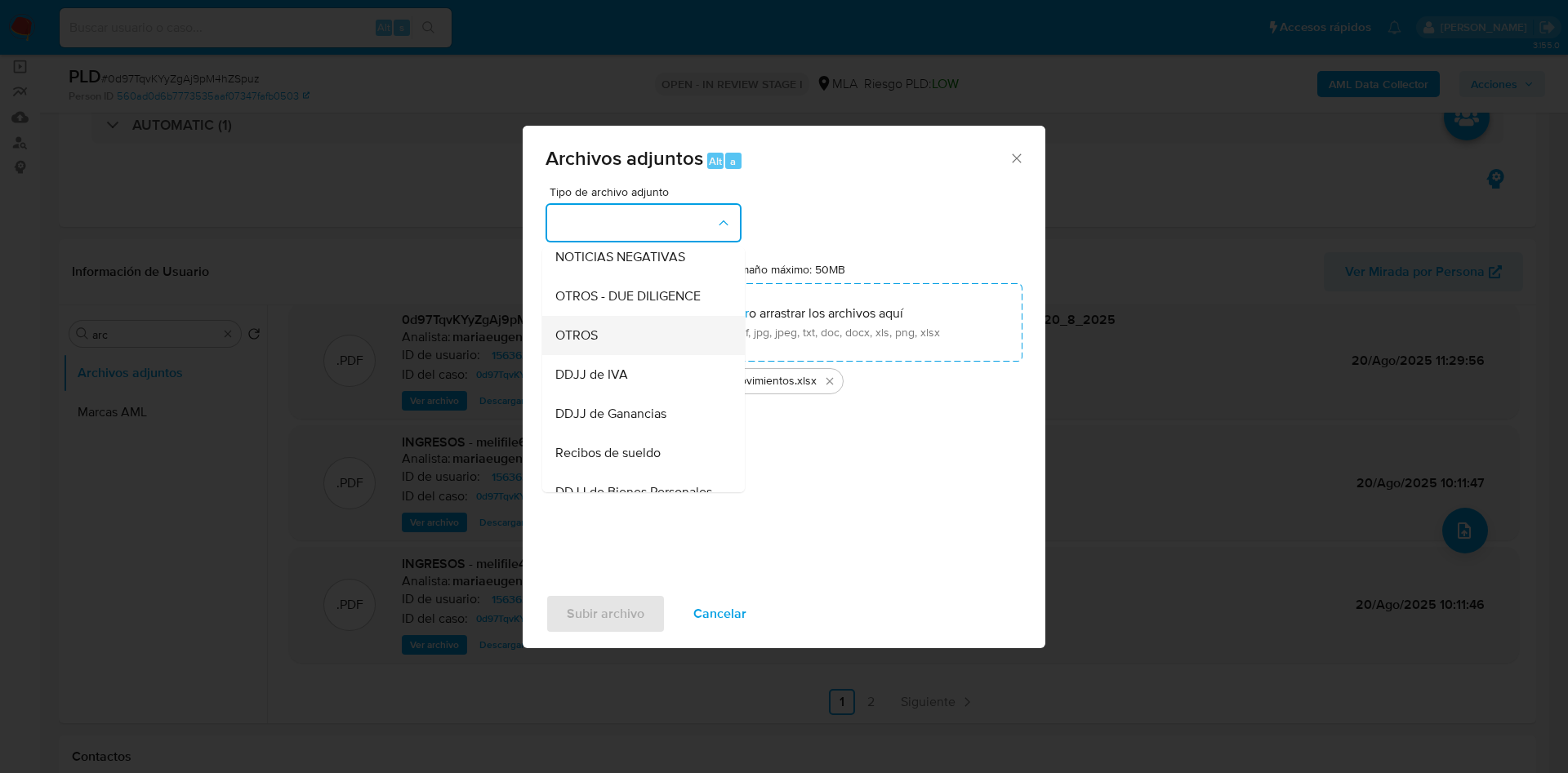
click at [633, 355] on div "OTROS" at bounding box center [639, 336] width 167 height 39
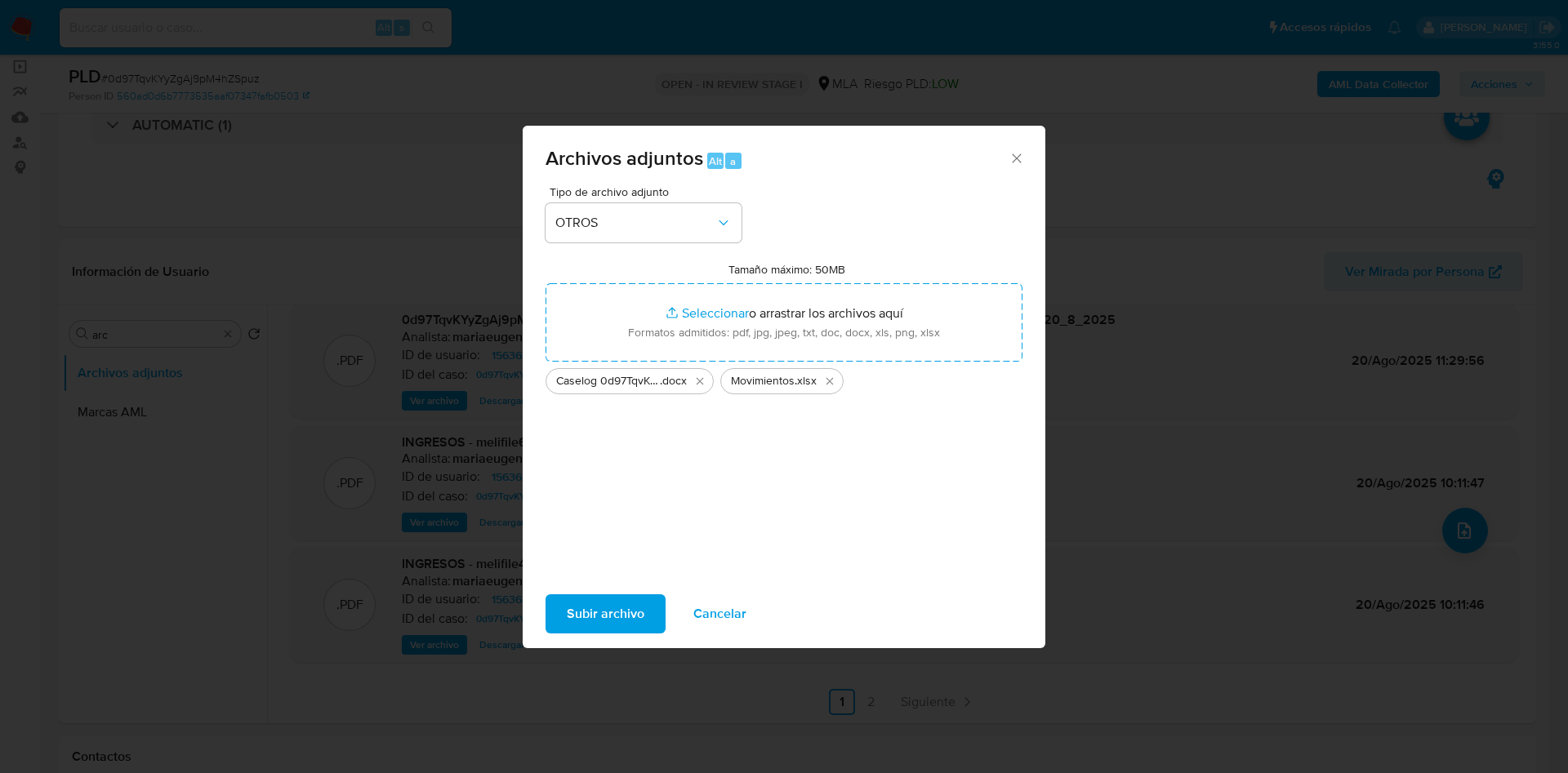
click at [610, 608] on span "Subir archivo" at bounding box center [605, 614] width 78 height 36
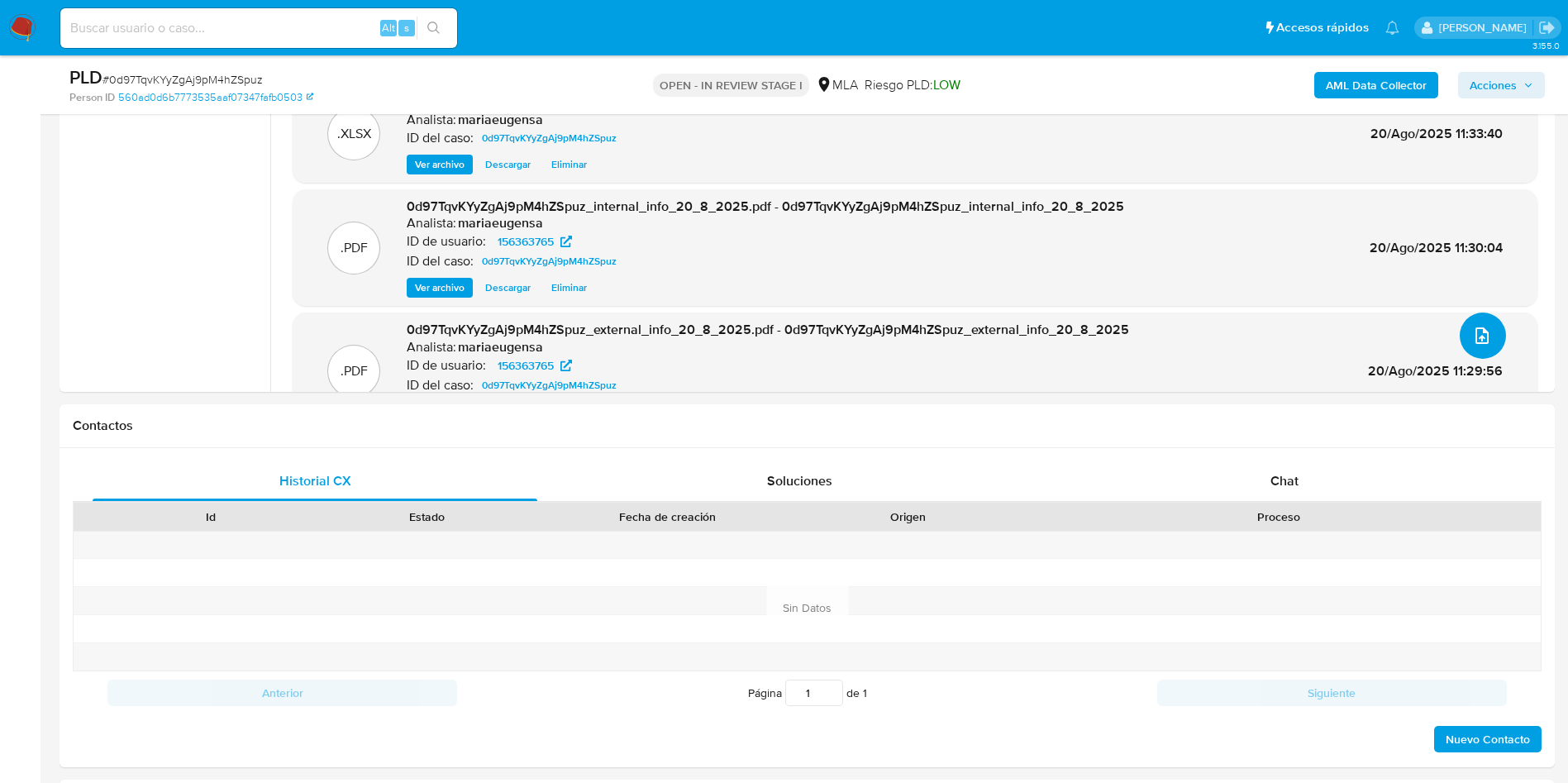
scroll to position [494, 0]
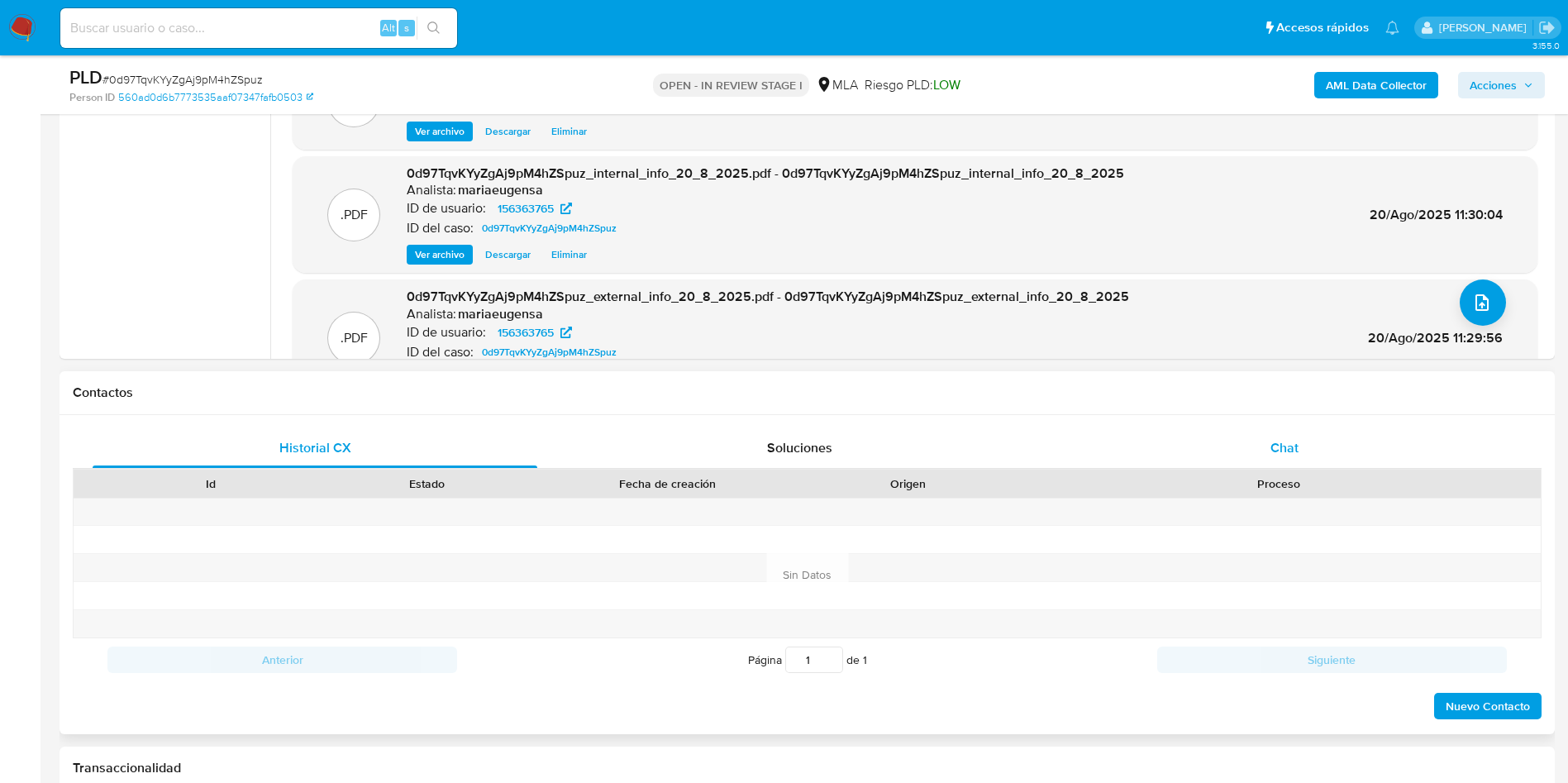
click at [1326, 439] on div "Chat" at bounding box center [1284, 448] width 444 height 40
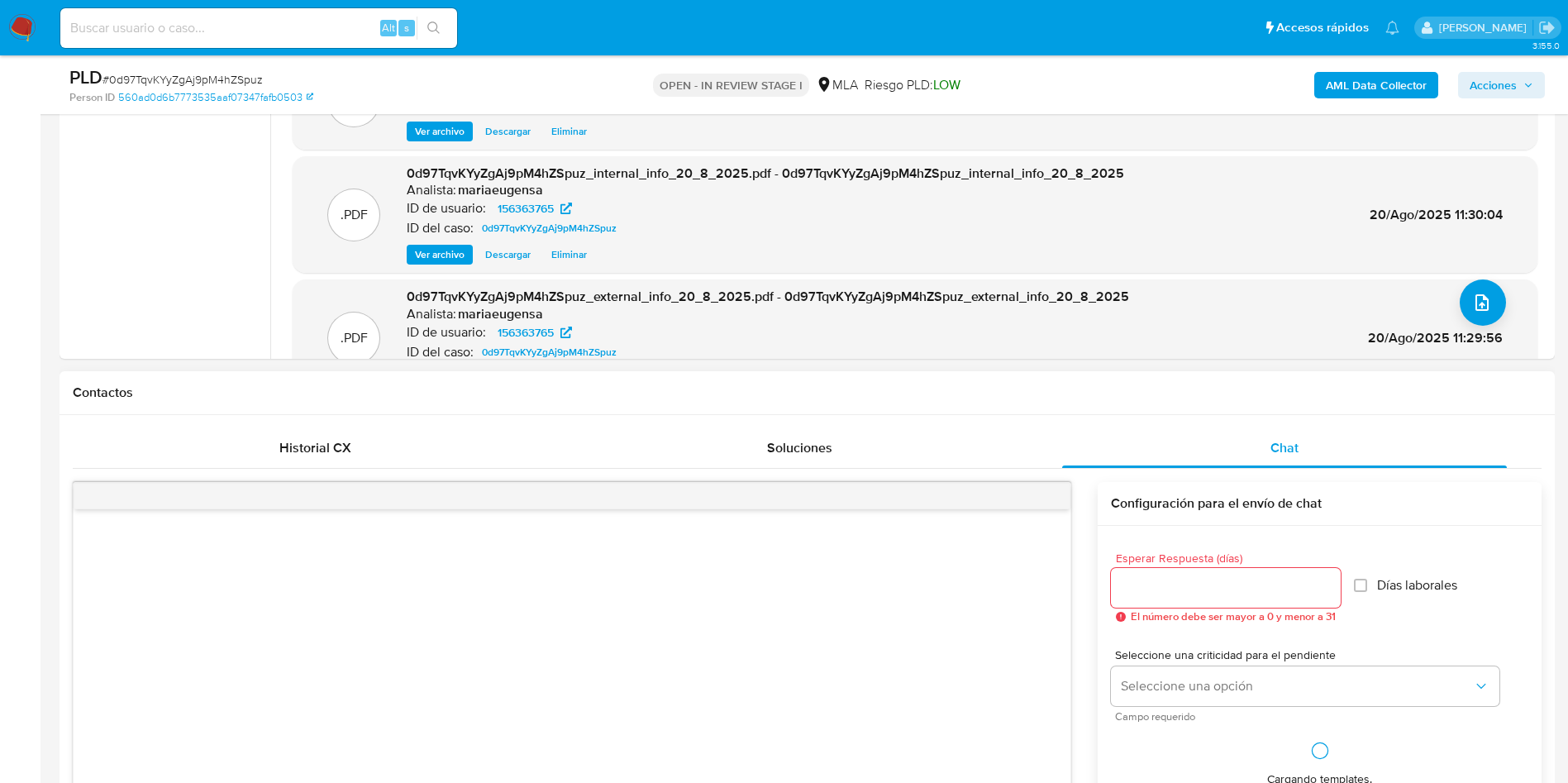
drag, startPoint x: 1172, startPoint y: 623, endPoint x: 1171, endPoint y: 596, distance: 27.0
click at [1171, 624] on div "Esperar Respuesta (días) El número debe ser mayor a 0 y menor a 31 Días laboral…" at bounding box center [1320, 587] width 417 height 97
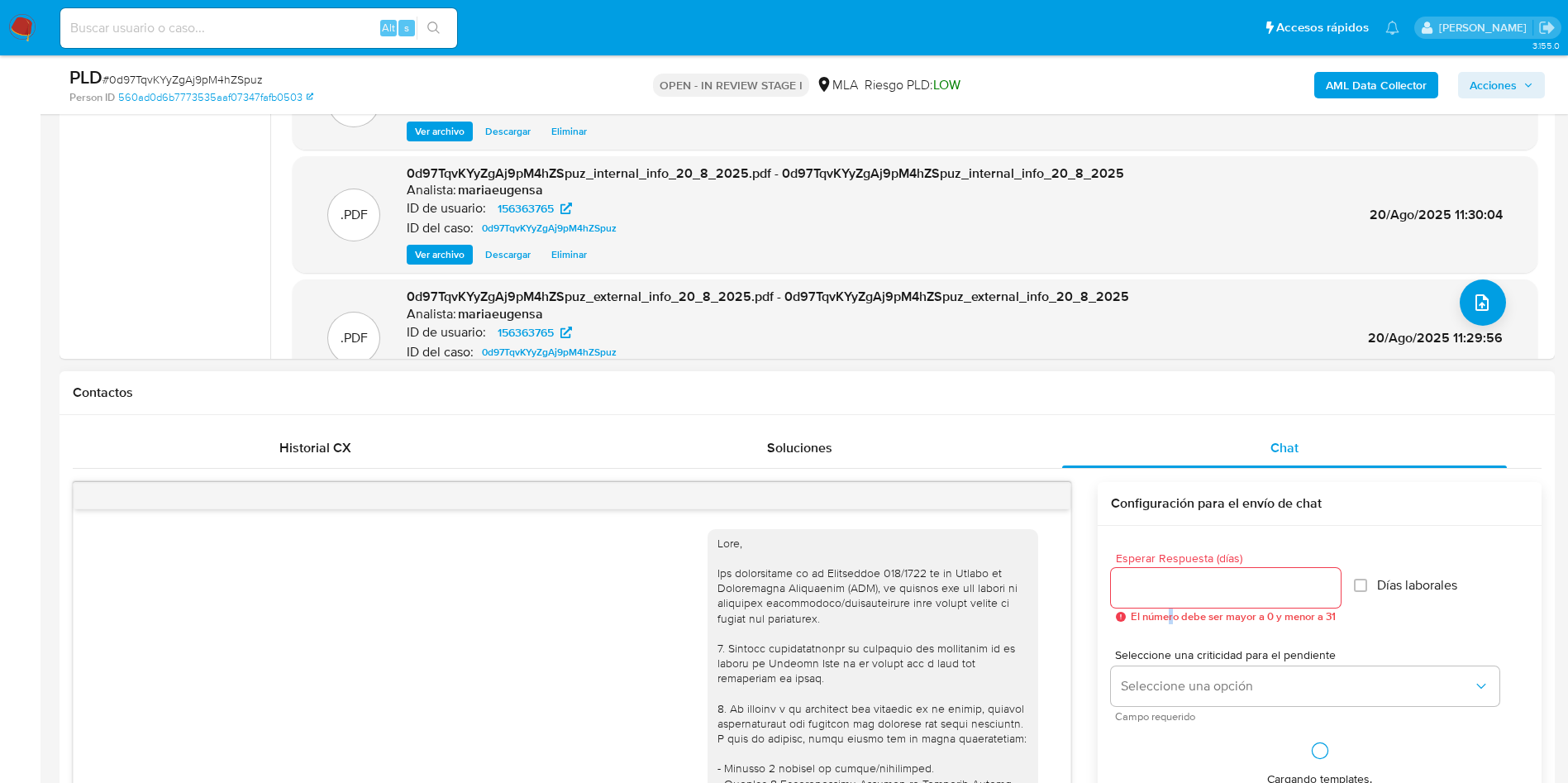
scroll to position [1579, 0]
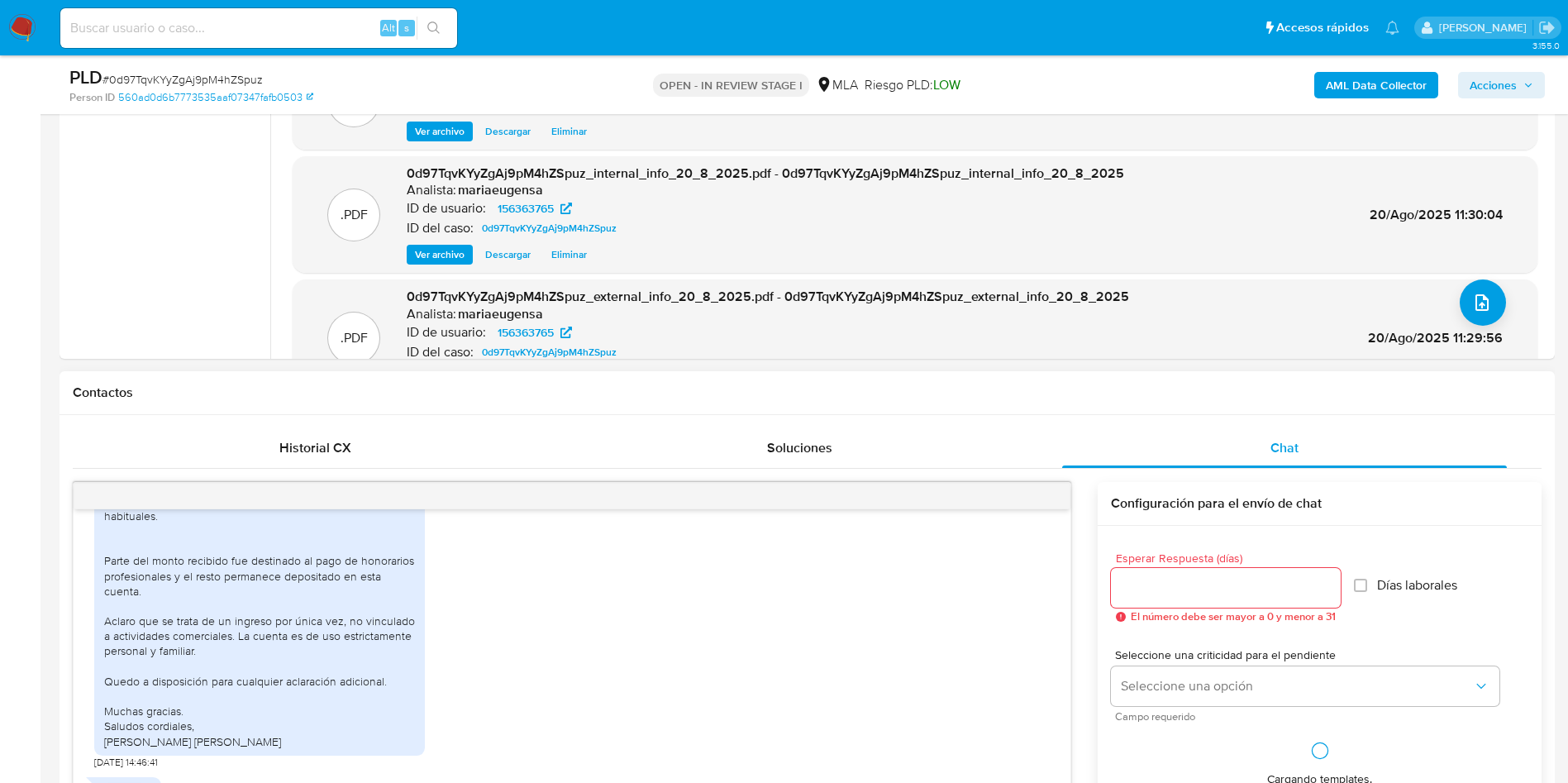
click at [1171, 594] on input "Esperar Respuesta (días)" at bounding box center [1225, 588] width 229 height 22
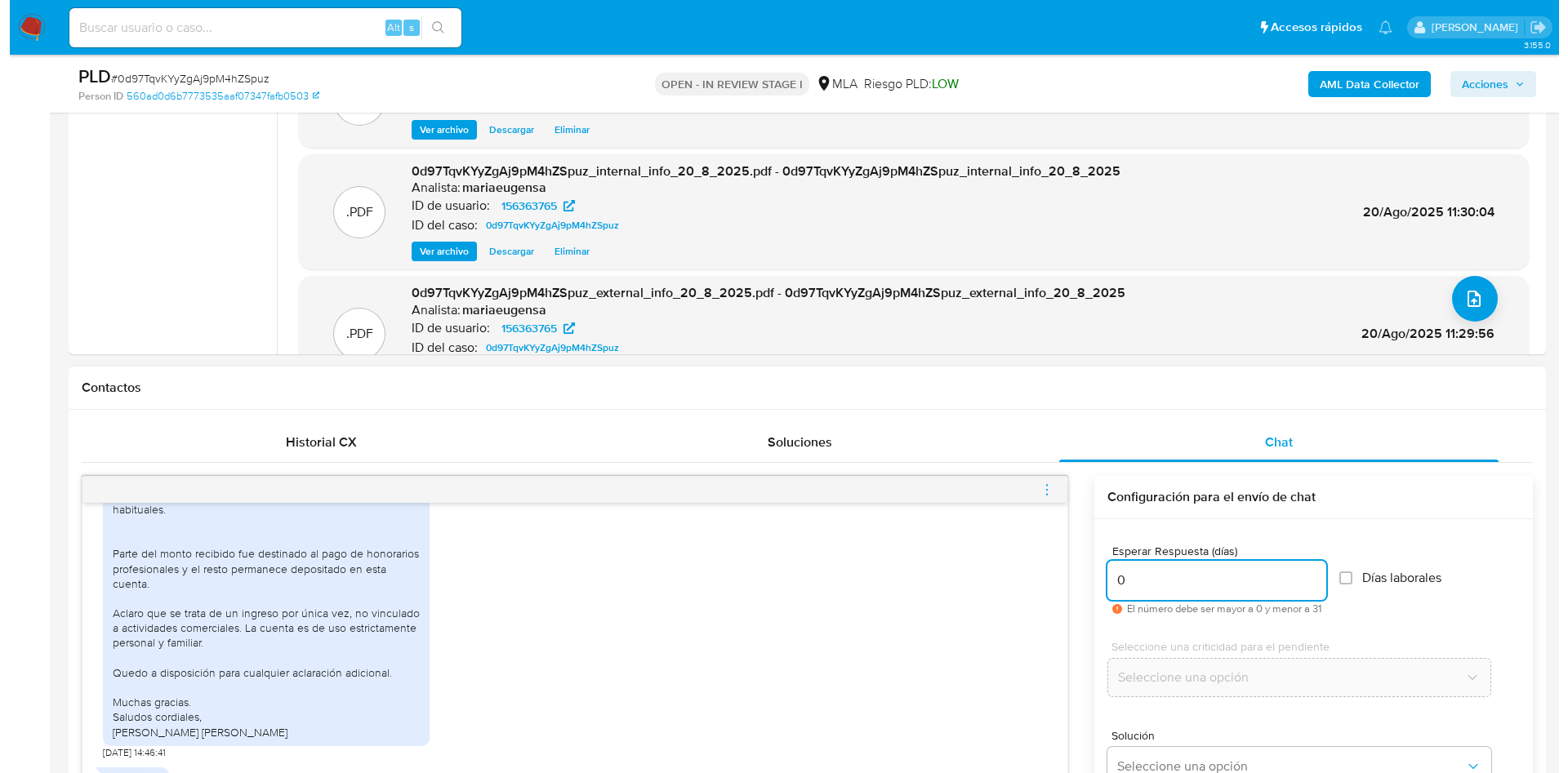
scroll to position [732, 0]
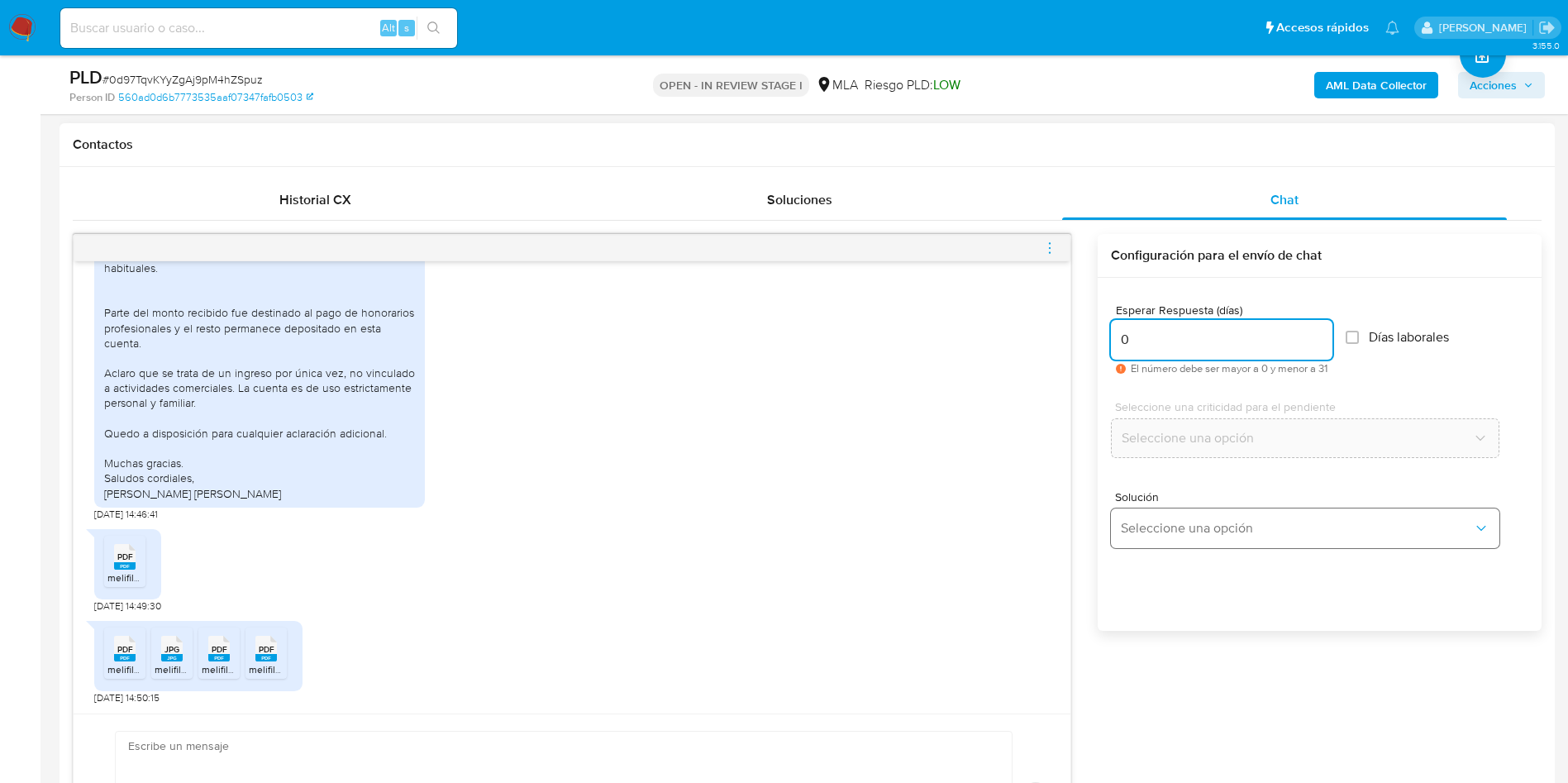
type input "0"
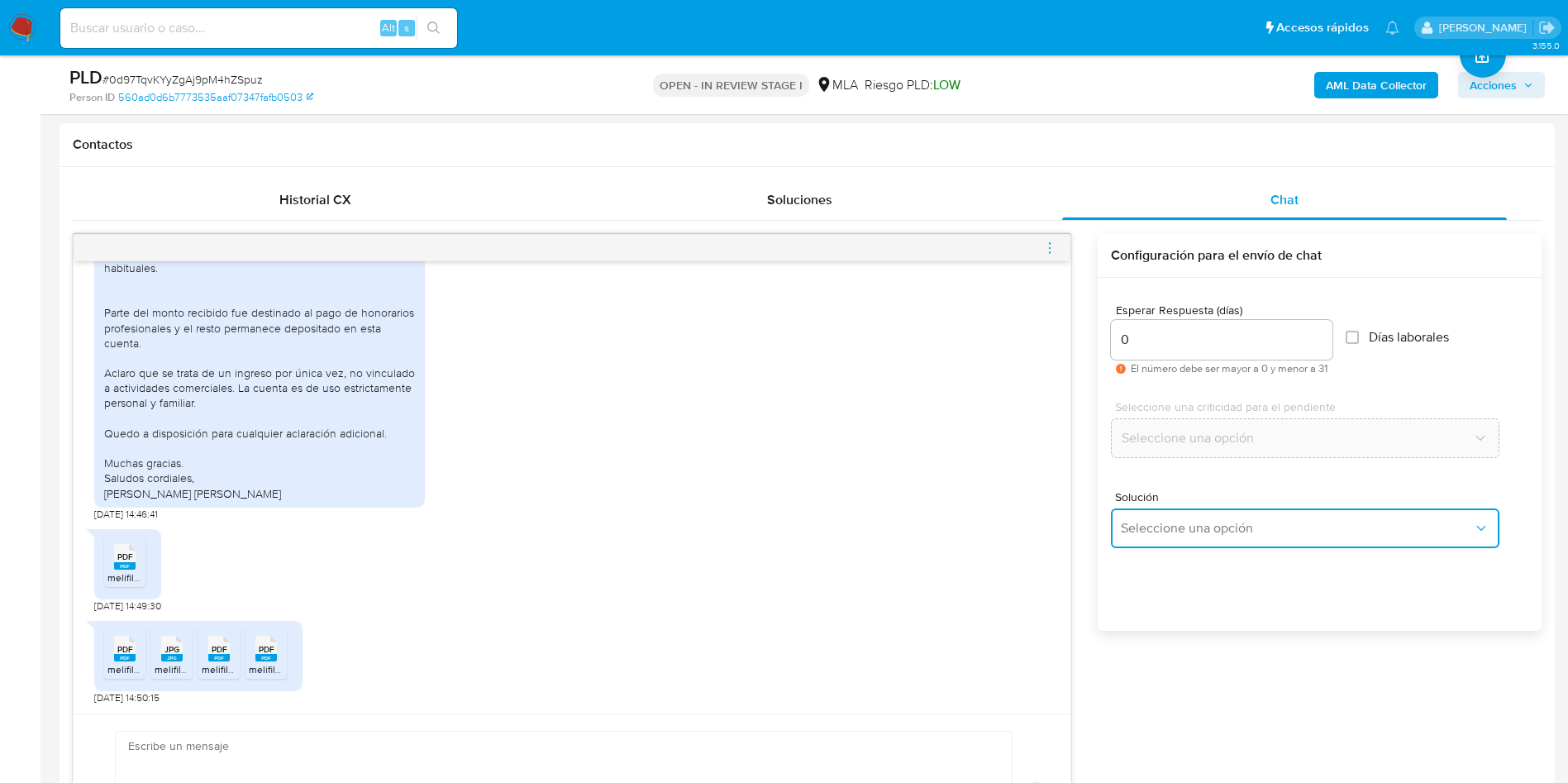
click at [1167, 542] on button "Seleccione una opción" at bounding box center [1305, 528] width 388 height 40
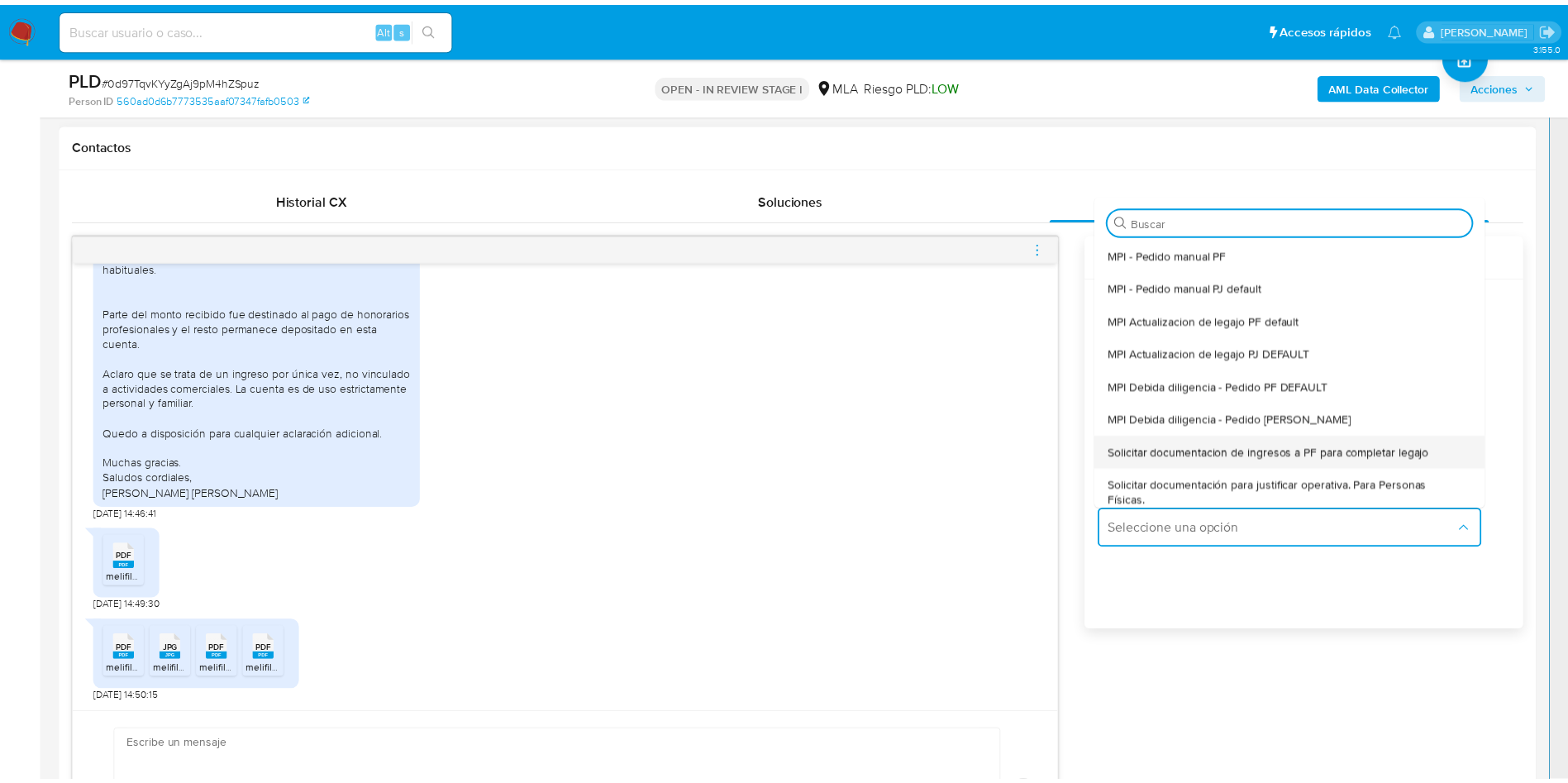
scroll to position [124, 0]
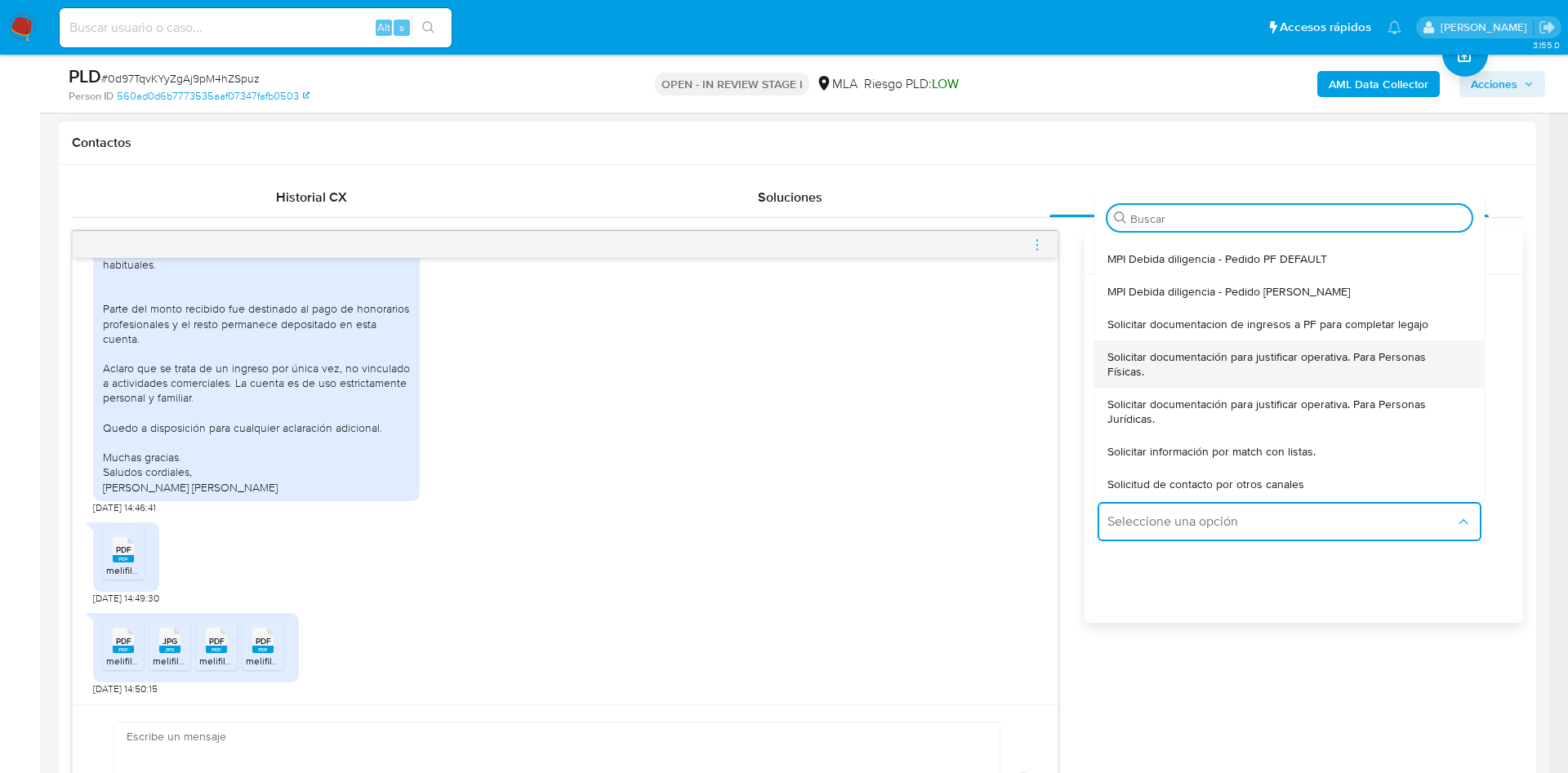
click at [1160, 361] on span "Solicitar documentación para justificar operativa. Para Personas Físicas." at bounding box center [1285, 364] width 355 height 30
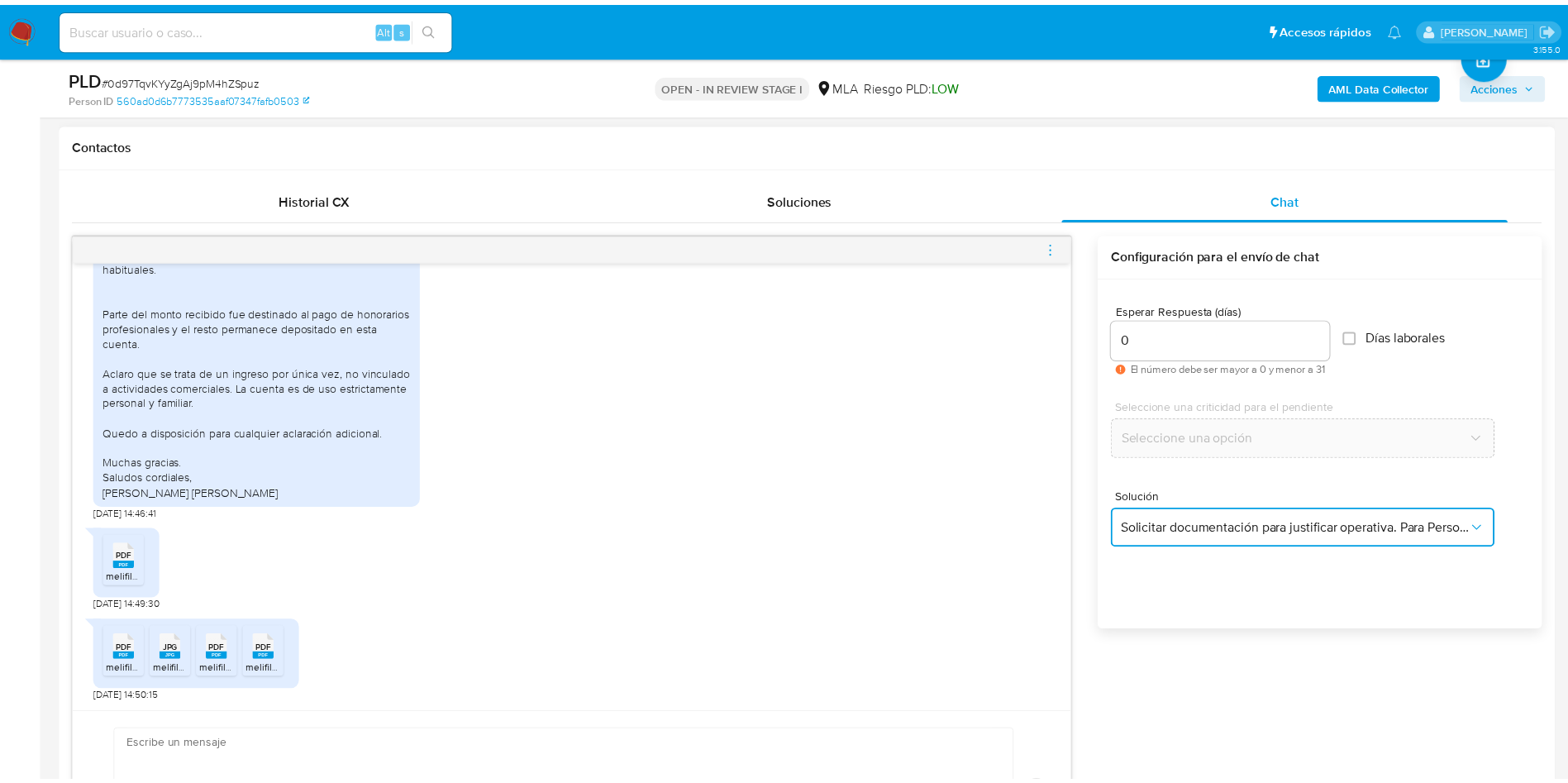
type textarea "Hola,En función de las operaciones registradas en tu cuenta de Mercado Pago, ne…"
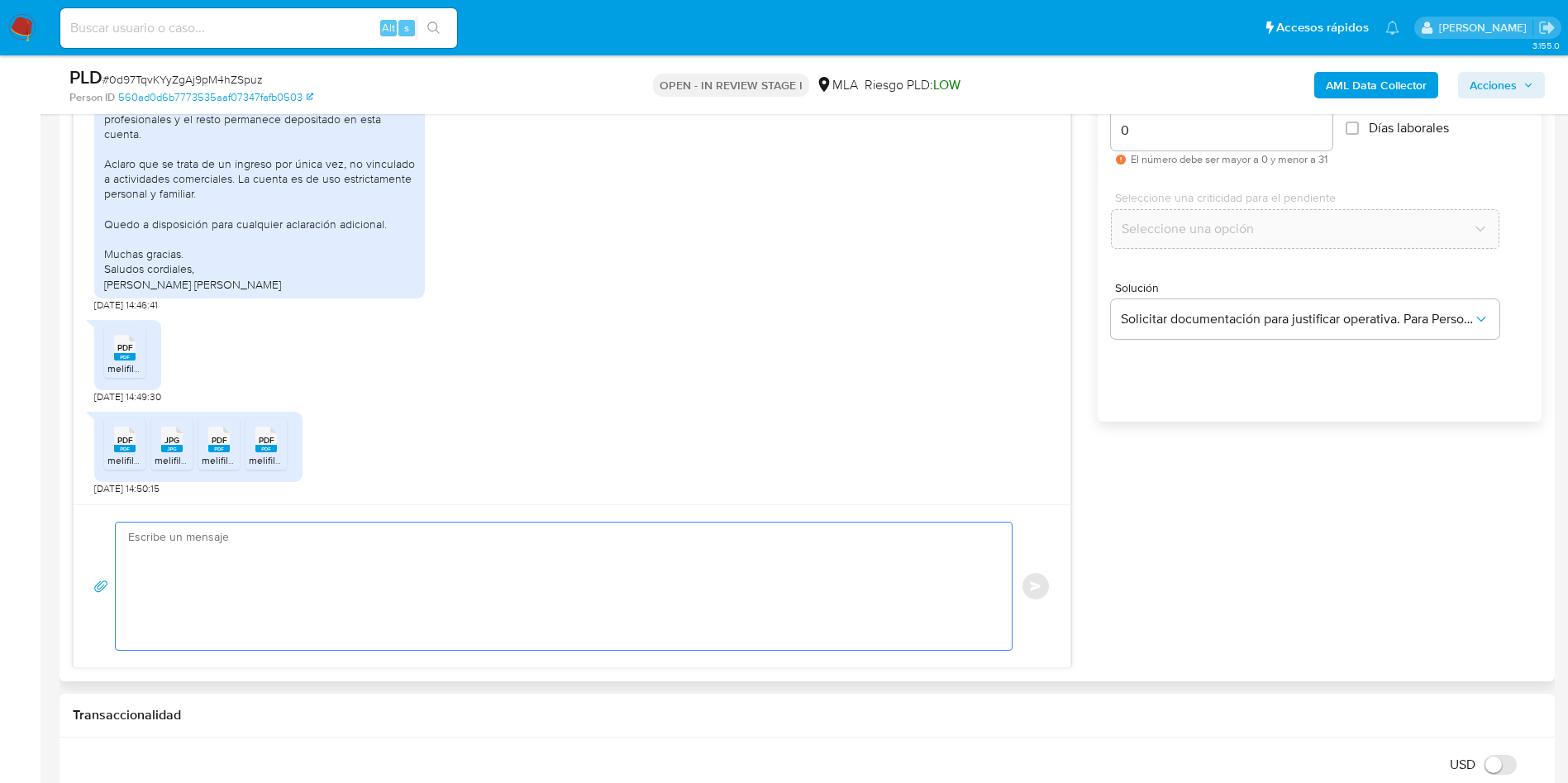
scroll to position [990, 0]
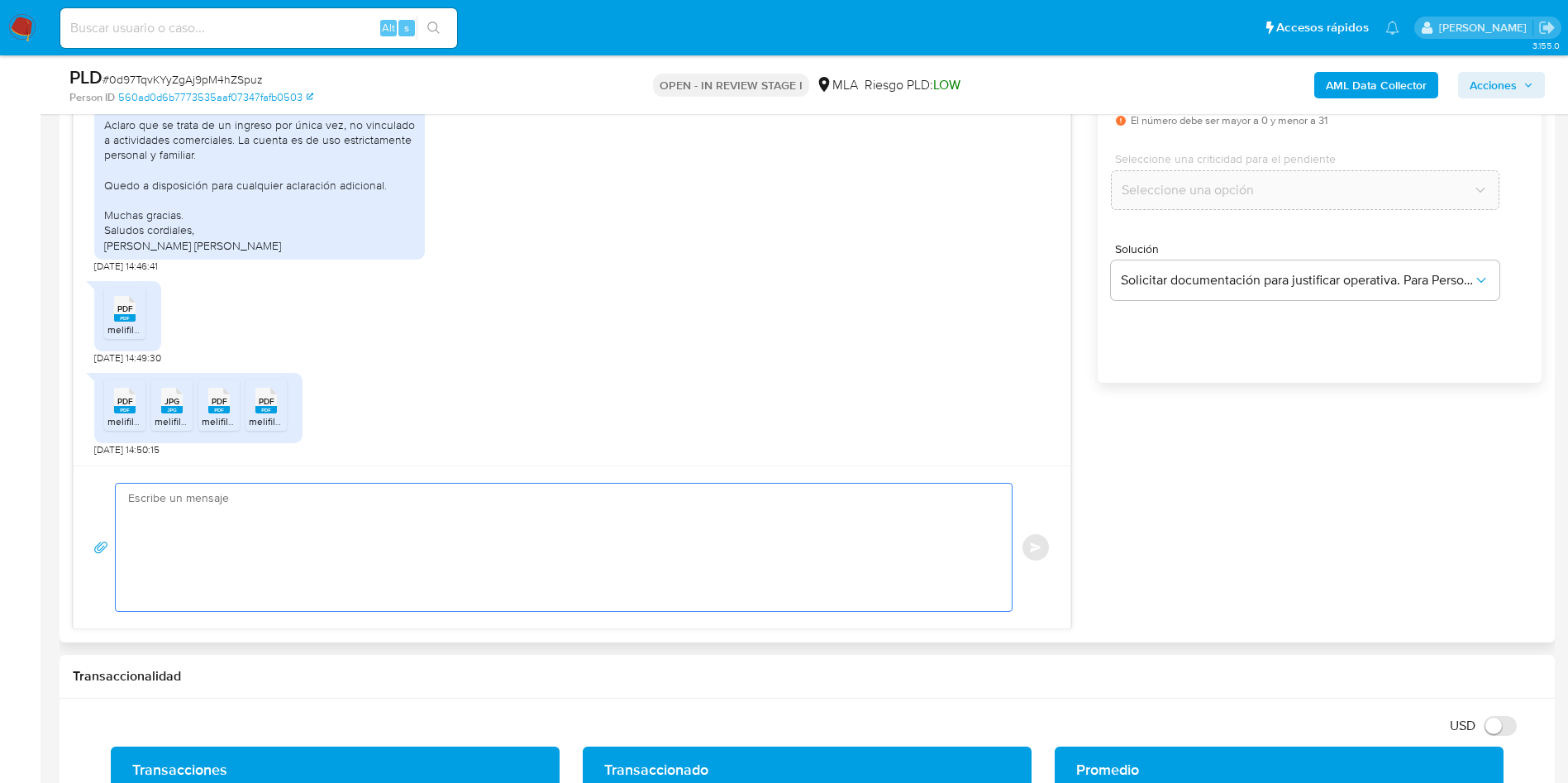
paste textarea "Hola, ¡Muchas gracias por tu respuesta! Confirmamos la recepción de la document…"
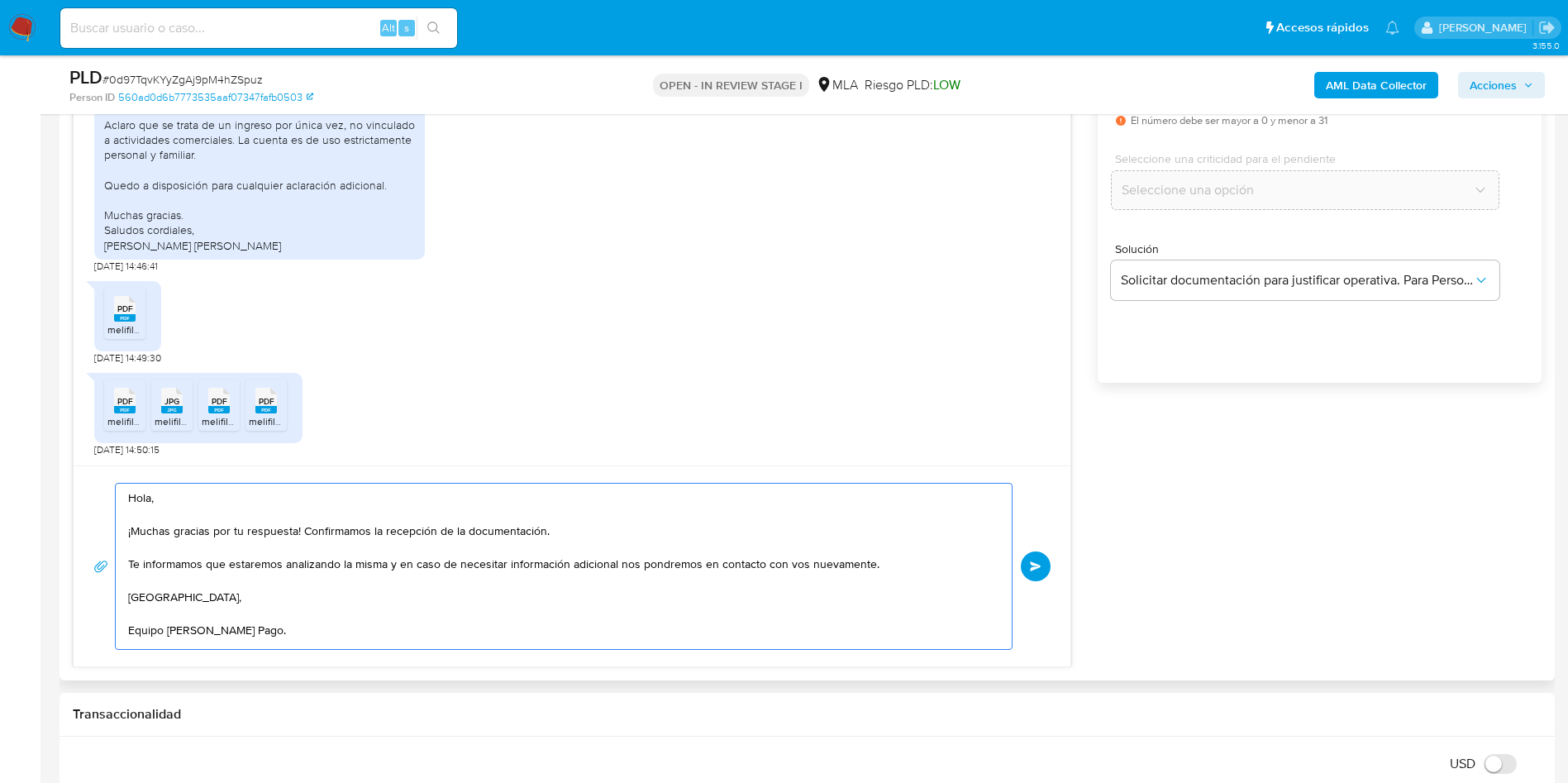
scroll to position [5, 0]
drag, startPoint x: 247, startPoint y: 554, endPoint x: 262, endPoint y: 526, distance: 31.8
click at [258, 539] on textarea "Hola, ¡Muchas gracias por tu respuesta! Confirmamos la recepción de la document…" at bounding box center [559, 566] width 862 height 165
click at [320, 620] on textarea "Hola, ¡Muchas gracias por tu respuesta! Confirmamos la recepción de la document…" at bounding box center [559, 566] width 862 height 165
click at [303, 596] on textarea "Hola, ¡Muchas gracias por tu respuesta! Confirmamos la recepción de la document…" at bounding box center [559, 566] width 862 height 165
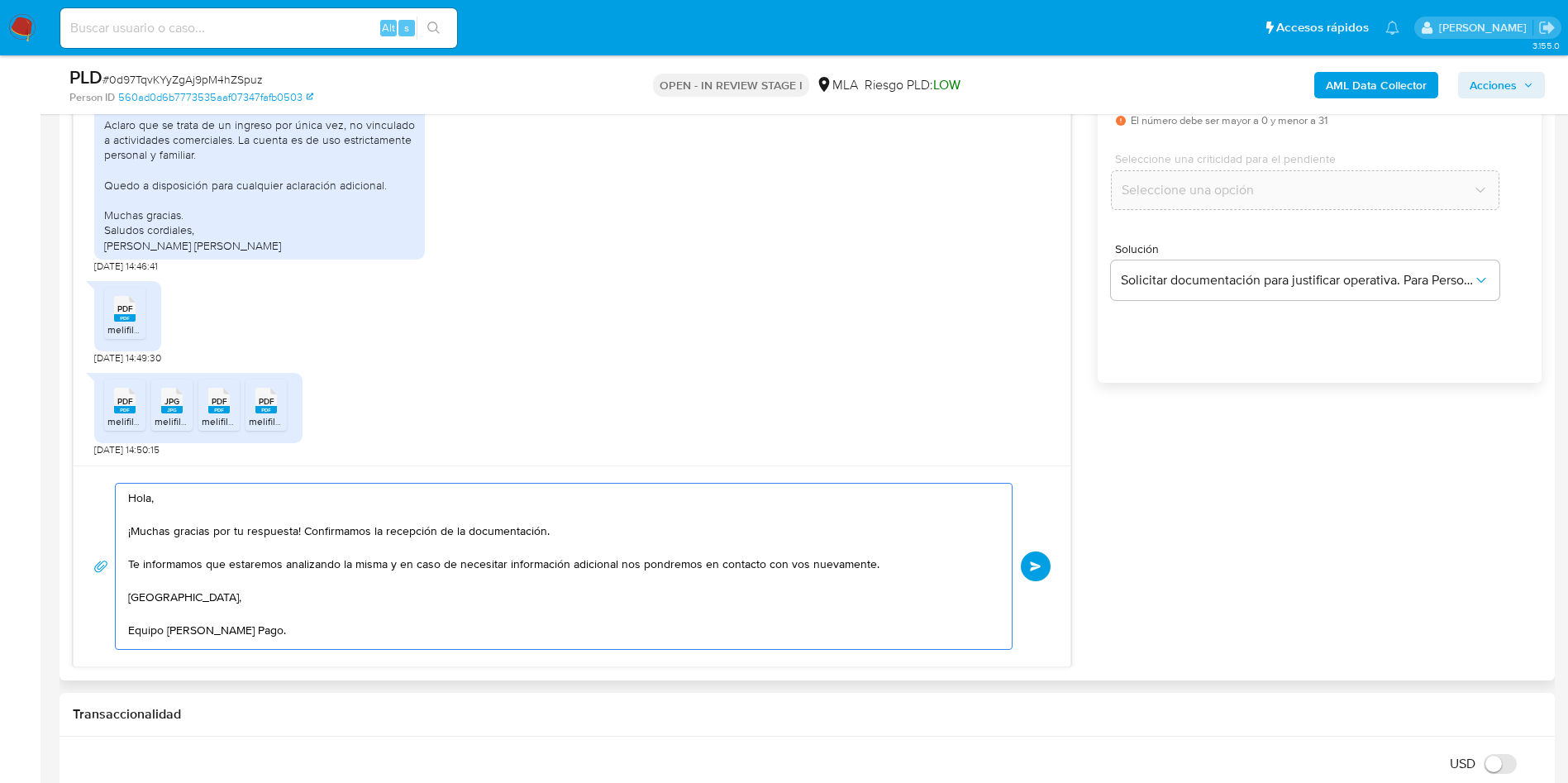
scroll to position [0, 0]
click at [303, 595] on textarea "Hola, ¡Muchas gracias por tu respuesta! Confirmamos la recepción de la document…" at bounding box center [559, 566] width 862 height 165
click at [139, 634] on textarea "Hola, ¡Muchas gracias por tu respuesta! Confirmamos la recepción de la document…" at bounding box center [559, 566] width 862 height 165
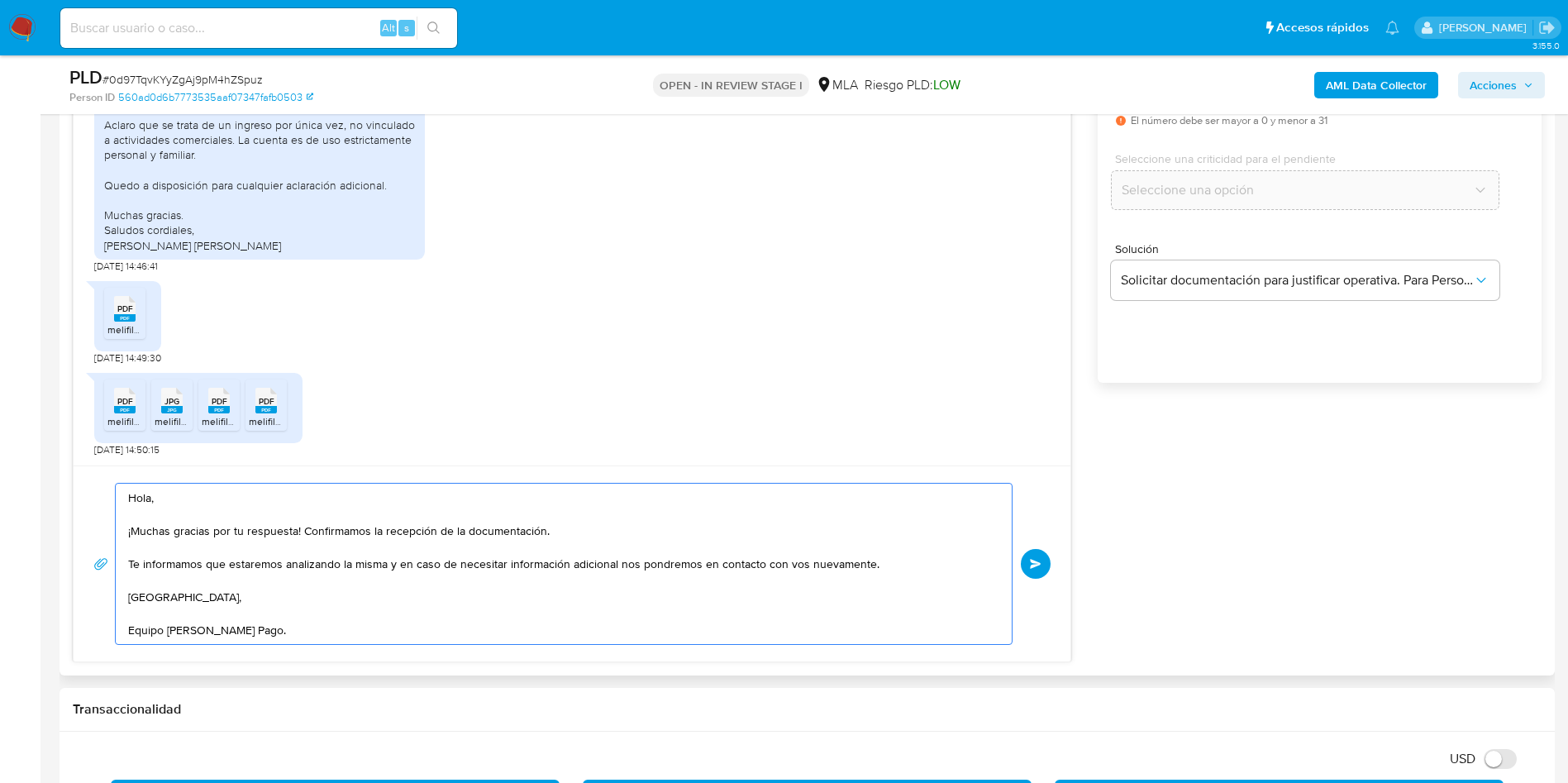
scroll to position [0, 0]
click at [205, 576] on textarea "Hola, ¡Muchas gracias por tu respuesta! Confirmamos la recepción de la document…" at bounding box center [559, 563] width 862 height 161
type textarea "Hola, ¡Muchas gracias por tu respuesta! Confirmamos la recepción de la document…"
click at [1031, 566] on span "Enviar" at bounding box center [1036, 563] width 12 height 10
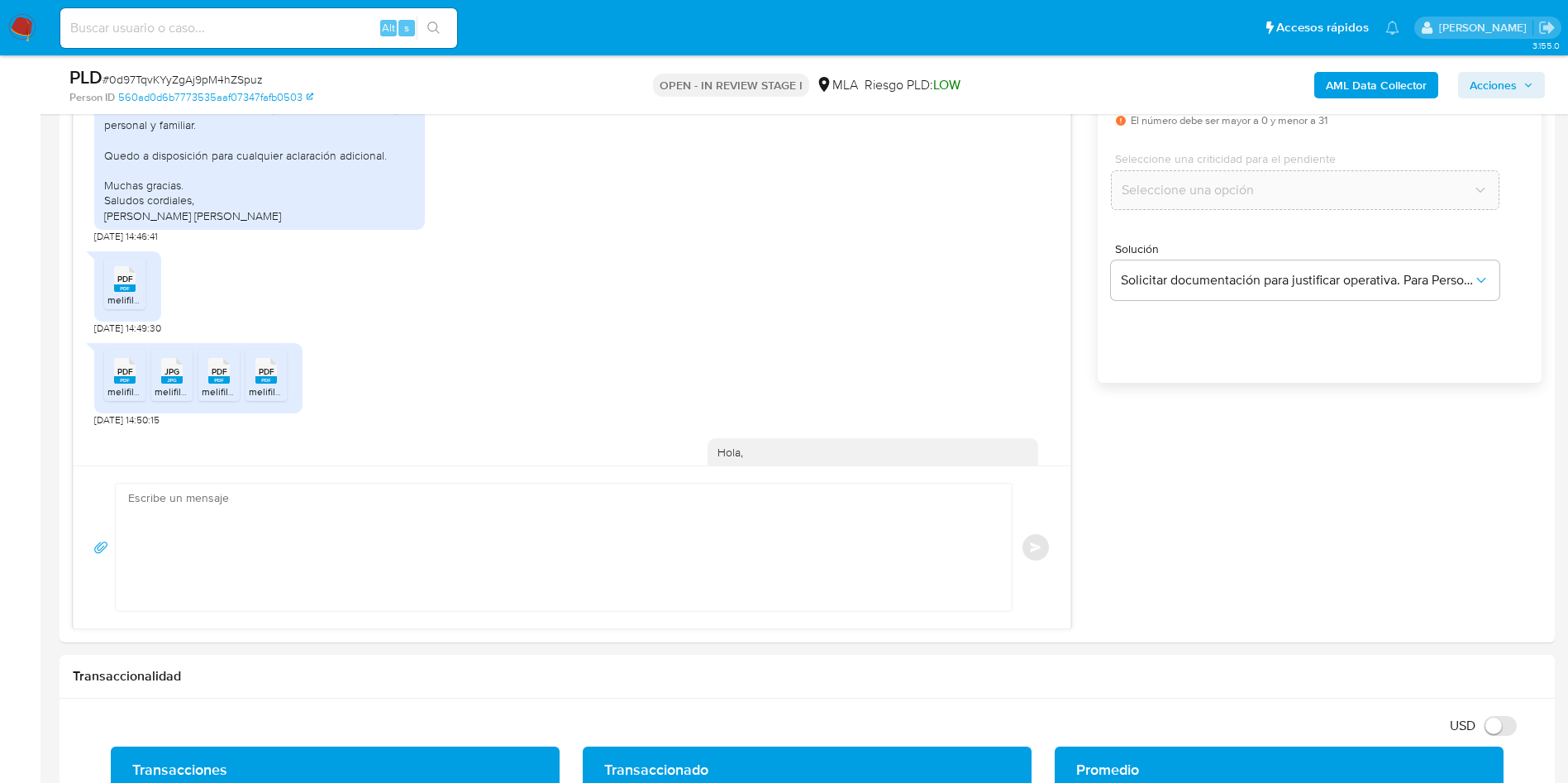
scroll to position [1807, 0]
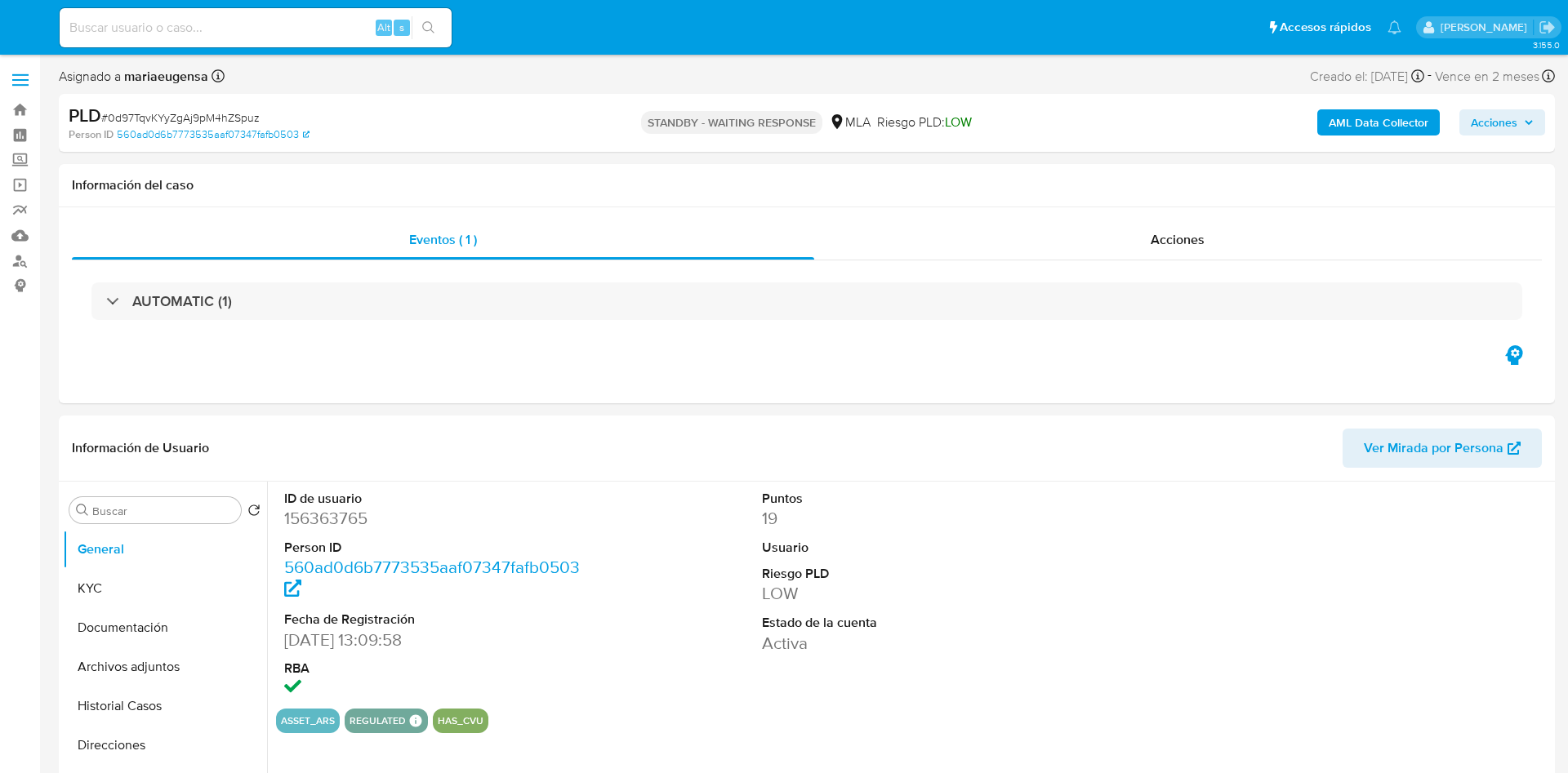
select select "10"
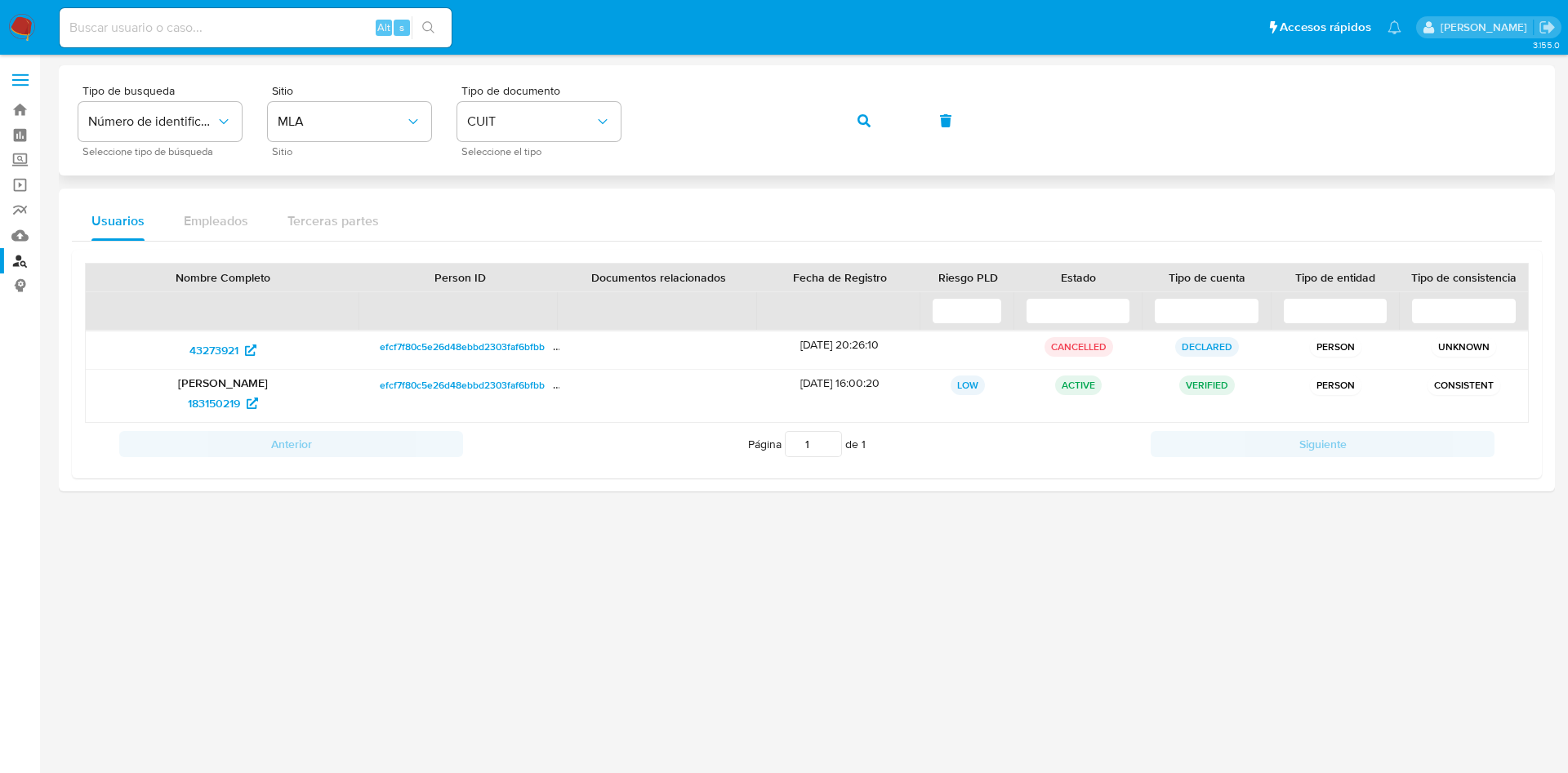
click at [860, 120] on icon "button" at bounding box center [864, 121] width 13 height 13
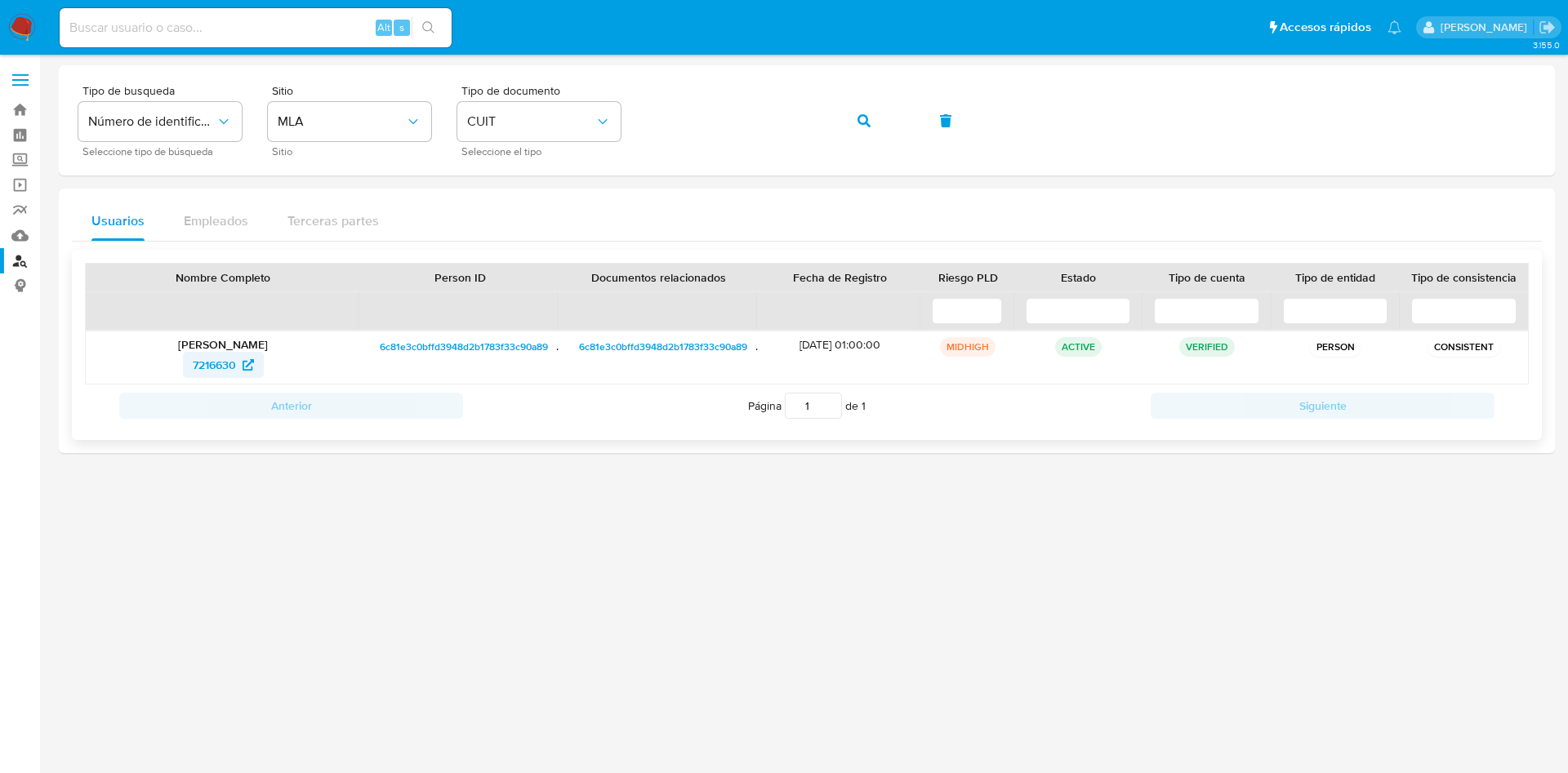
click at [217, 362] on span "7216630" at bounding box center [214, 365] width 43 height 26
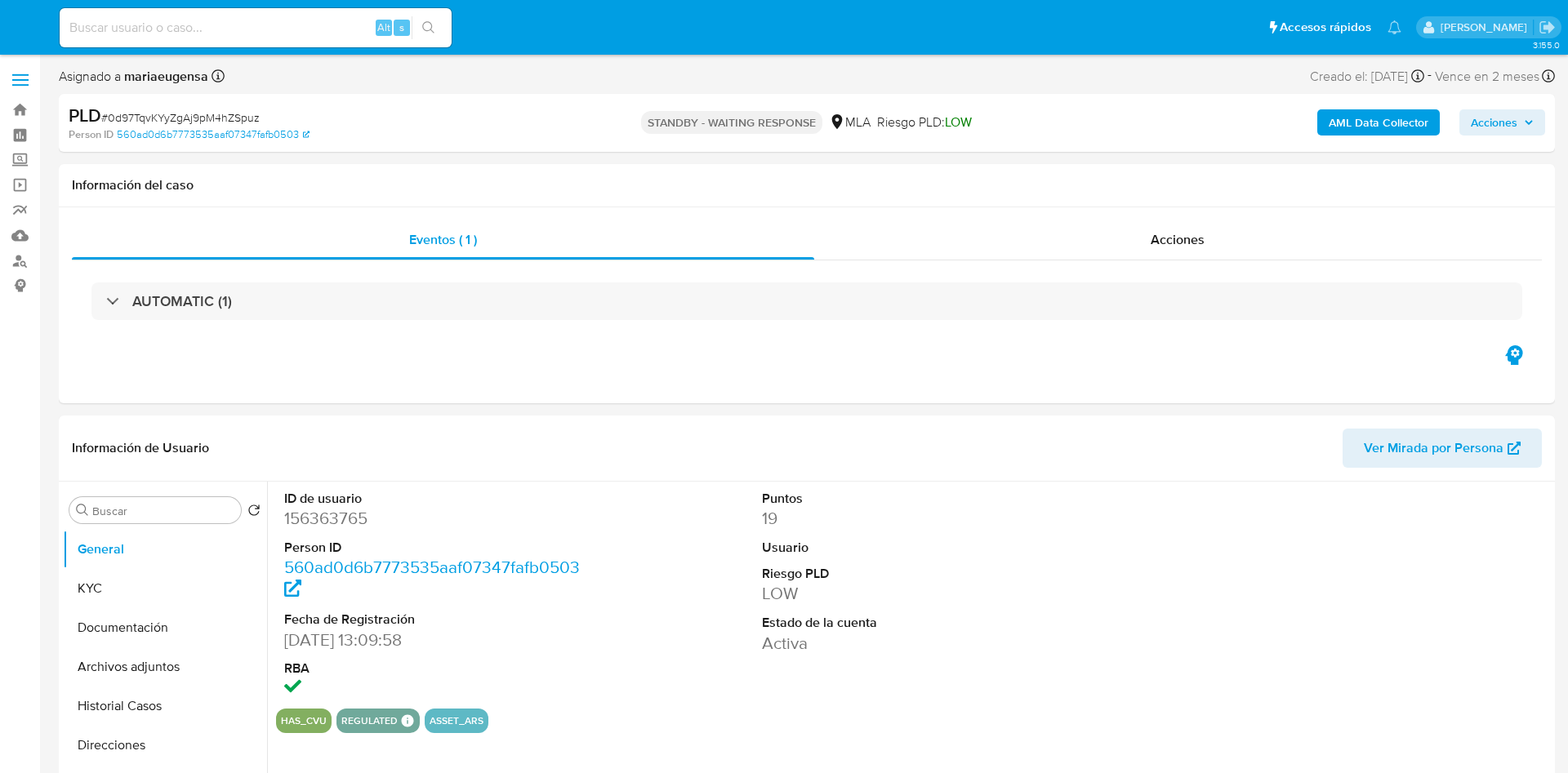
select select "10"
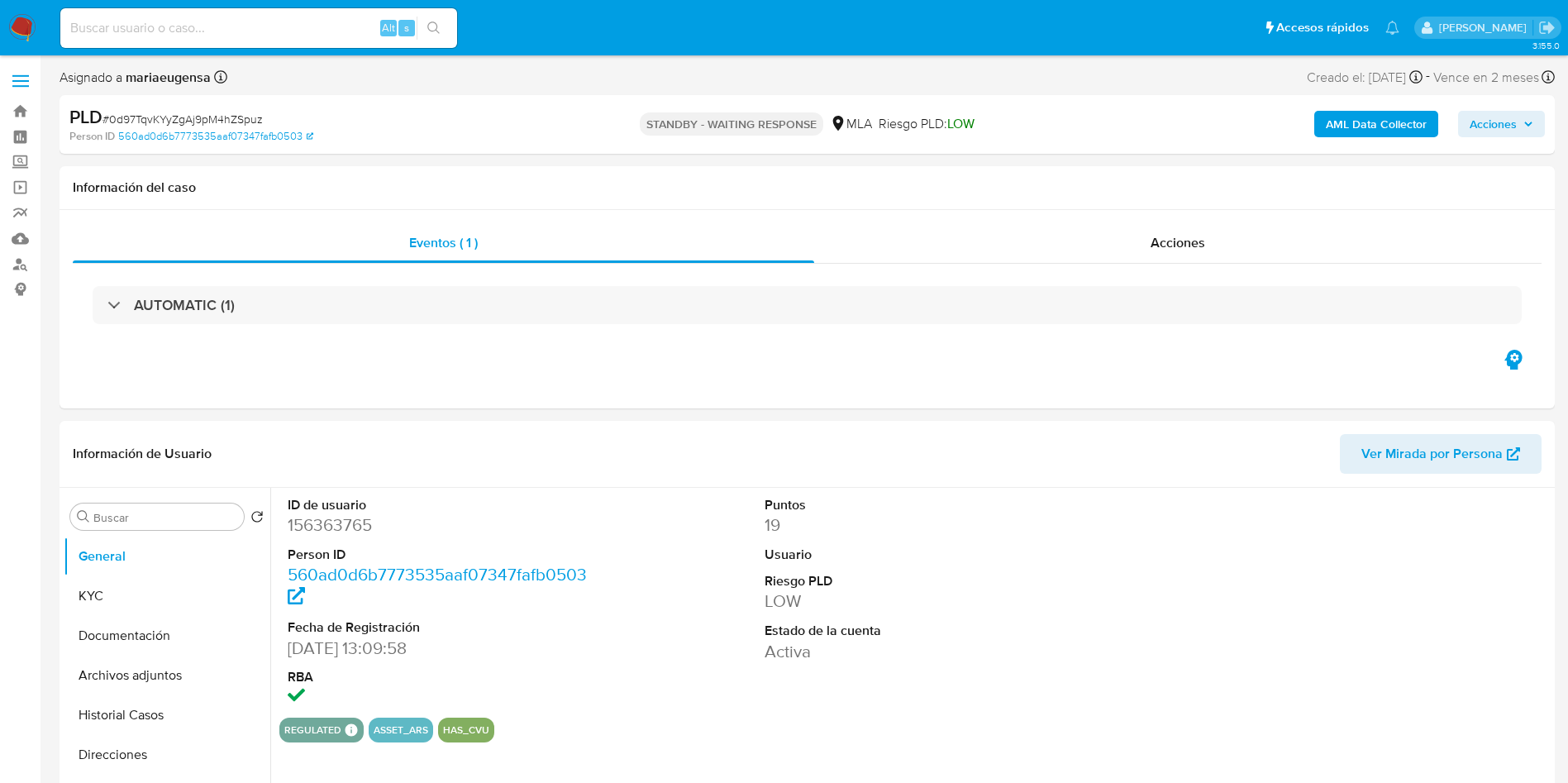
select select "10"
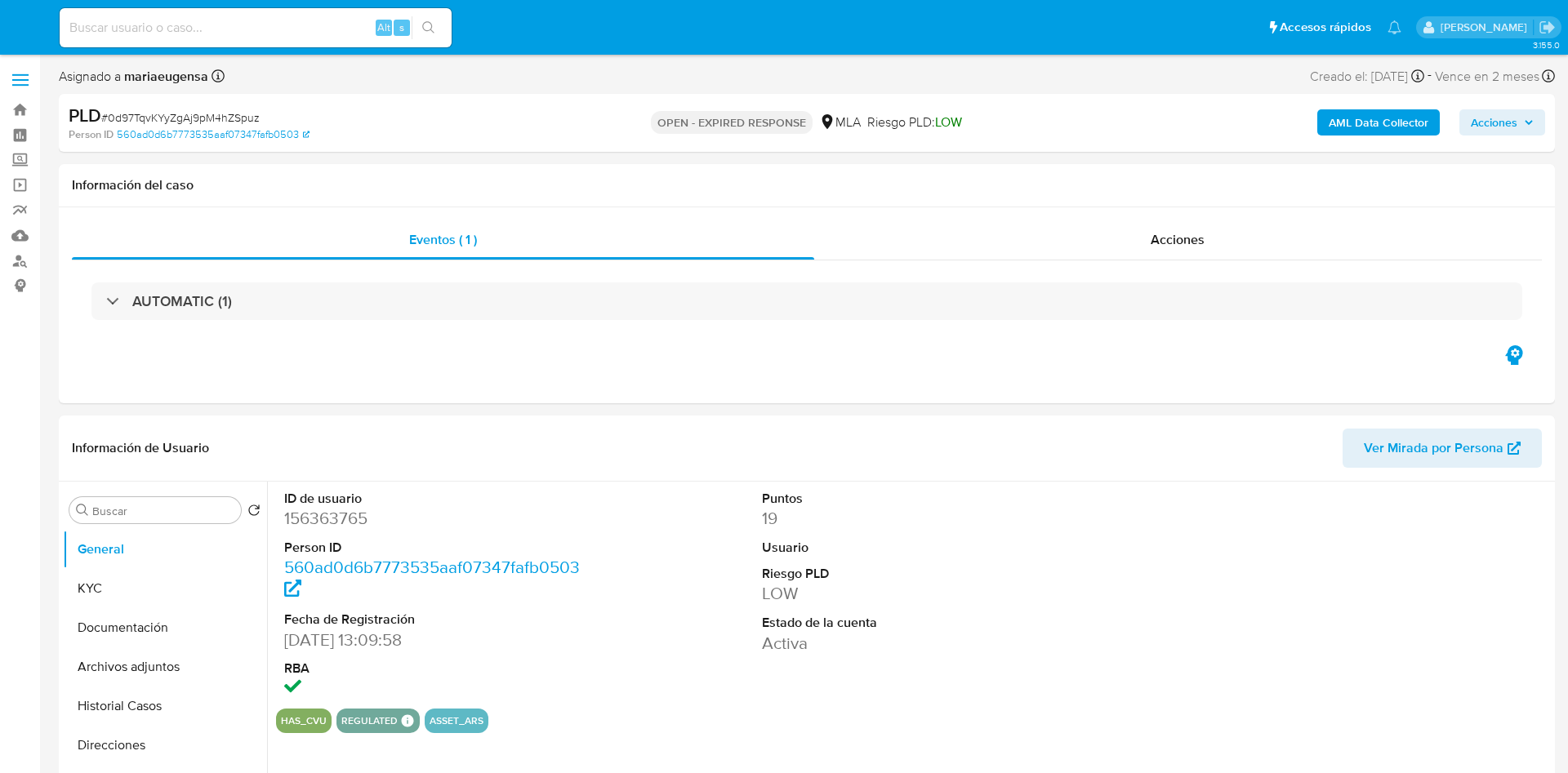
select select "10"
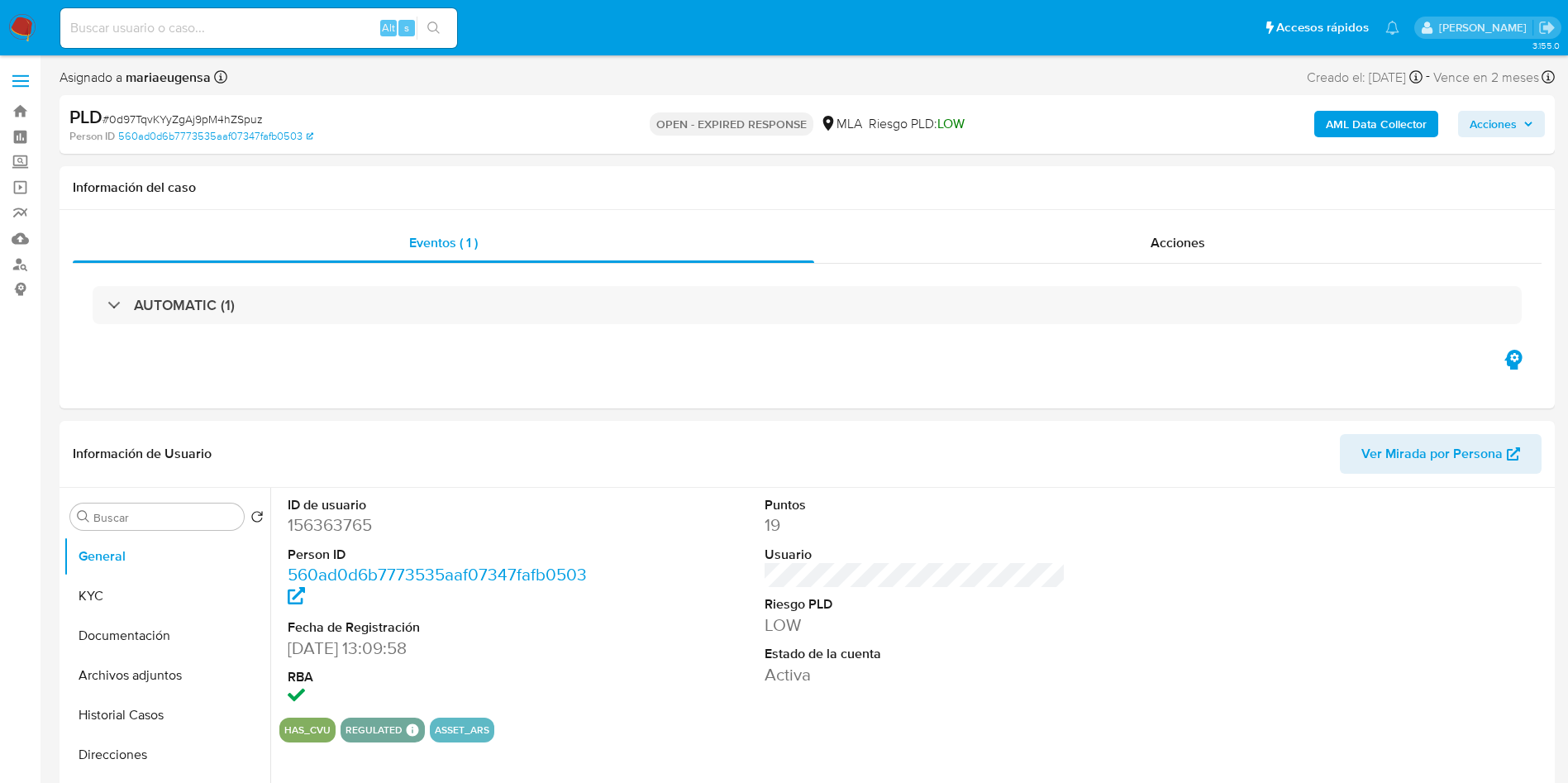
click at [197, 116] on span "# 0d97TqvKYyZgAj9pM4hZSpuz" at bounding box center [182, 119] width 161 height 16
copy span "0d97TqvKYyZgAj9pM4hZSpuz"
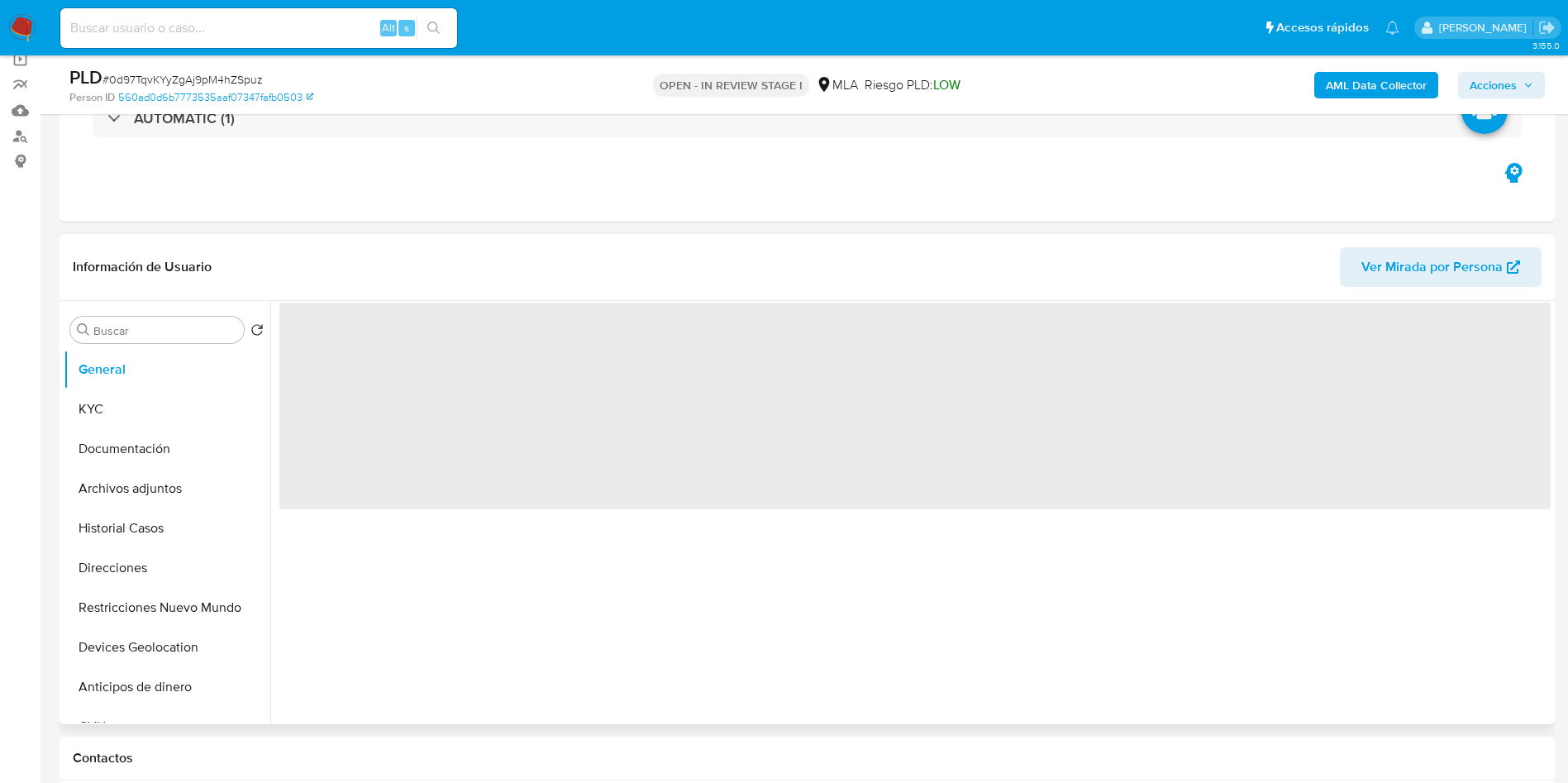
scroll to position [248, 0]
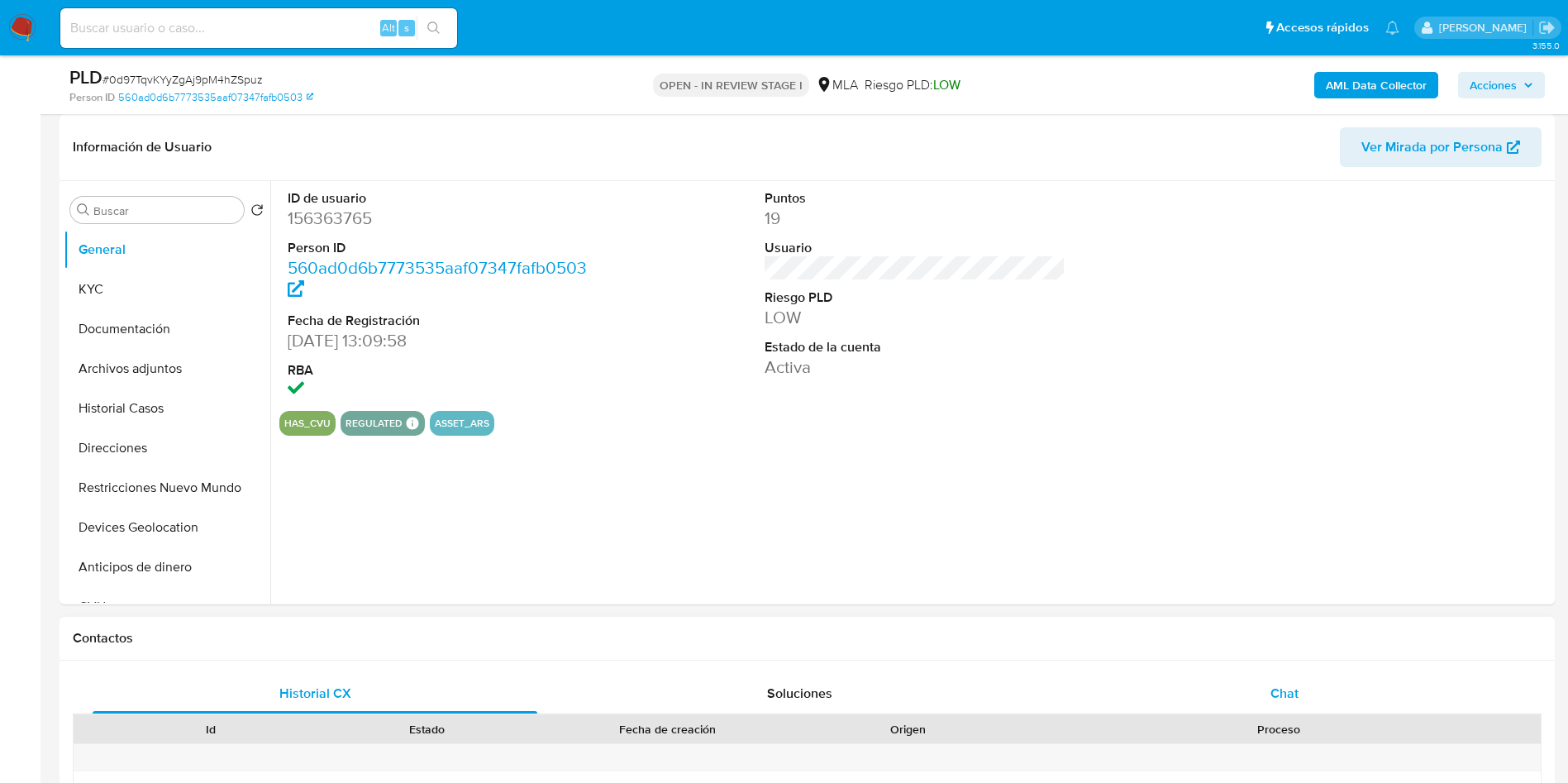
click at [1323, 685] on div "Chat" at bounding box center [1284, 694] width 444 height 40
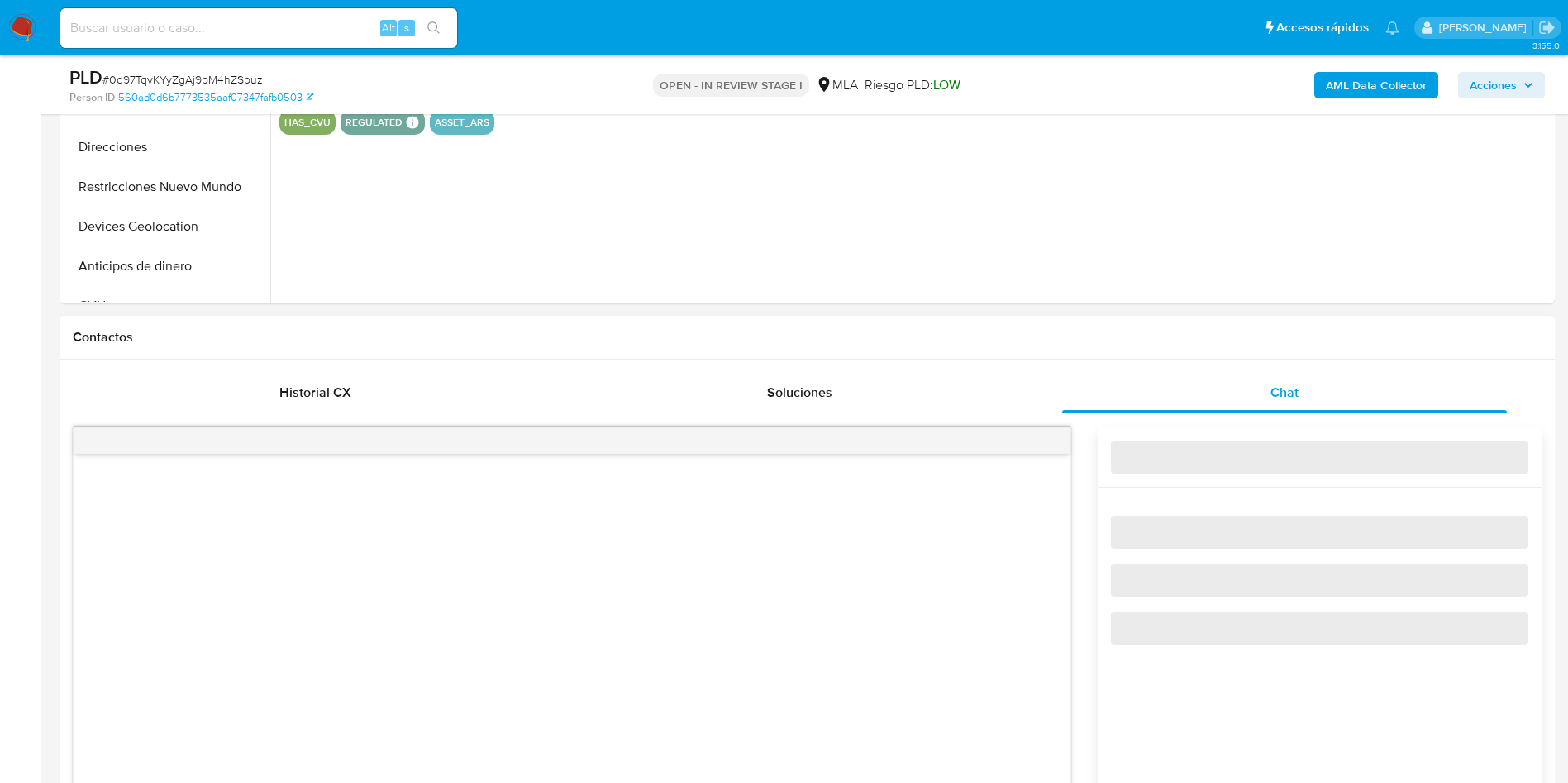
scroll to position [621, 0]
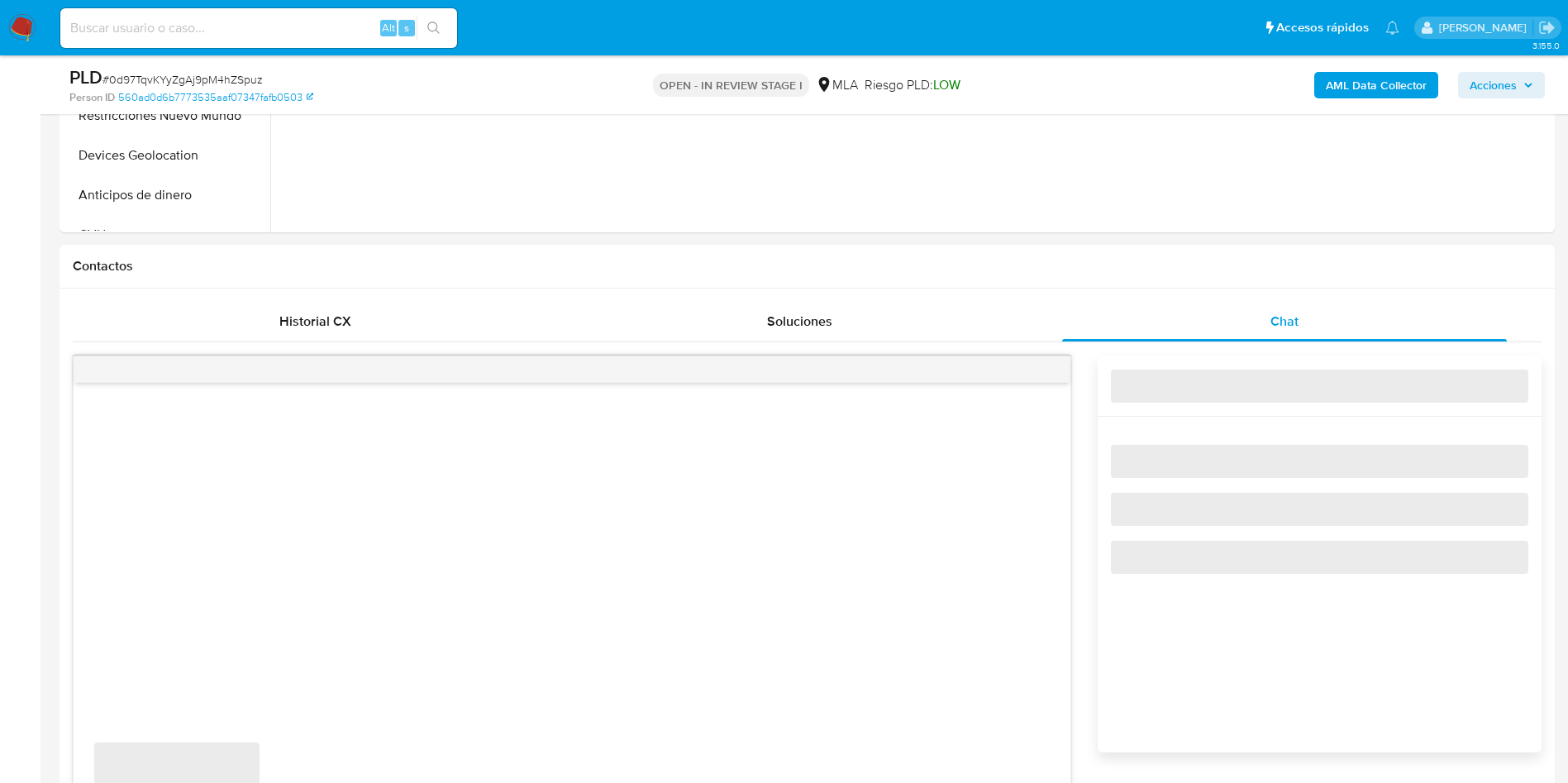
select select "10"
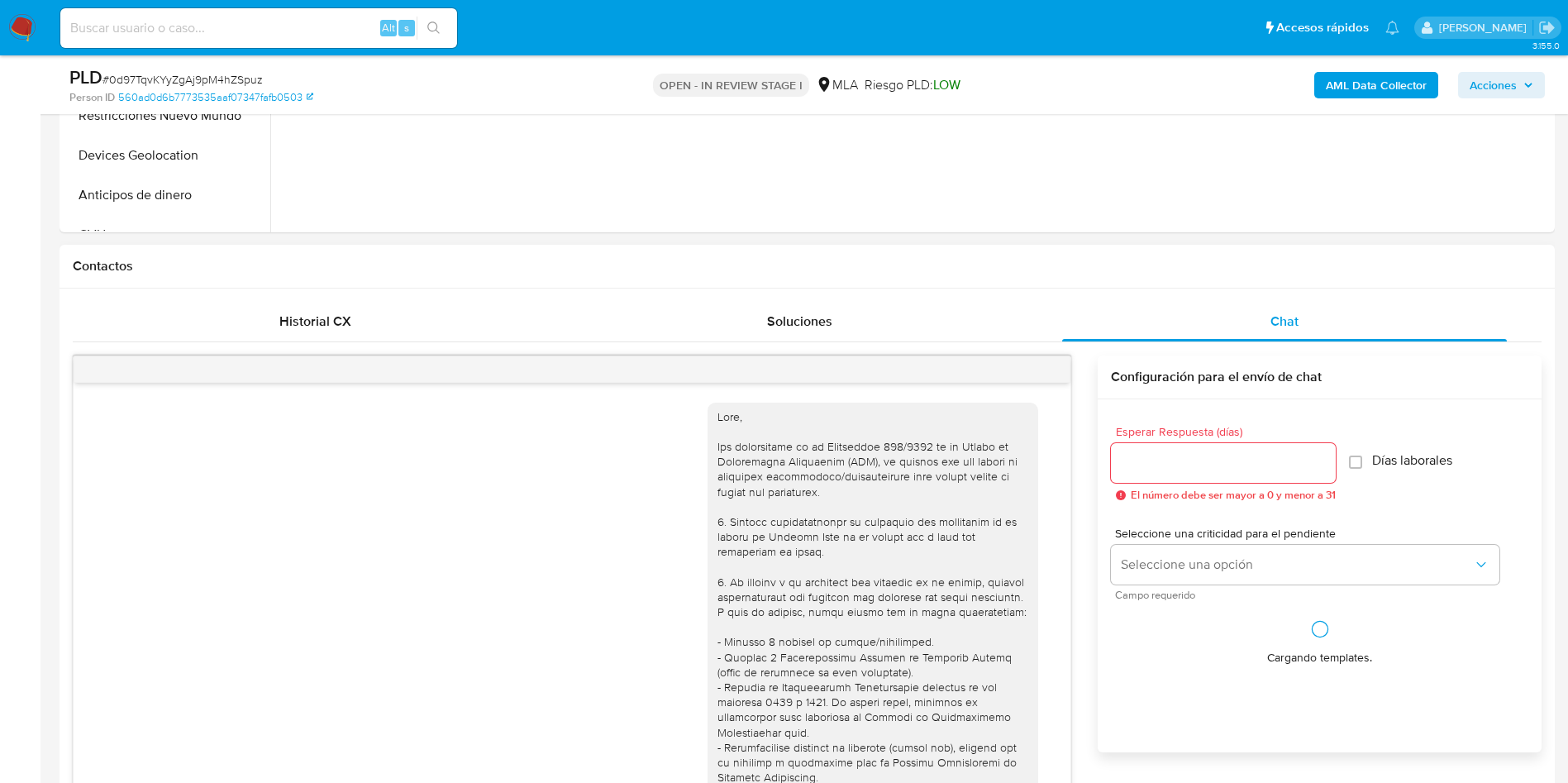
scroll to position [1807, 0]
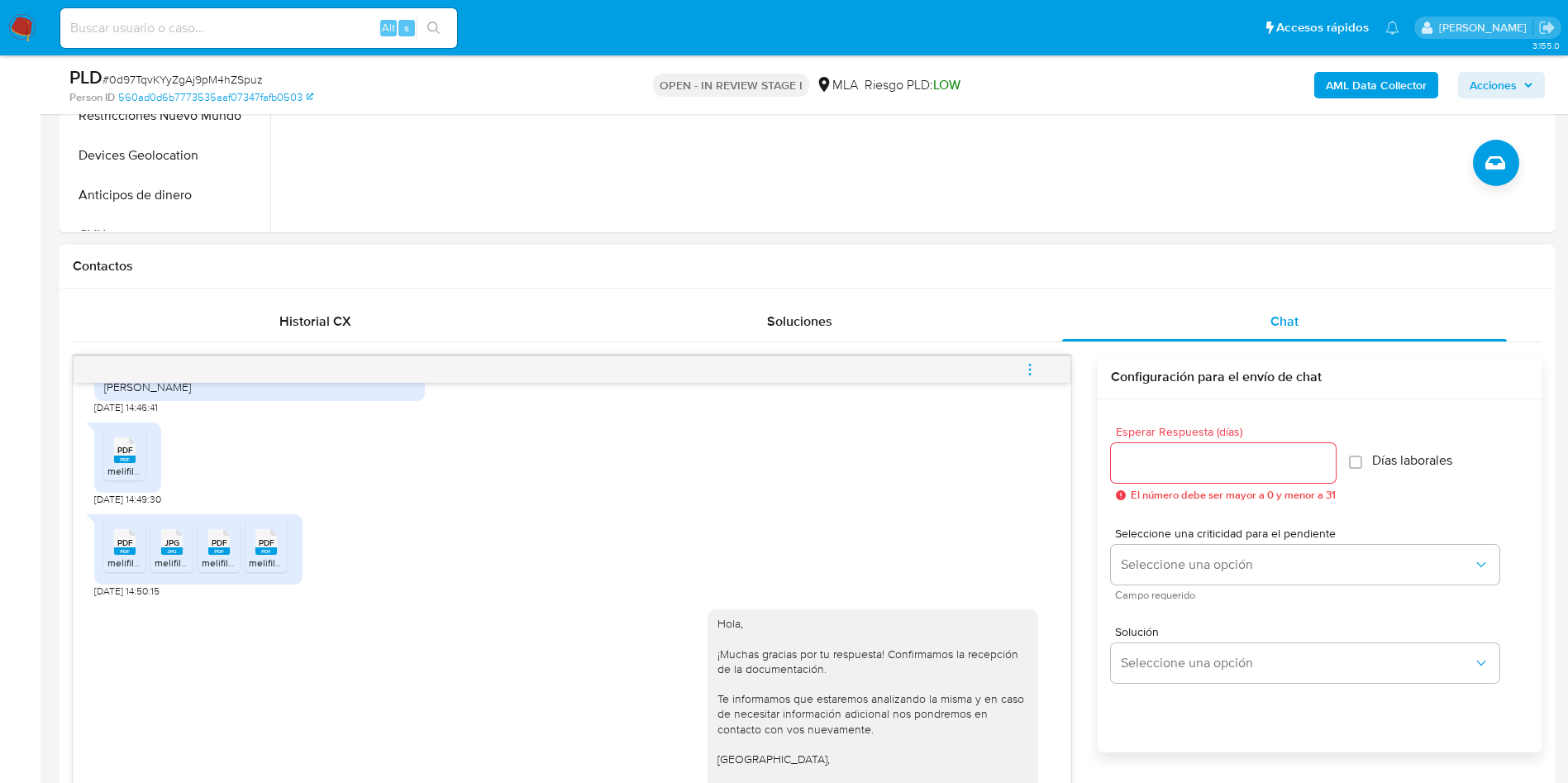
click at [1032, 375] on icon "menu-action" at bounding box center [1029, 369] width 15 height 15
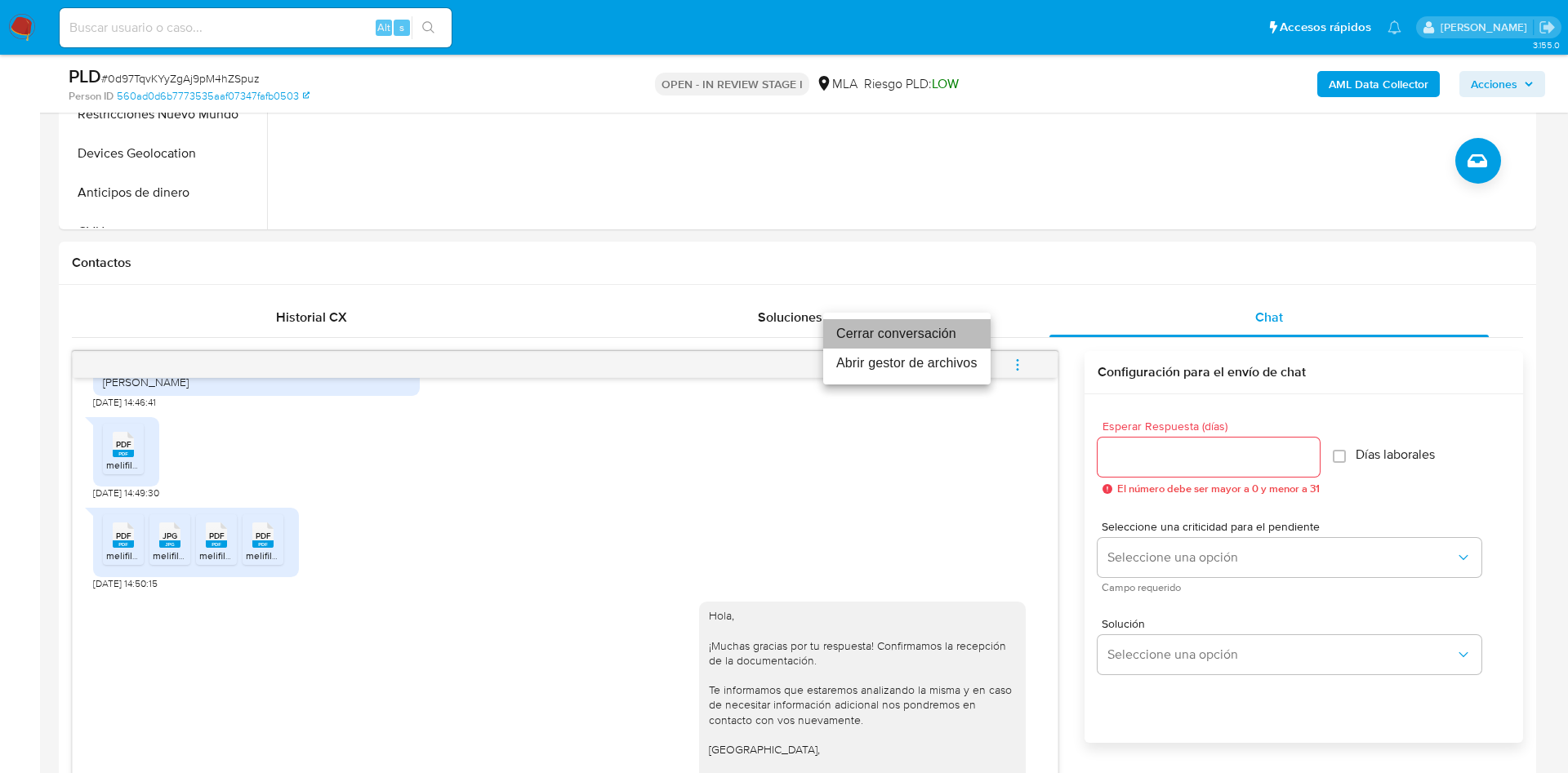
click at [917, 336] on li "Cerrar conversación" at bounding box center [907, 333] width 168 height 30
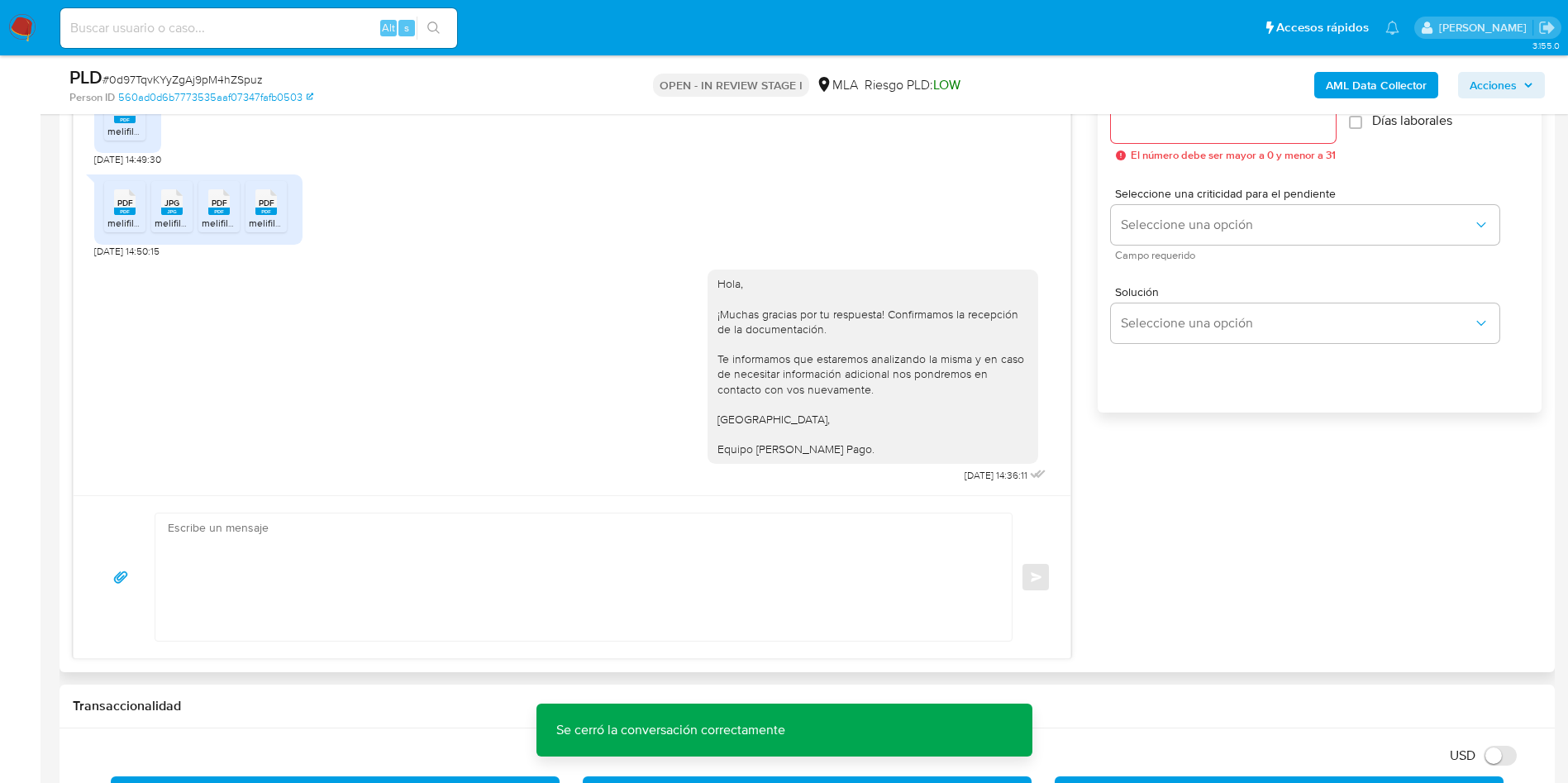
scroll to position [993, 0]
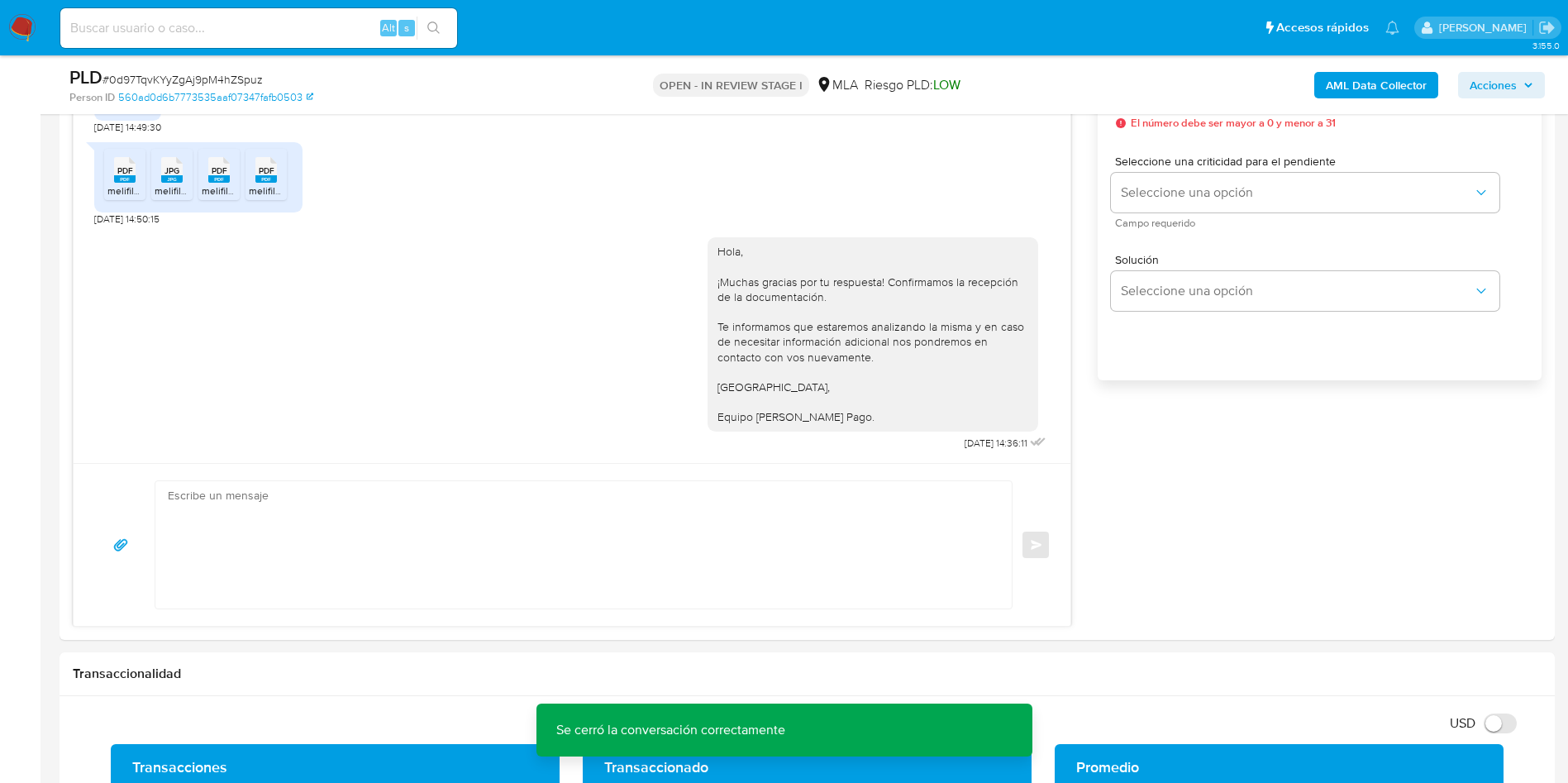
click at [1510, 79] on span "Acciones" at bounding box center [1493, 84] width 47 height 26
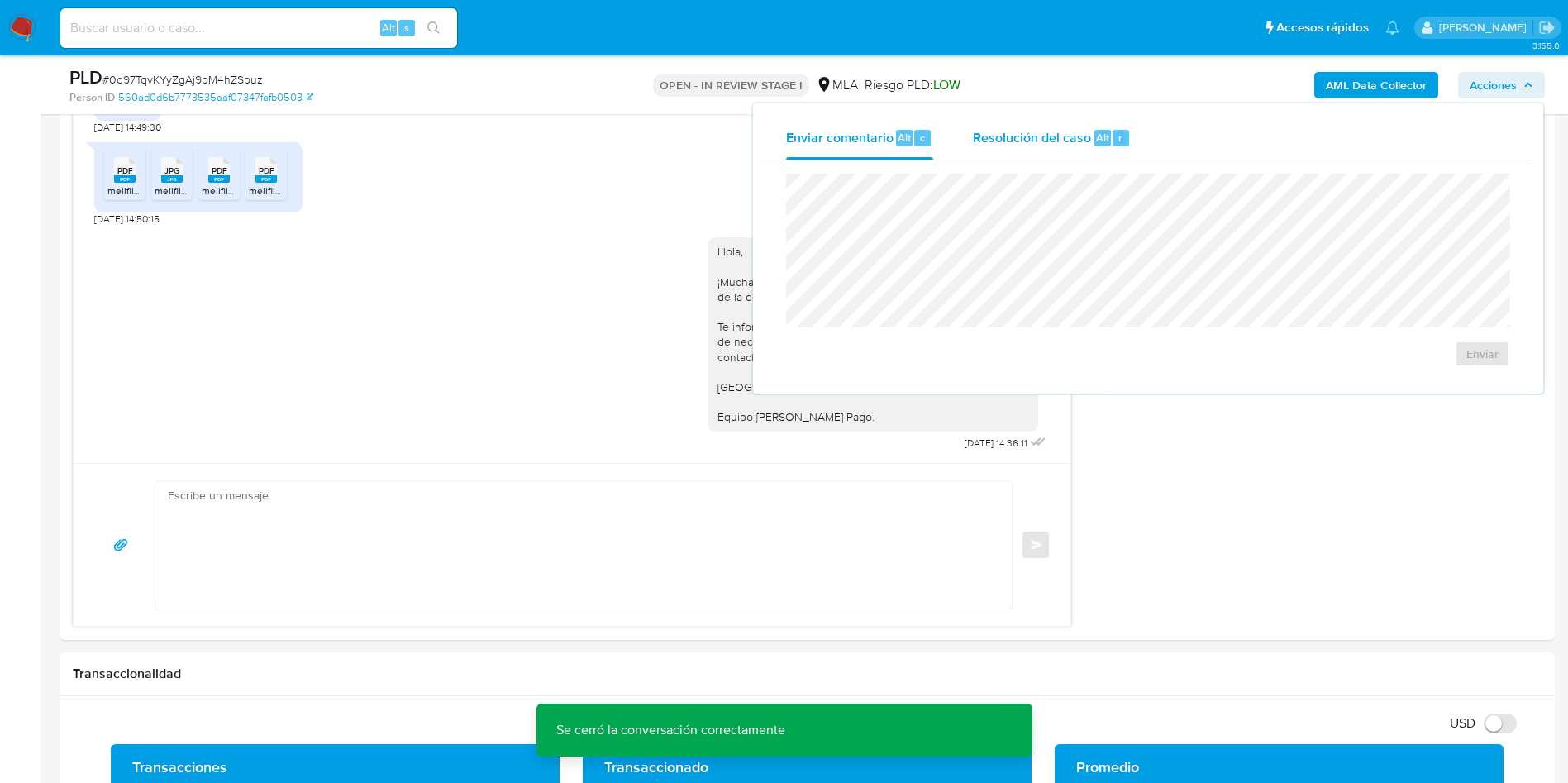
click at [1067, 144] on span "Resolución del caso" at bounding box center [1032, 136] width 118 height 19
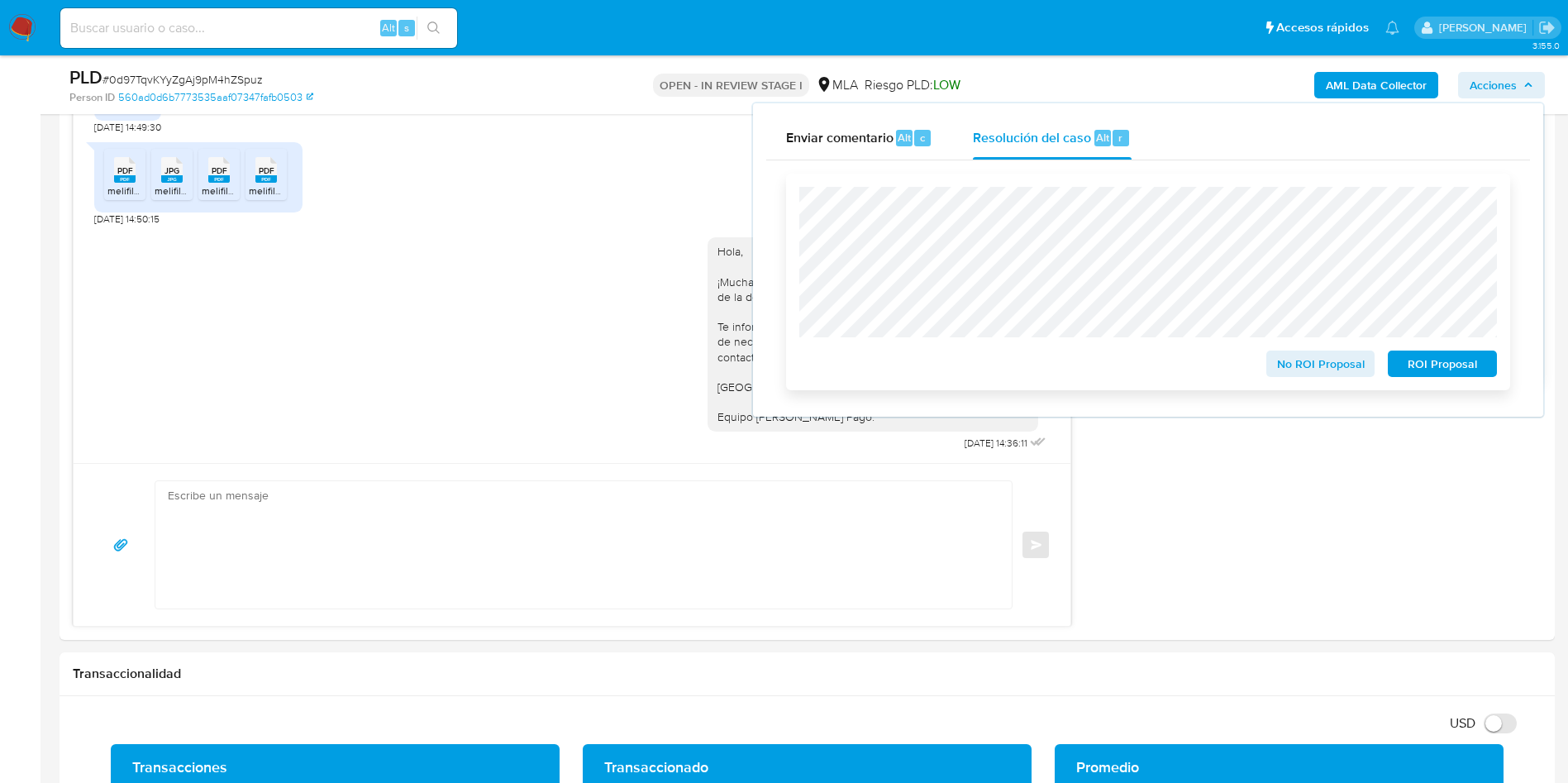
click at [1348, 372] on span "No ROI Proposal" at bounding box center [1320, 364] width 86 height 24
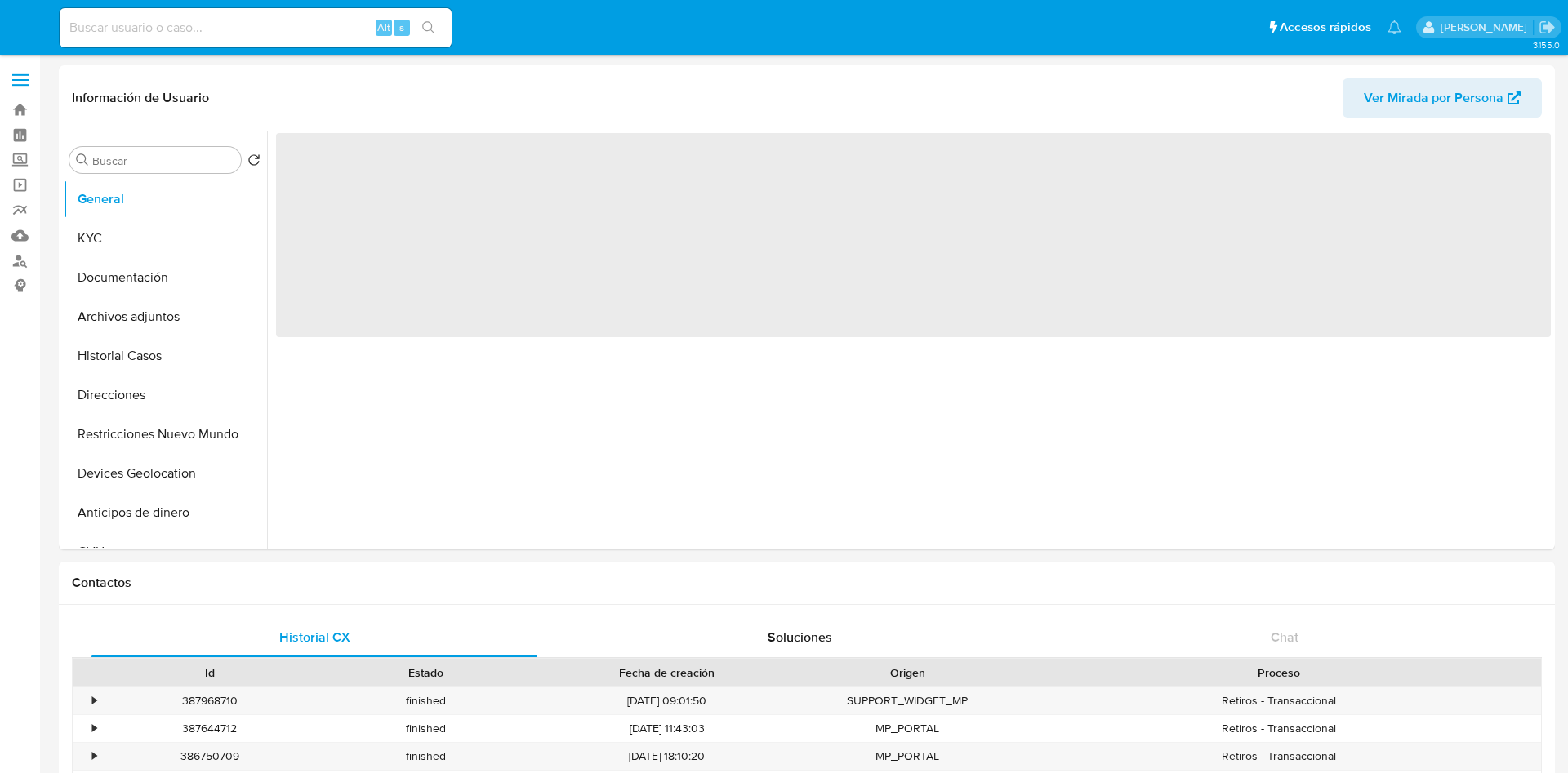
select select "10"
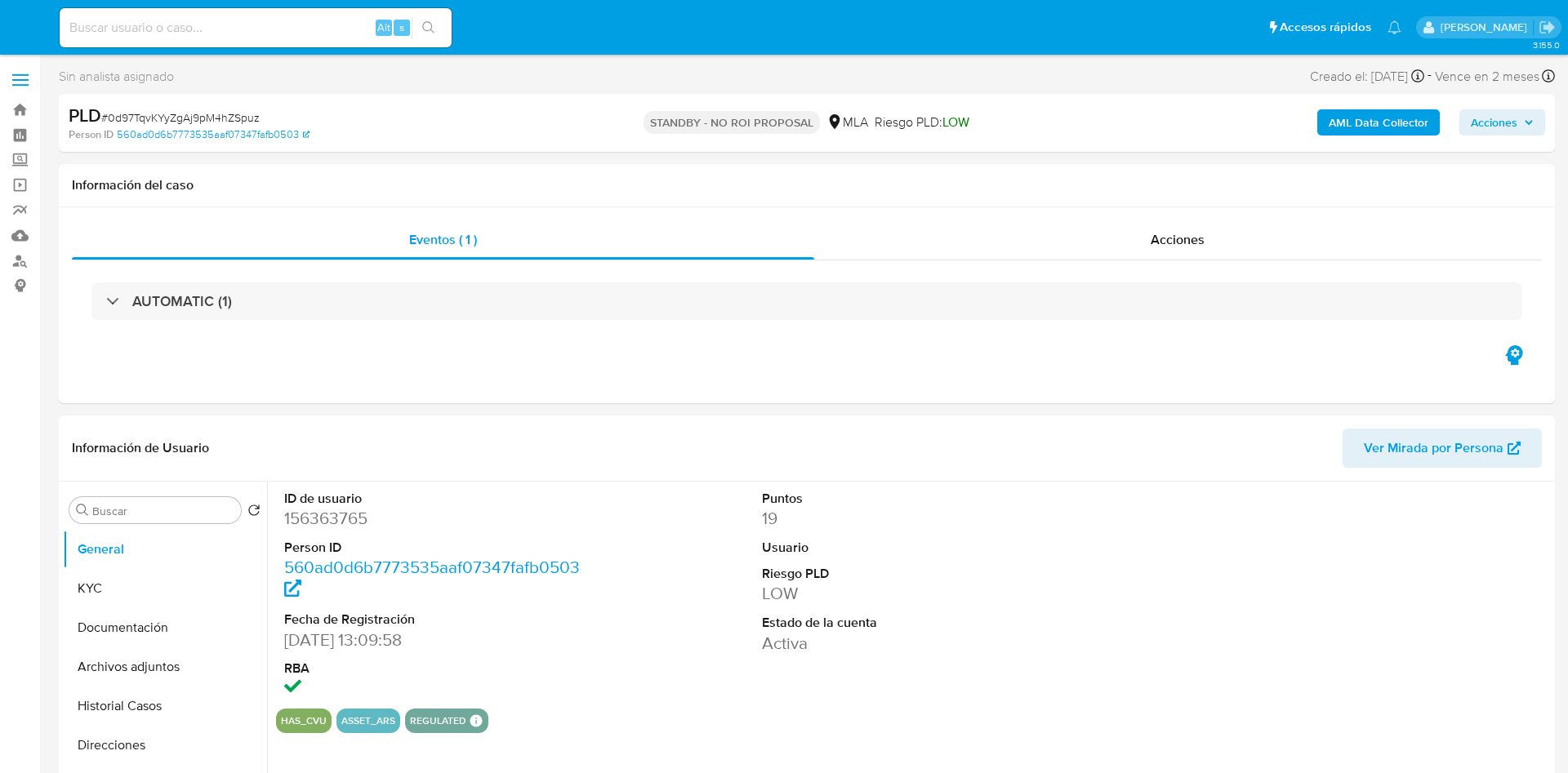
select select "10"
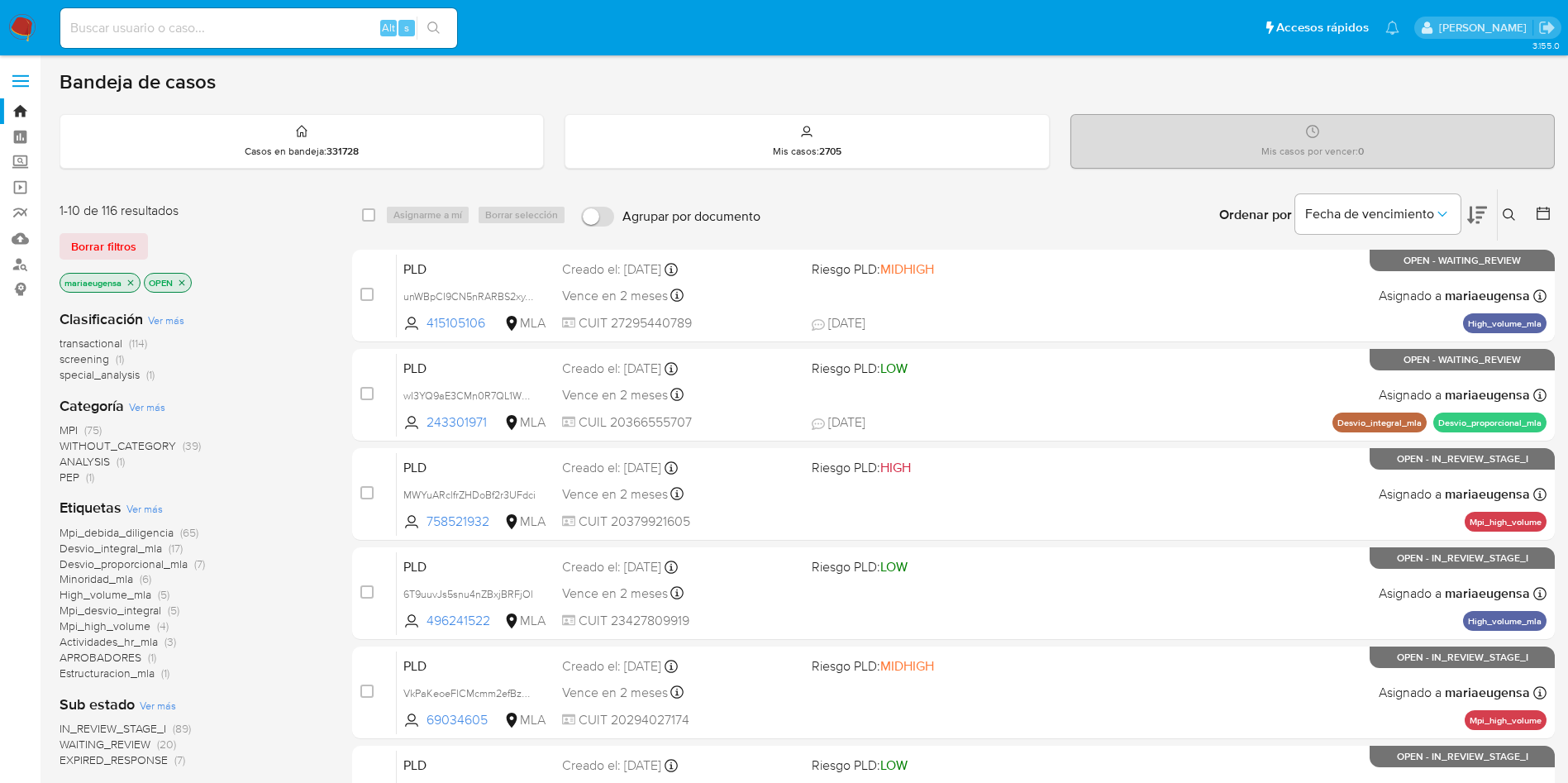
click at [306, 23] on input at bounding box center [258, 28] width 396 height 22
paste input "1gTJ1gXsykq7WXmeJWmPZufr"
type input "1gTJ1gXsykq7WXmeJWmPZufr"
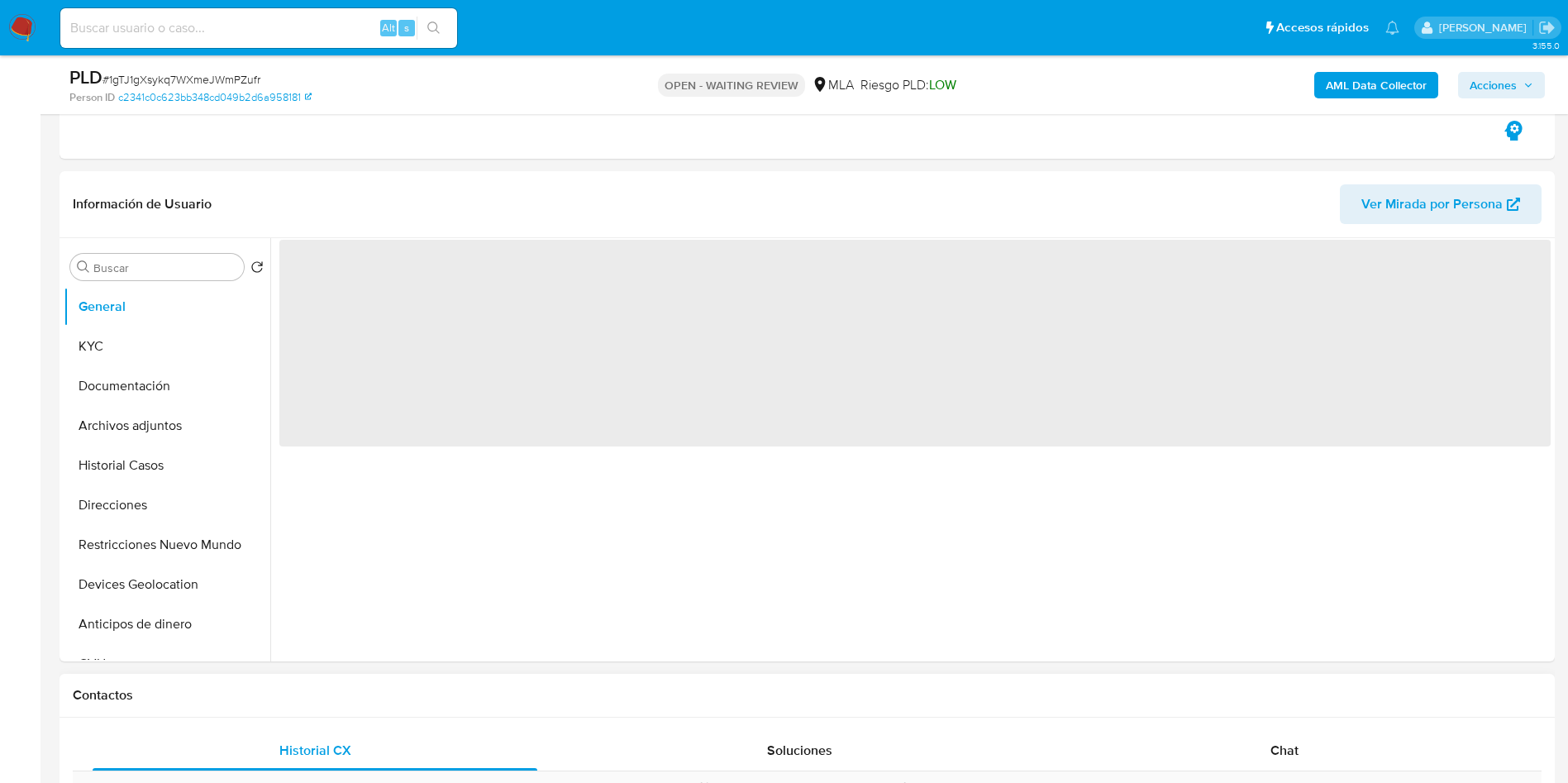
scroll to position [372, 0]
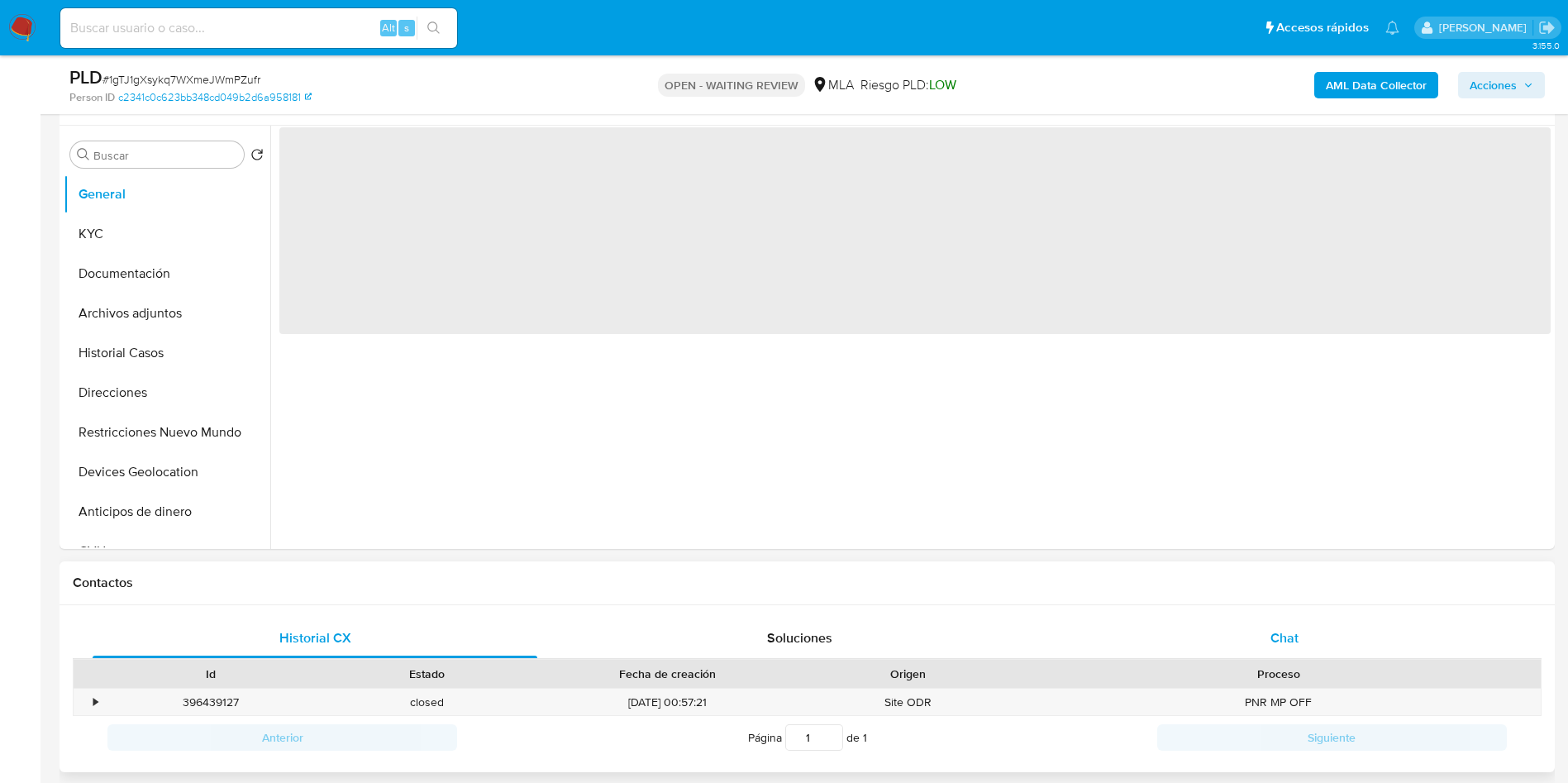
click at [1281, 632] on span "Chat" at bounding box center [1284, 638] width 28 height 19
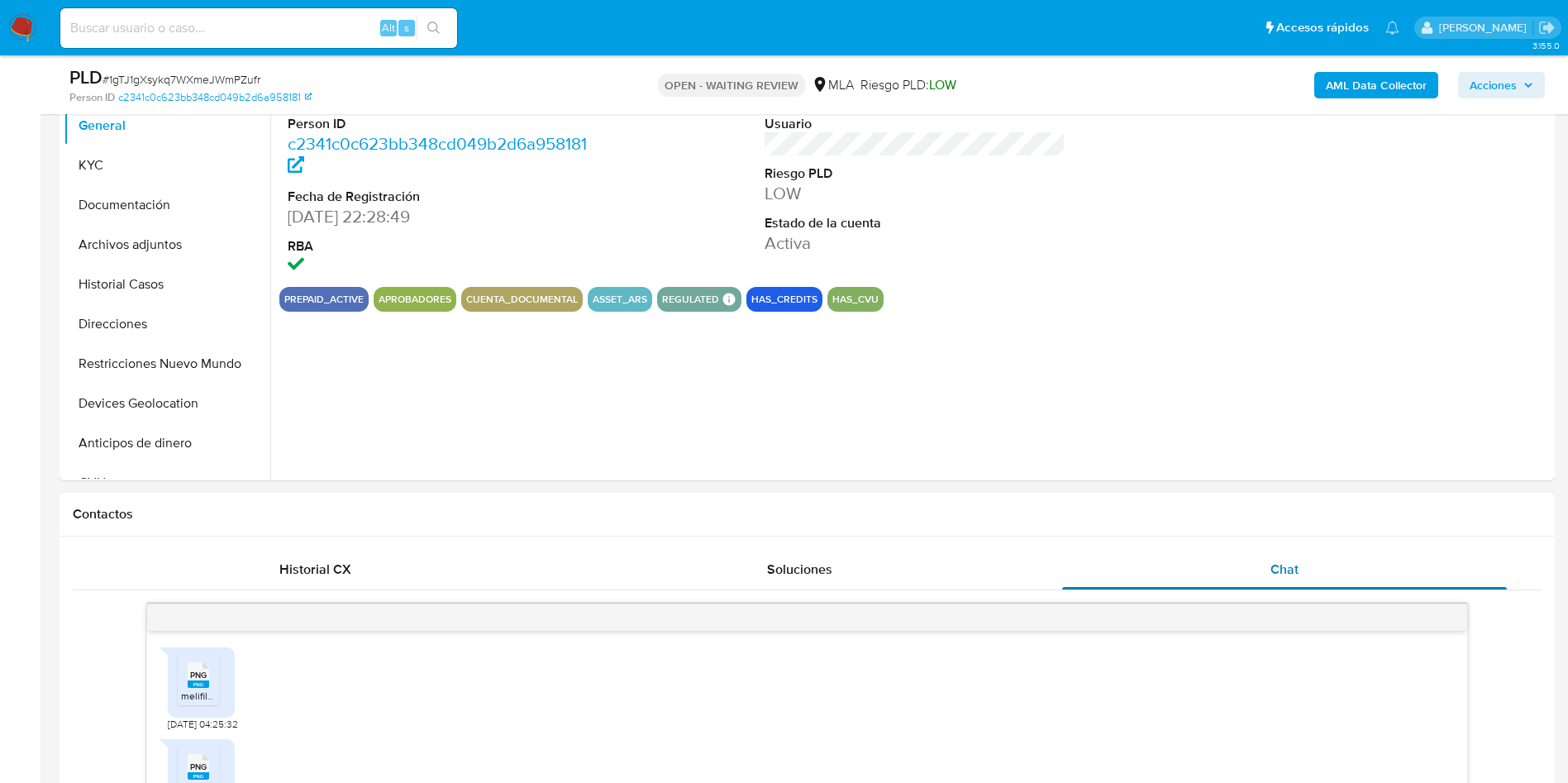
select select "10"
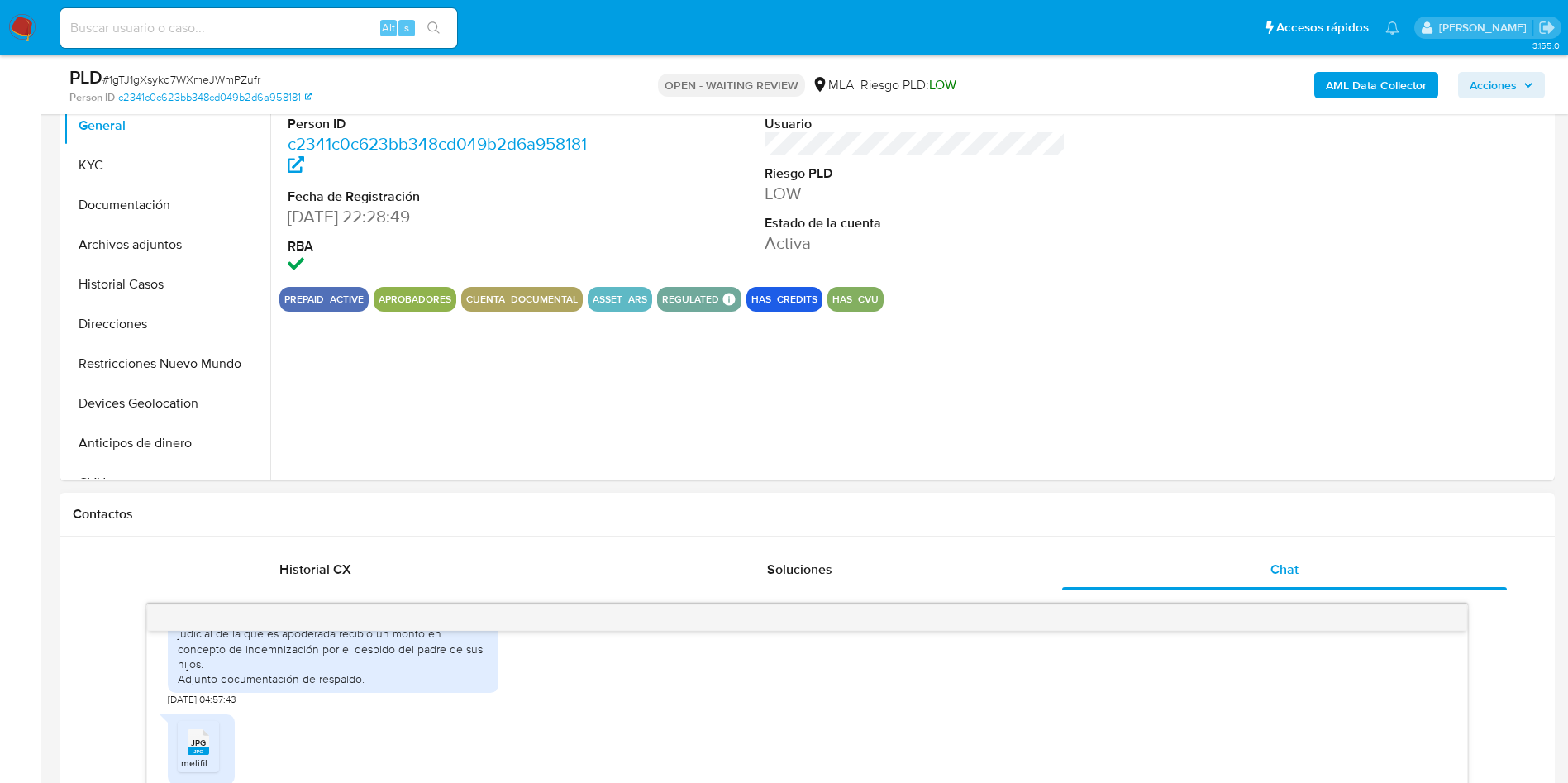
click at [334, 750] on div "JPG JPG melifile3279081207609328418.jpg [DATE] 04:59:23" at bounding box center [807, 751] width 1279 height 92
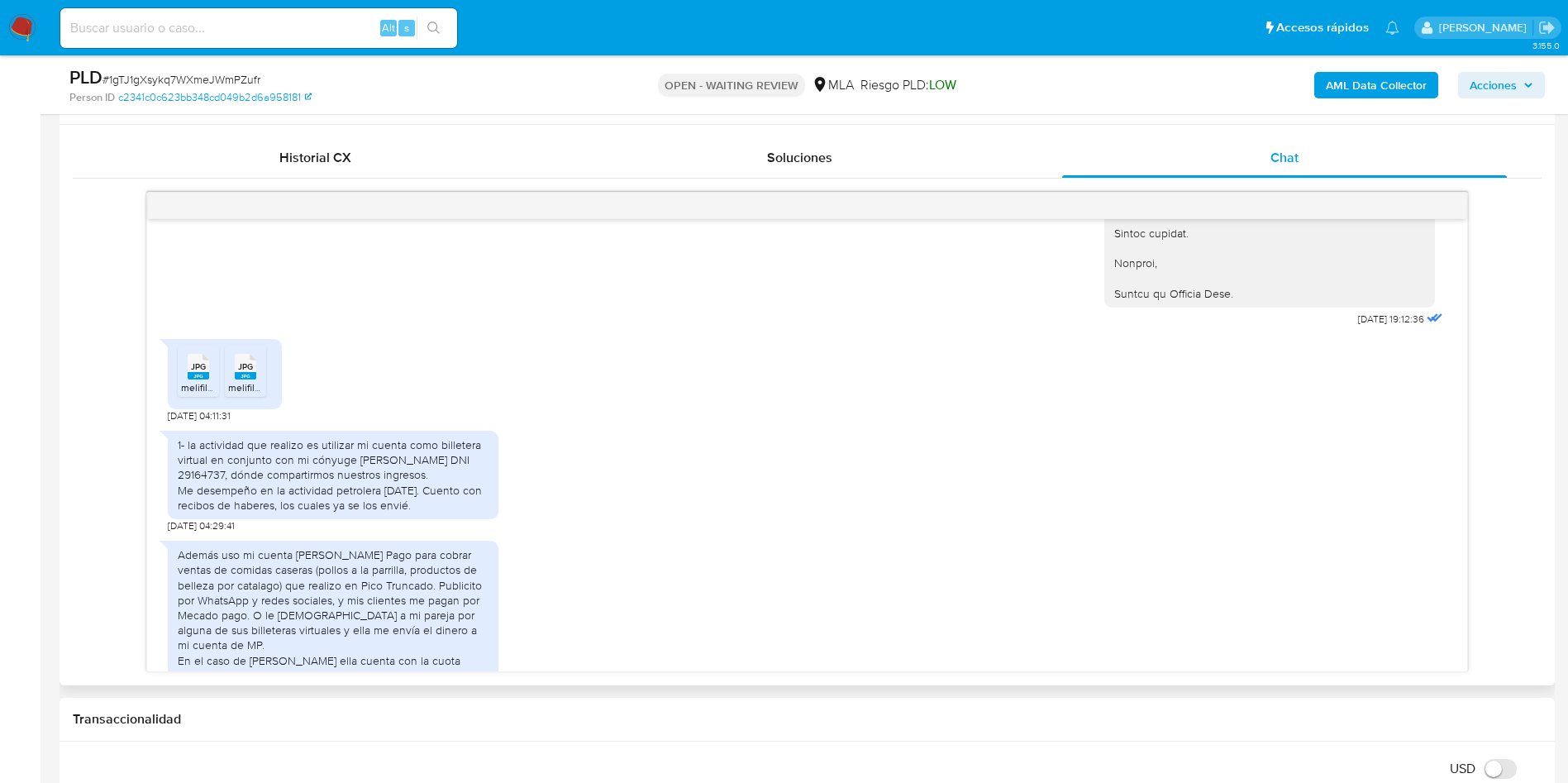
scroll to position [702, 0]
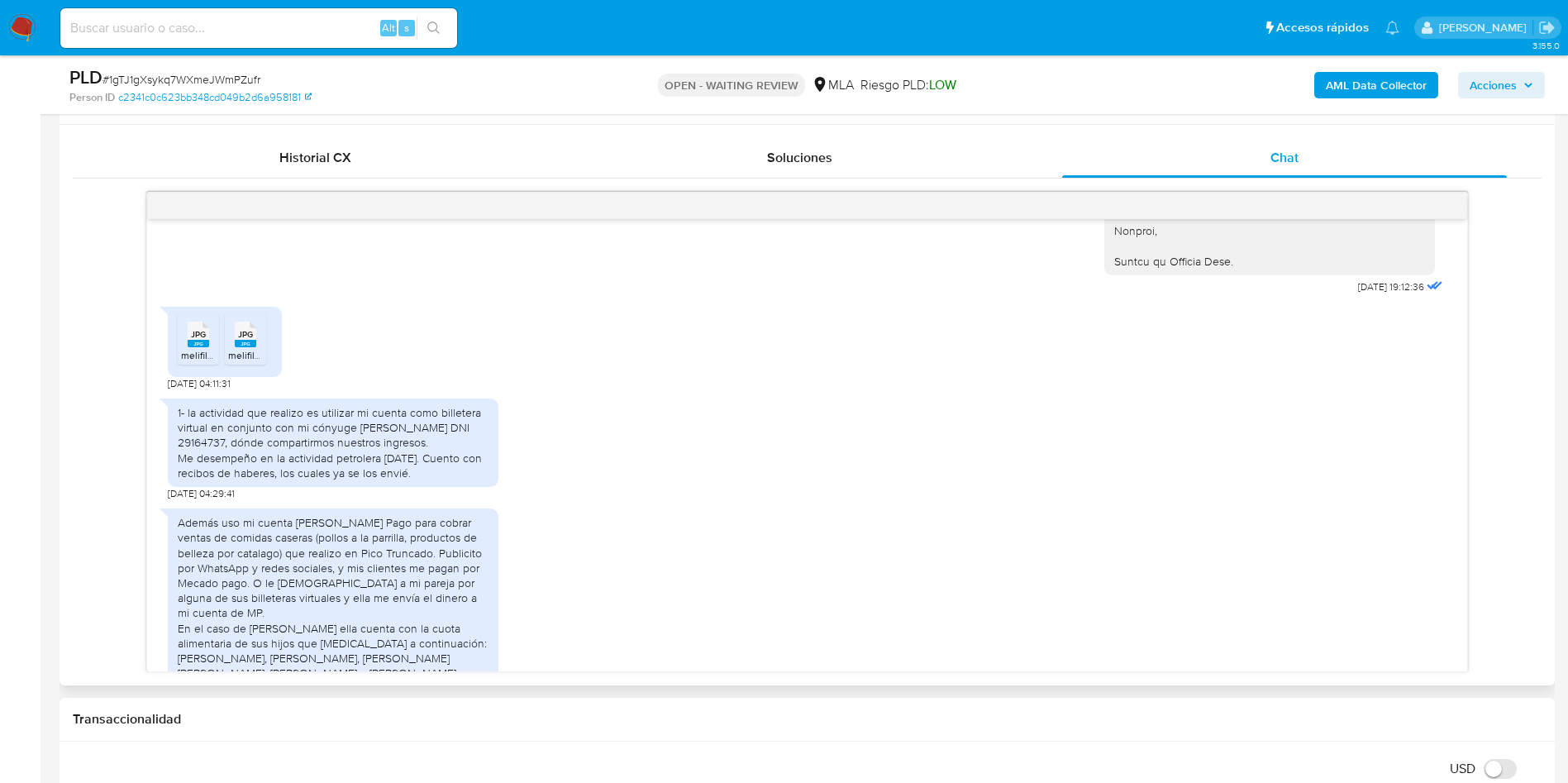
click at [183, 339] on div "JPG JPG" at bounding box center [199, 333] width 34 height 33
click at [260, 349] on span "melifile332326768935505789.jpg" at bounding box center [304, 355] width 151 height 14
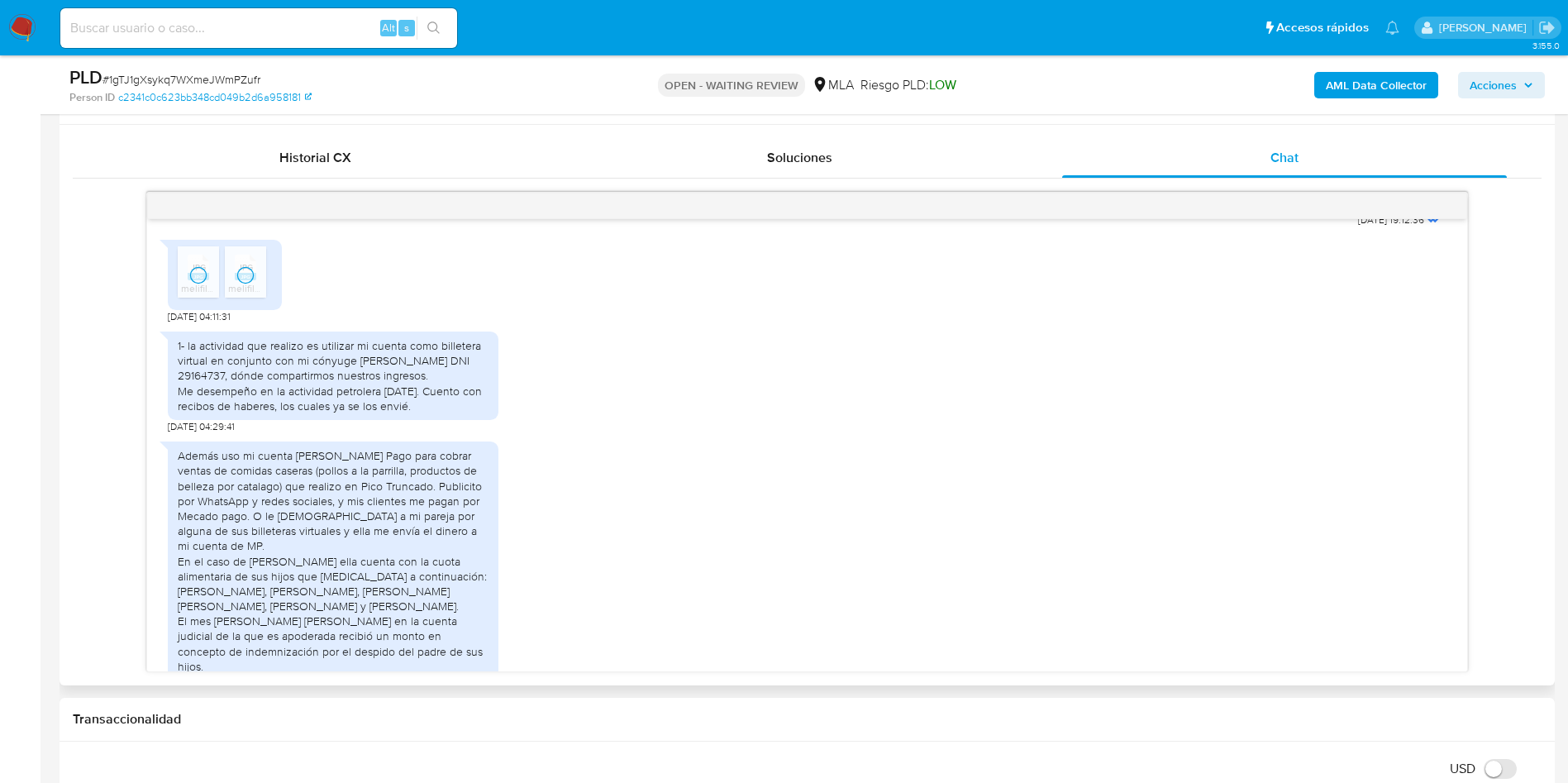
scroll to position [826, 0]
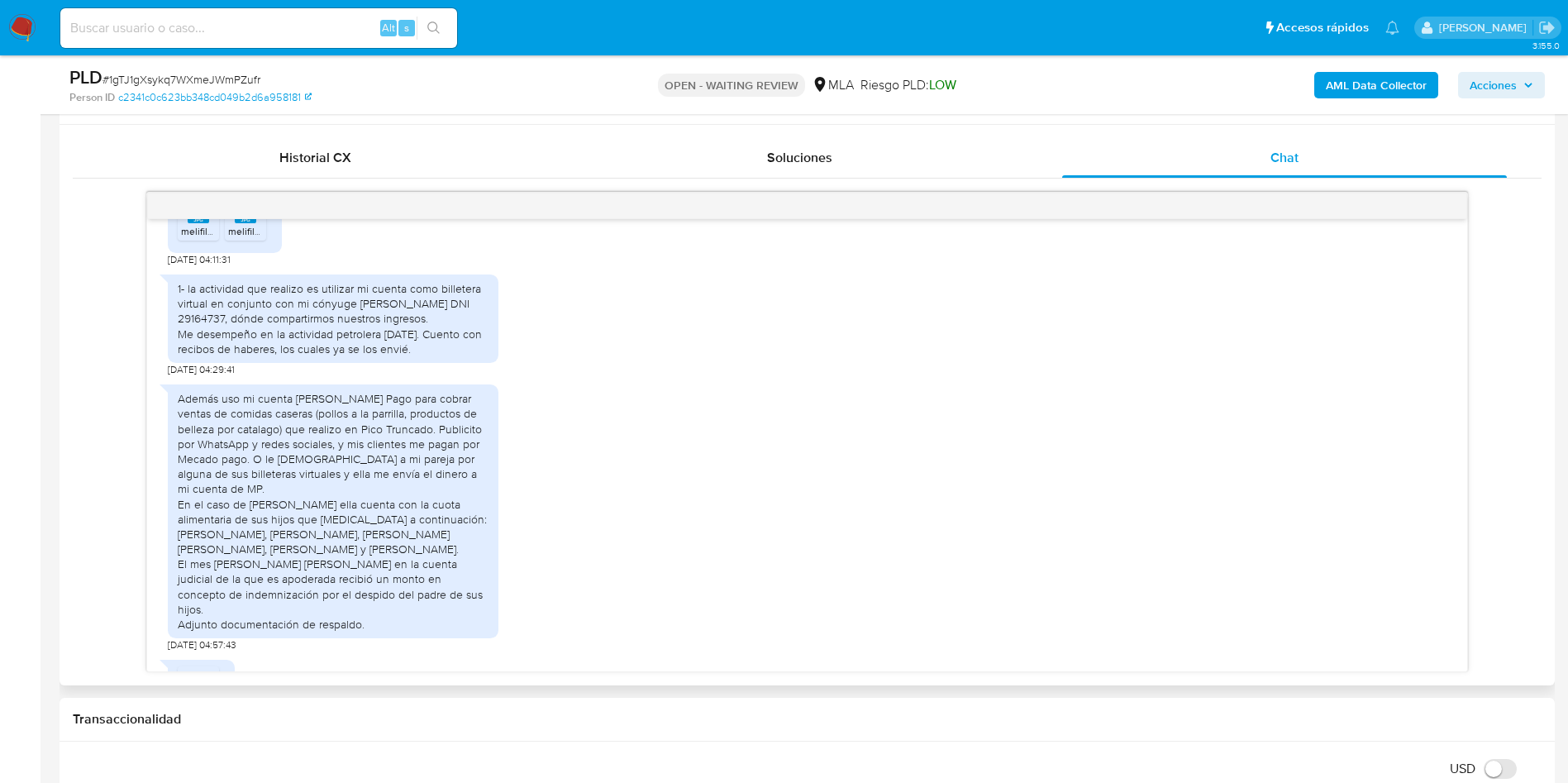
click at [547, 532] on div "Además uso mi cuenta [PERSON_NAME] Pago para cobrar ventas de comidas caseras (…" at bounding box center [807, 514] width 1279 height 275
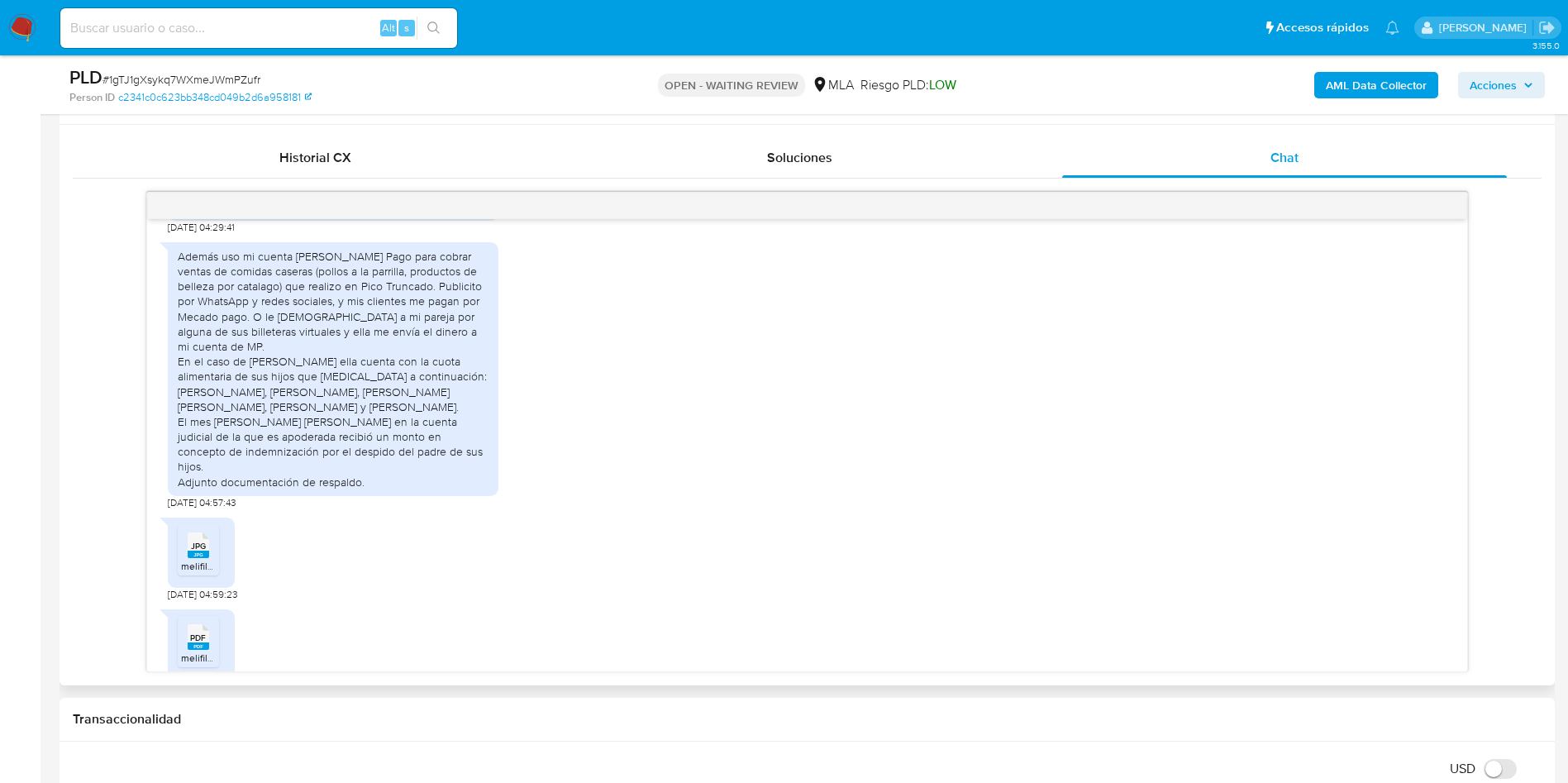
scroll to position [2109, 0]
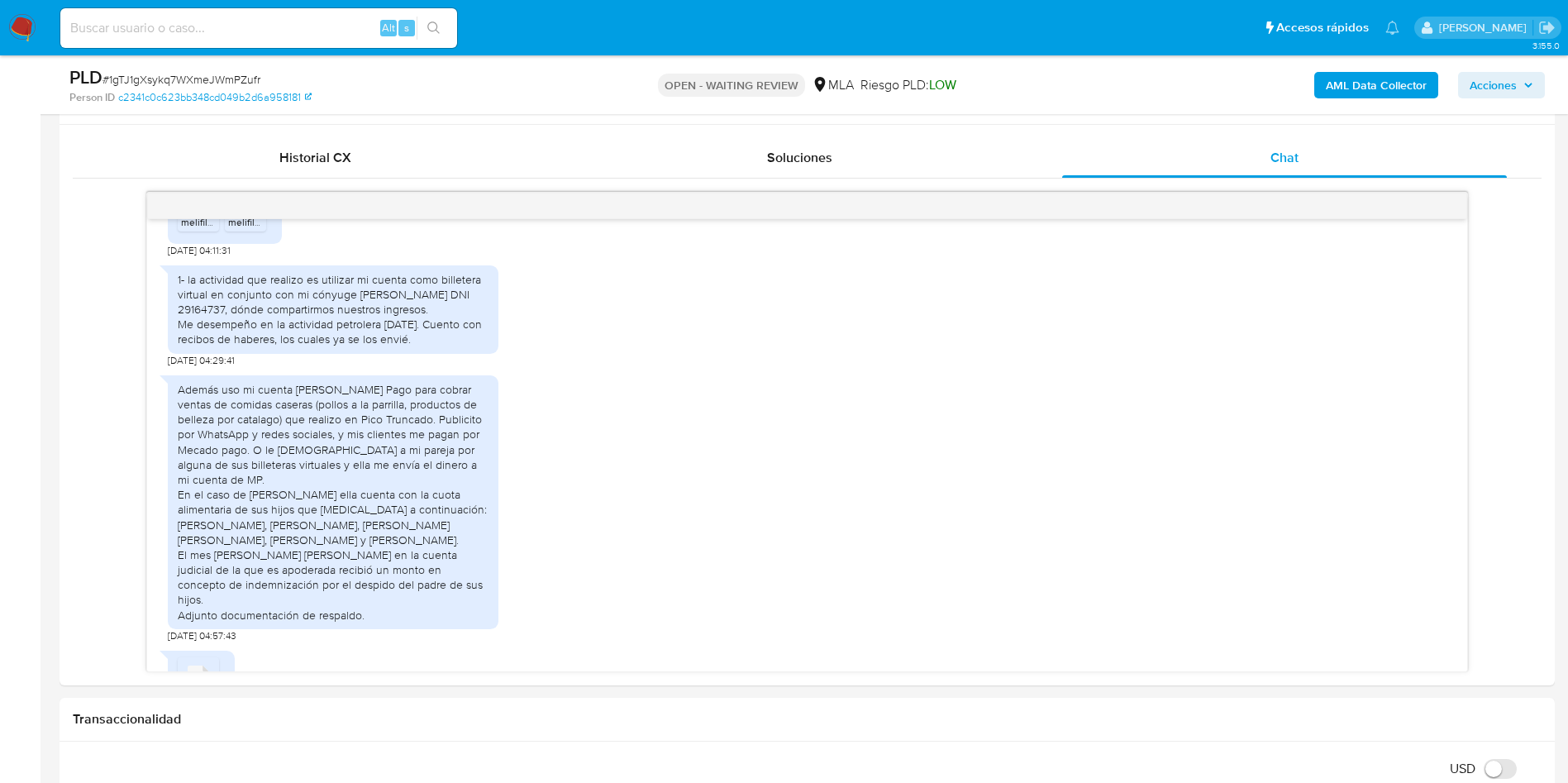
click at [209, 75] on span "# 1gTJ1gXsykq7WXmeJWmPZufr" at bounding box center [181, 79] width 158 height 16
click at [209, 74] on span "# 1gTJ1gXsykq7WXmeJWmPZufr" at bounding box center [181, 79] width 158 height 16
copy span "1gTJ1gXsykq7WXmeJWmPZufr"
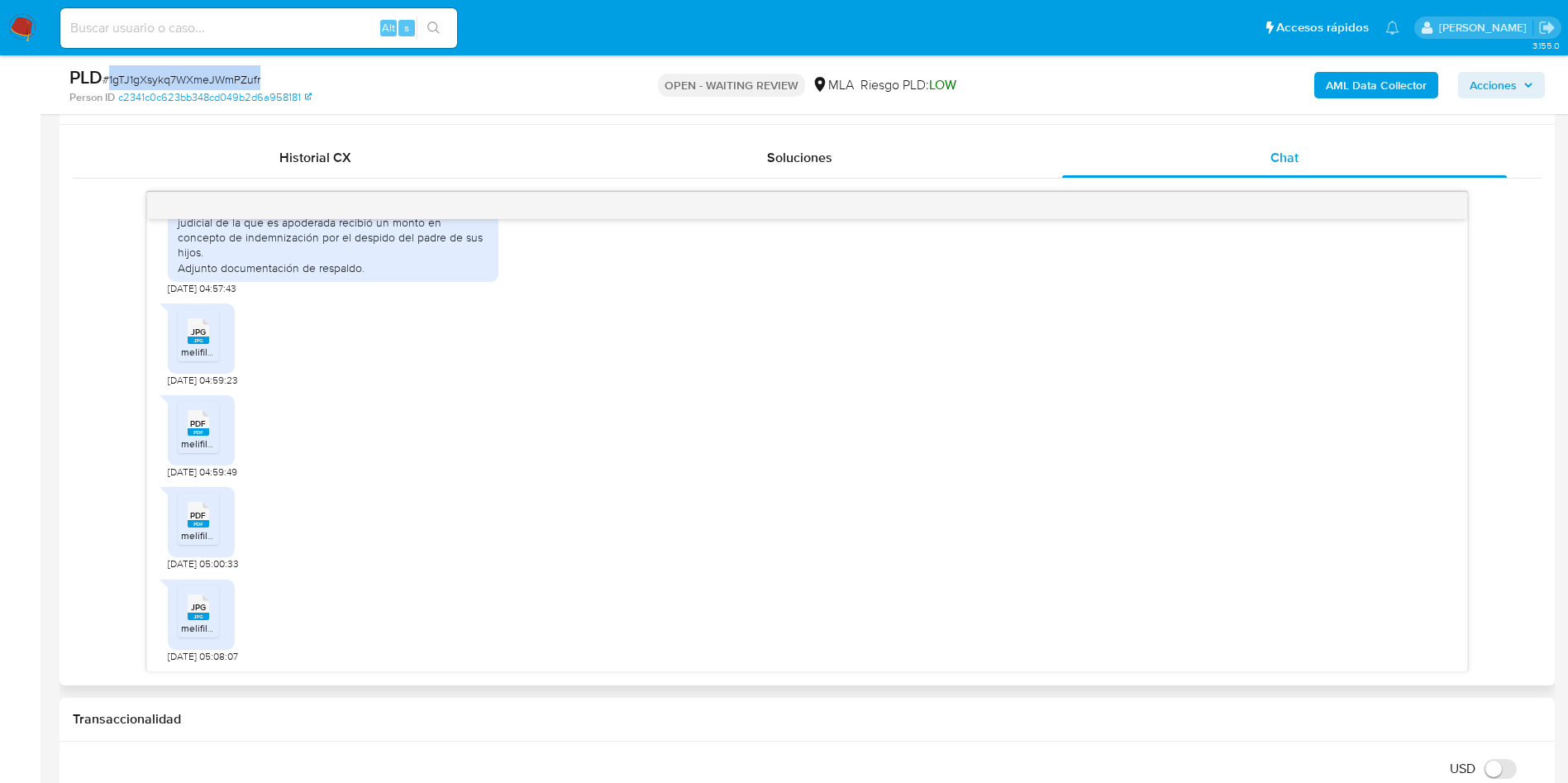
scroll to position [2501, 0]
click at [193, 342] on rect at bounding box center [199, 340] width 22 height 7
click at [208, 431] on rect at bounding box center [199, 432] width 22 height 7
click at [199, 535] on span "melifile8516307220607592036.pdf" at bounding box center [258, 534] width 154 height 14
drag, startPoint x: 203, startPoint y: 602, endPoint x: 250, endPoint y: 609, distance: 47.5
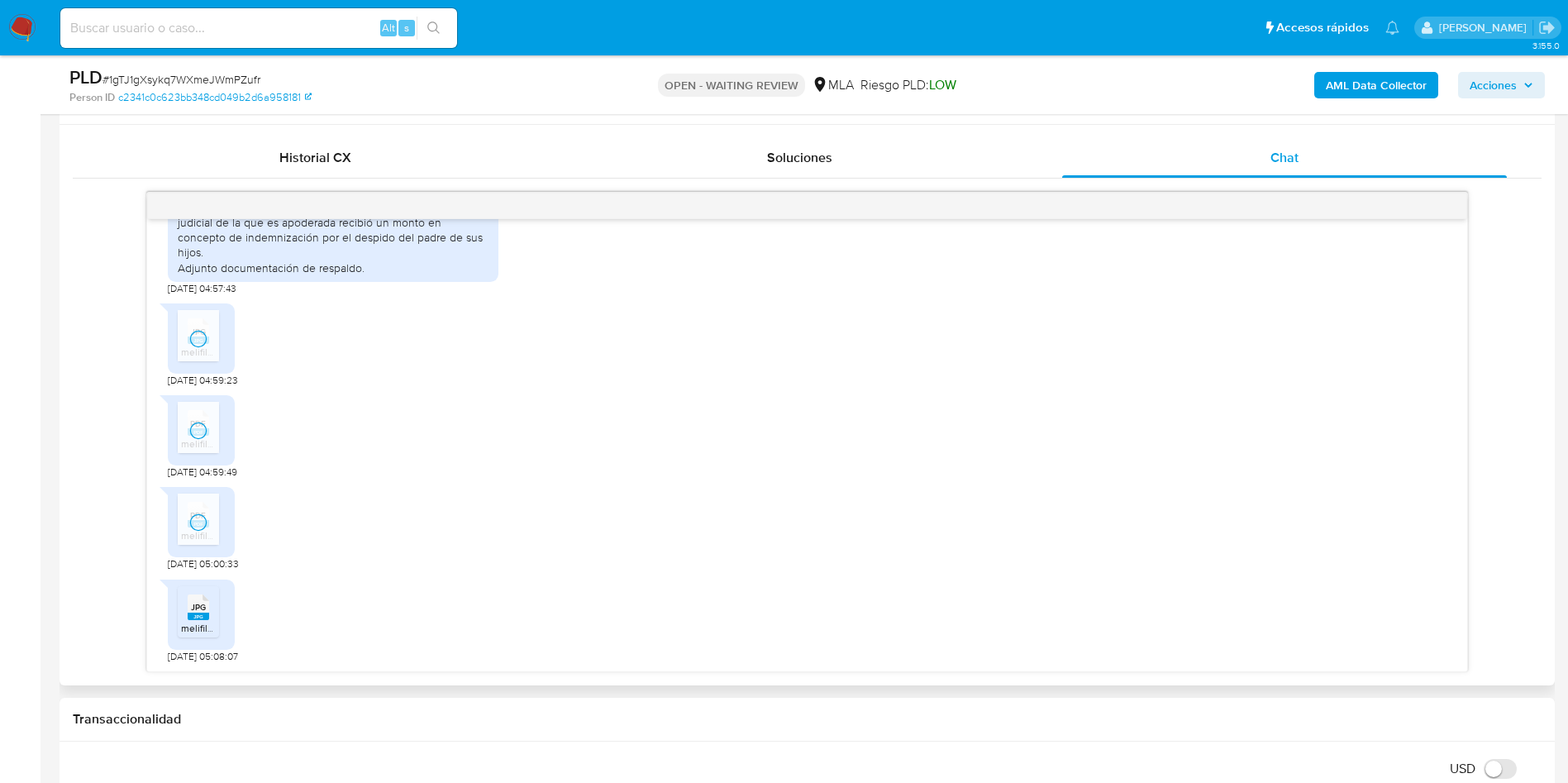
click at [204, 601] on div "JPG JPG" at bounding box center [199, 606] width 34 height 33
